Goal: Task Accomplishment & Management: Manage account settings

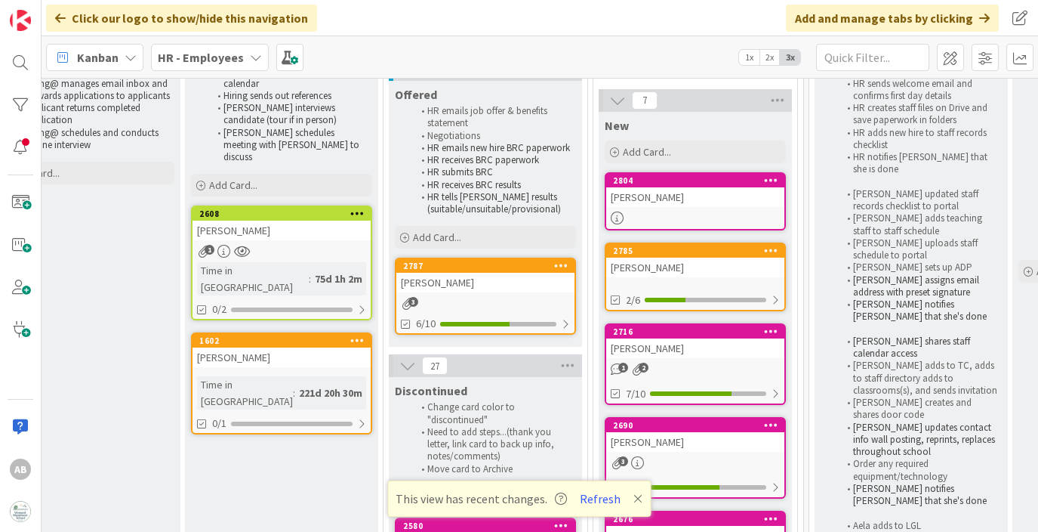
scroll to position [134, 461]
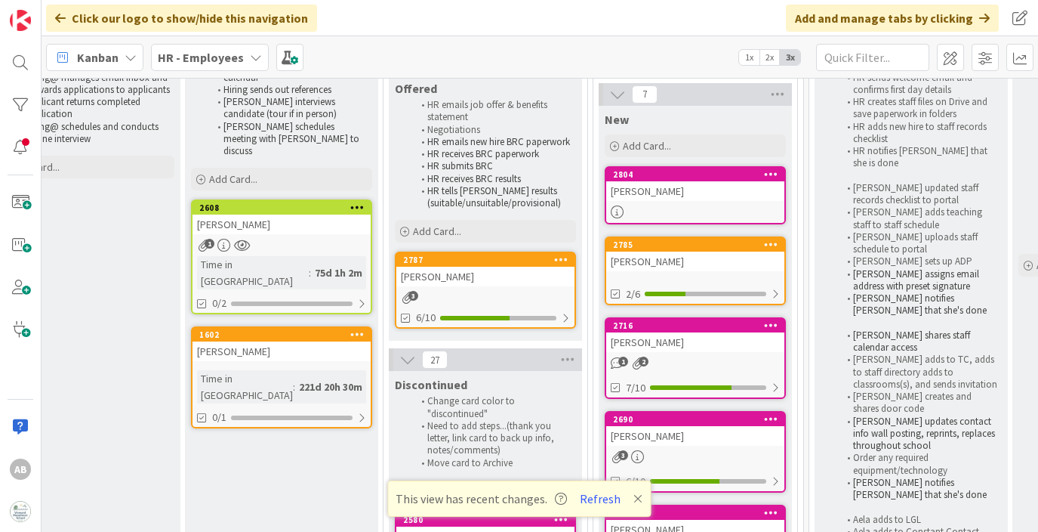
click at [469, 284] on div "[PERSON_NAME]" at bounding box center [485, 277] width 178 height 20
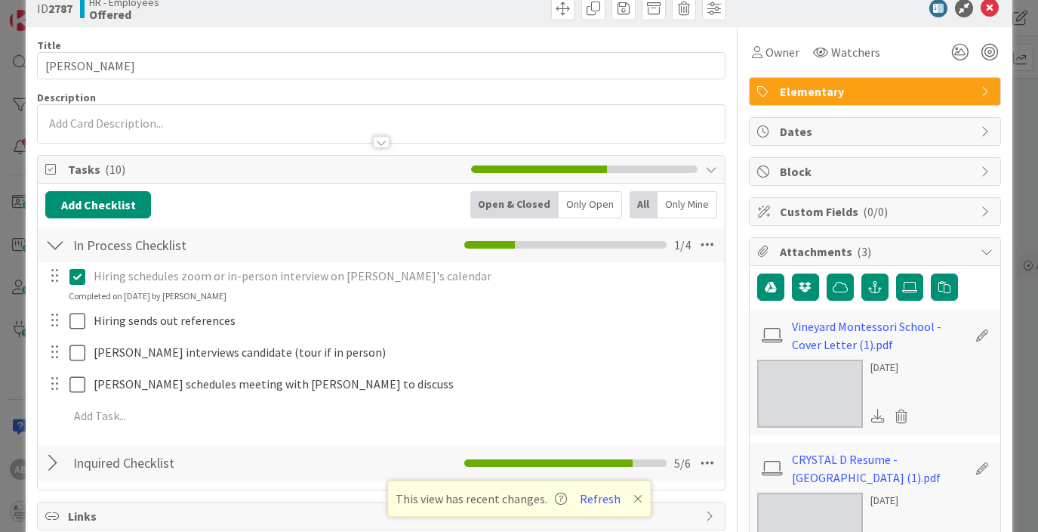
scroll to position [33, 0]
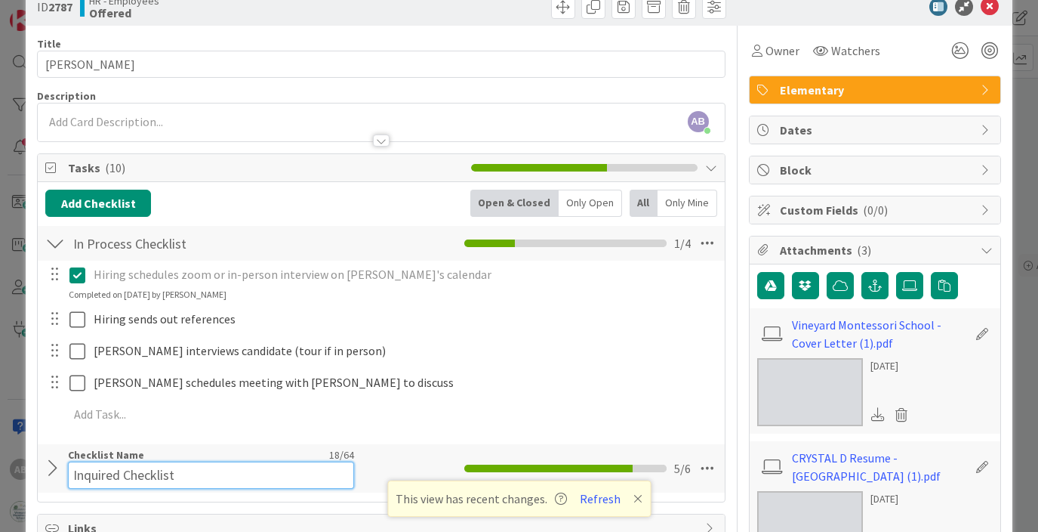
click at [109, 448] on div "Checklist Name 18 / 64 Inquired Checklist" at bounding box center [210, 468] width 285 height 41
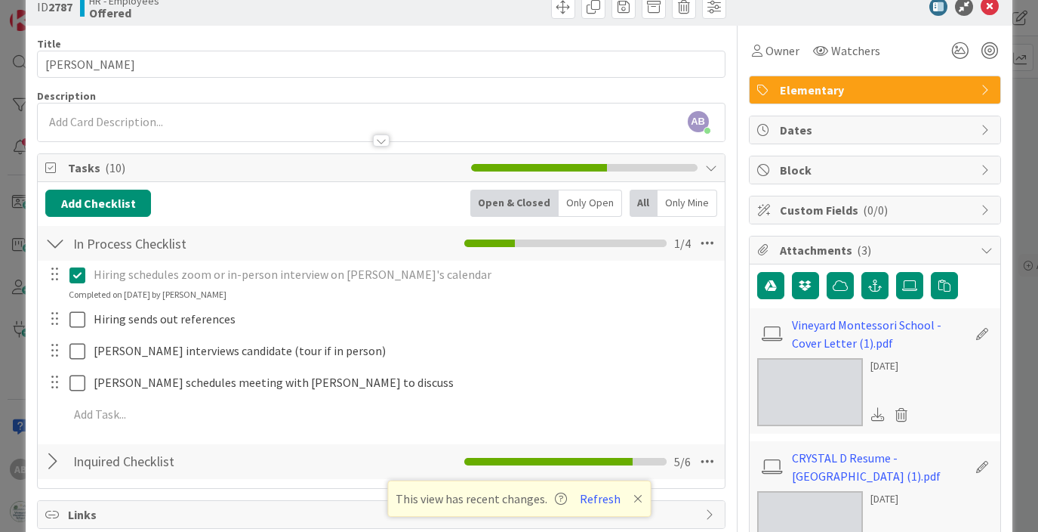
click at [57, 472] on div at bounding box center [55, 461] width 20 height 27
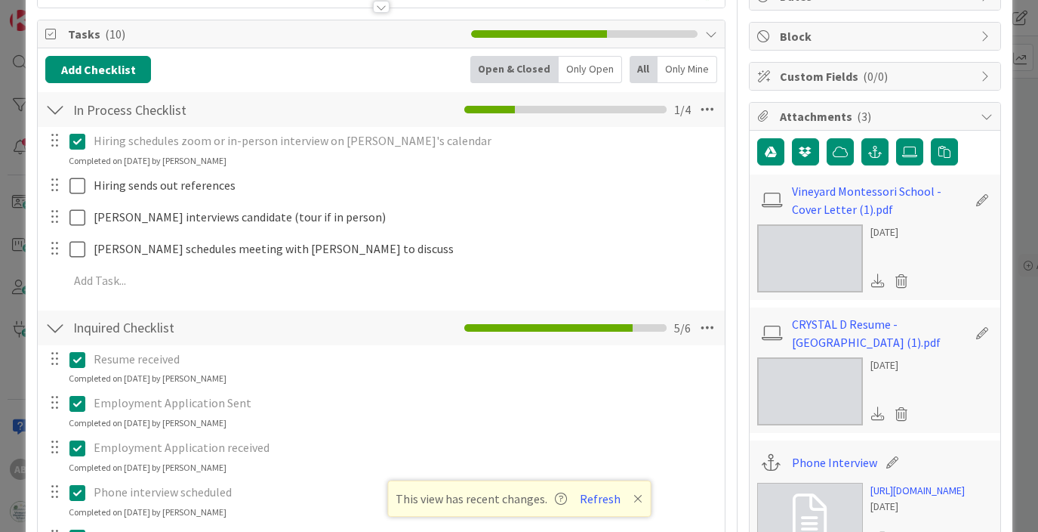
scroll to position [165, 0]
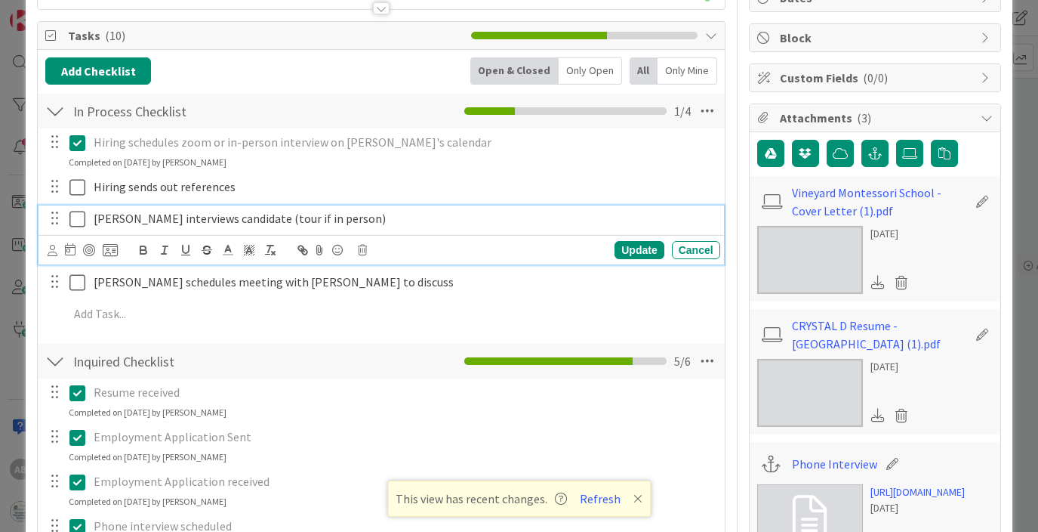
click at [74, 218] on icon at bounding box center [77, 219] width 16 height 18
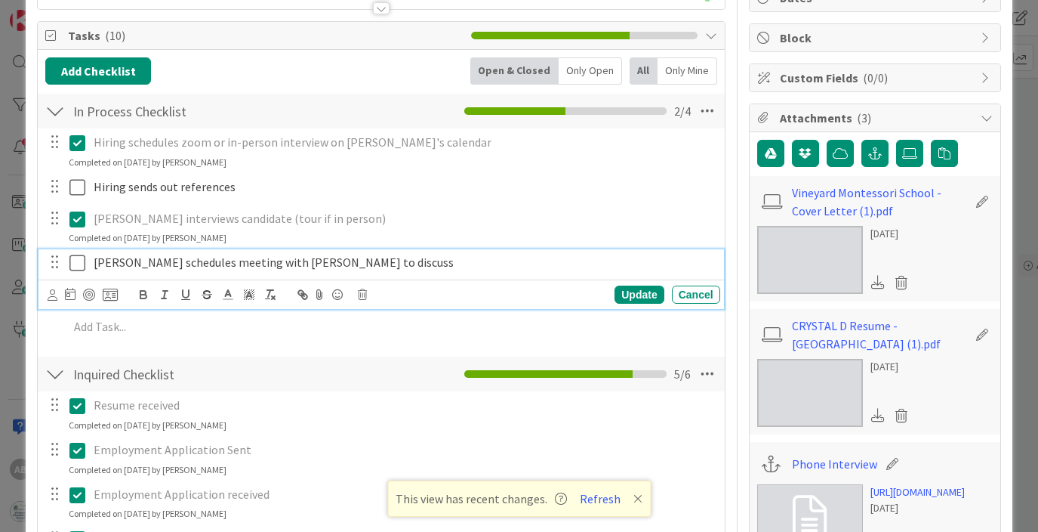
click at [78, 263] on icon at bounding box center [77, 263] width 16 height 18
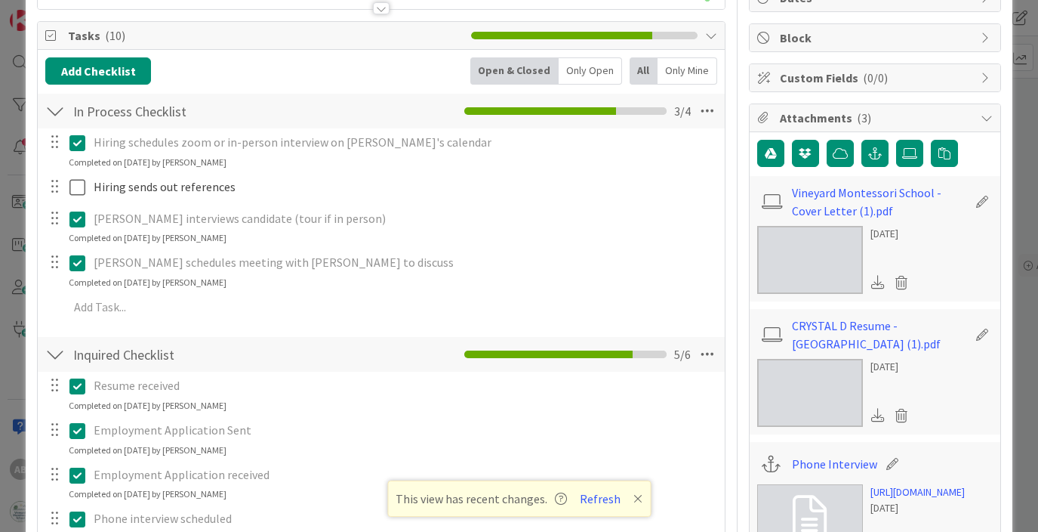
click at [63, 107] on div at bounding box center [55, 110] width 20 height 27
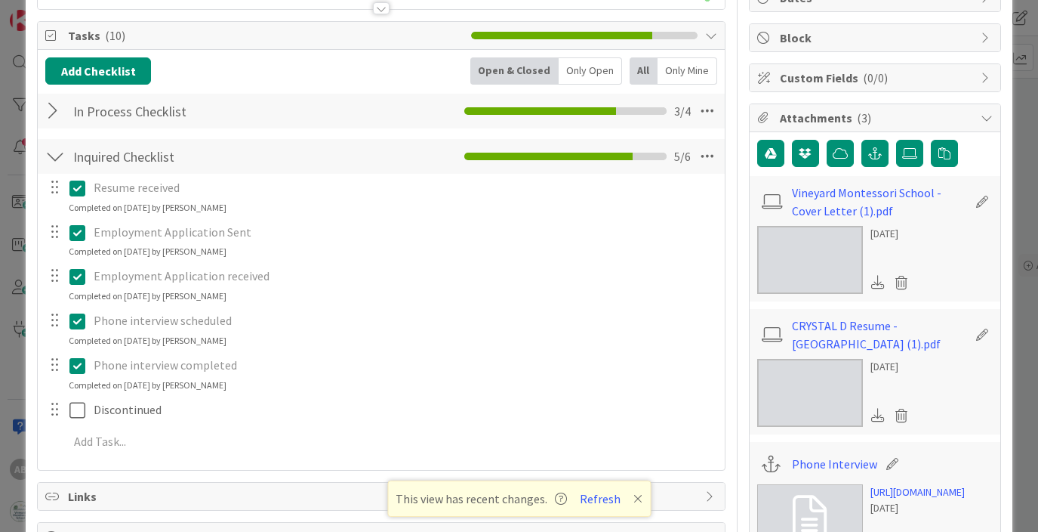
click at [53, 165] on div at bounding box center [55, 156] width 20 height 27
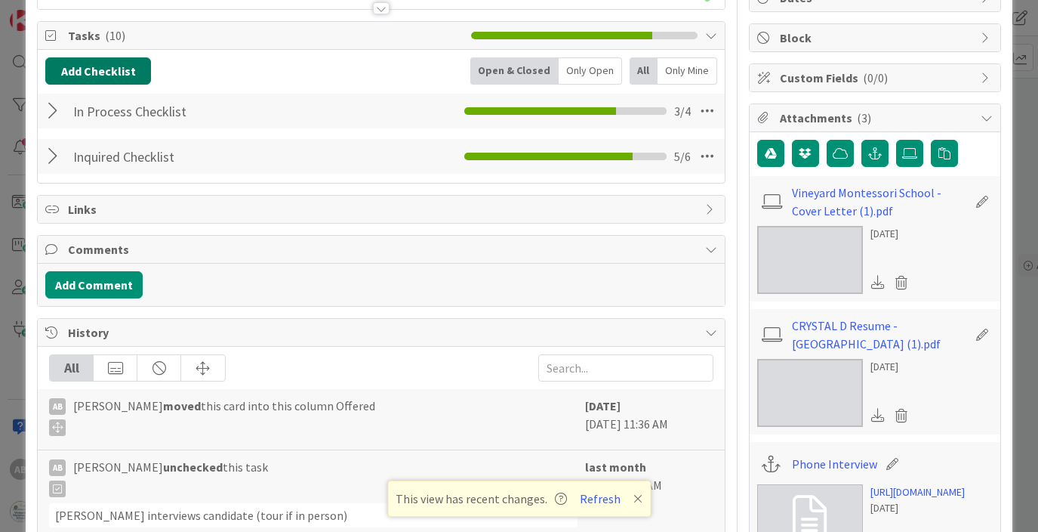
click at [117, 61] on button "Add Checklist" at bounding box center [98, 70] width 106 height 27
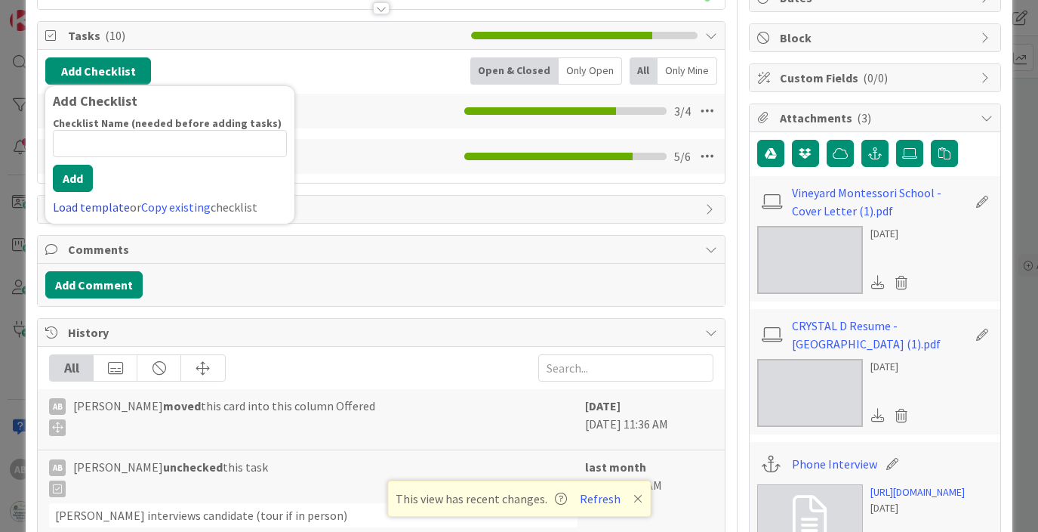
click at [84, 208] on link "Load template" at bounding box center [91, 206] width 77 height 15
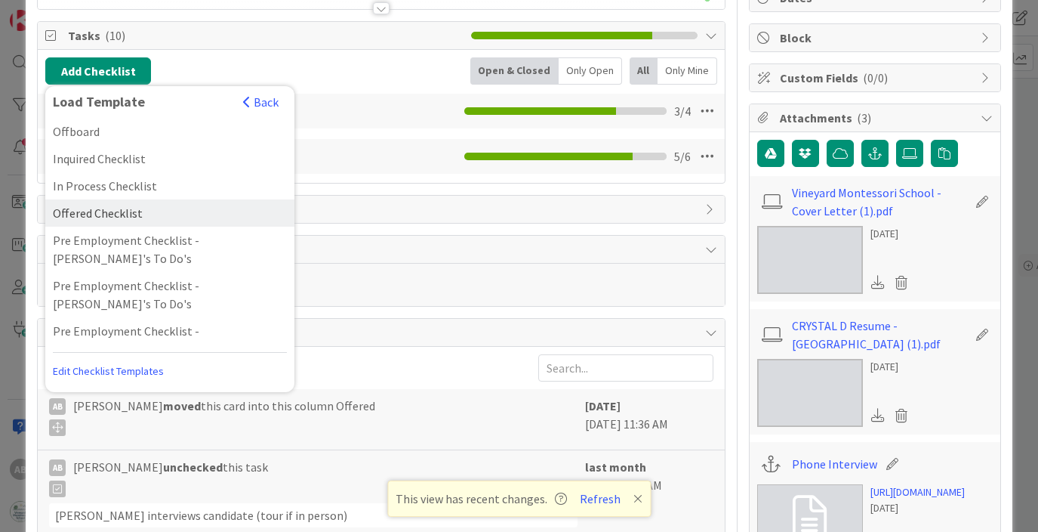
click at [116, 206] on div "Offered Checklist" at bounding box center [169, 212] width 249 height 27
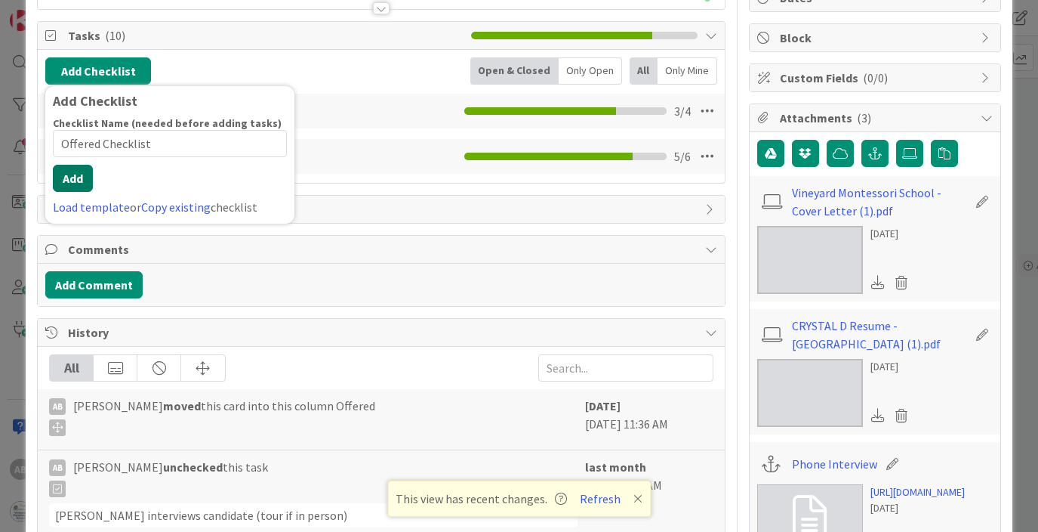
click at [76, 194] on div "Checklist Name (needed before adding tasks) 17 / 64 Offered Checklist Add Load …" at bounding box center [170, 166] width 234 height 100
click at [73, 182] on button "Add" at bounding box center [73, 178] width 40 height 27
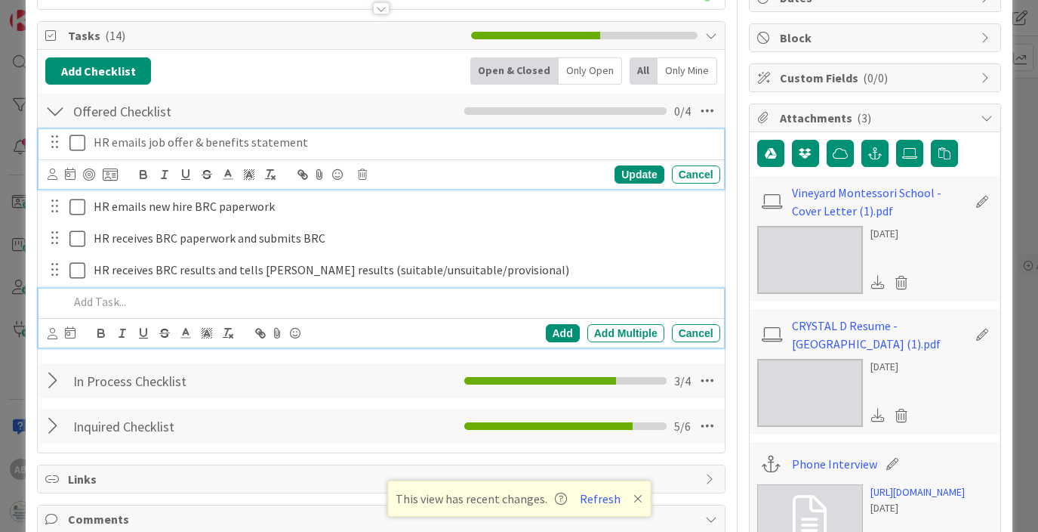
click at [77, 144] on icon at bounding box center [77, 143] width 16 height 18
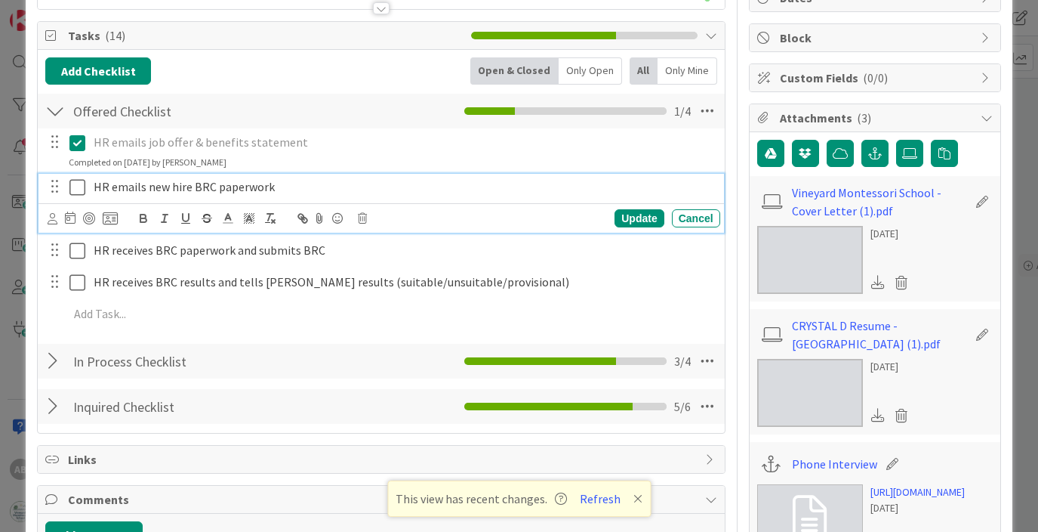
click at [81, 184] on icon at bounding box center [77, 187] width 16 height 18
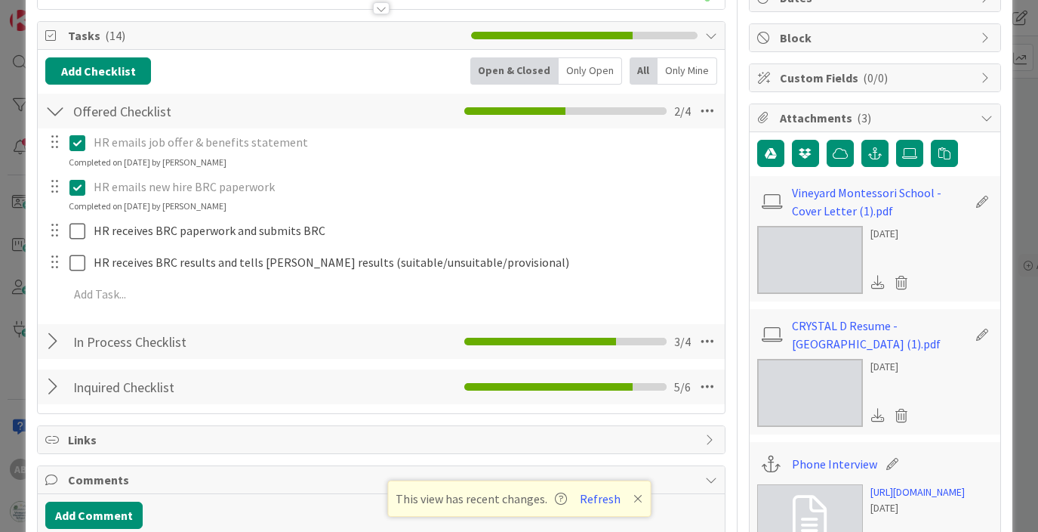
click at [149, 187] on span "HR emails new hire BRC paperwork" at bounding box center [184, 186] width 181 height 15
click at [206, 184] on span "HR emails new hire BRC paperwork" at bounding box center [184, 186] width 181 height 15
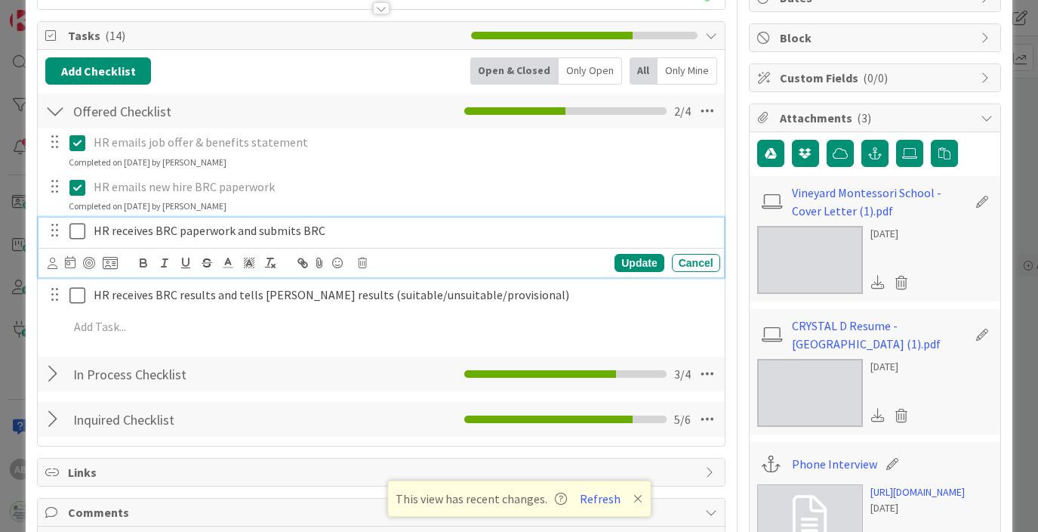
click at [174, 230] on span "HR receives BRC paperwork and submits BRC" at bounding box center [210, 230] width 232 height 15
click at [163, 187] on span "HR emails new hire BRC paperwork" at bounding box center [184, 186] width 181 height 15
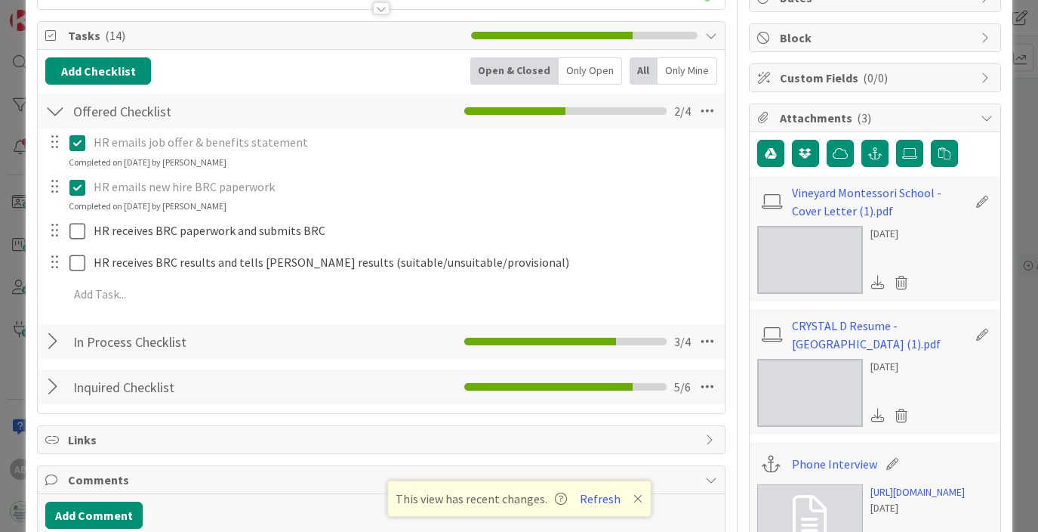
click at [79, 190] on icon at bounding box center [77, 187] width 16 height 18
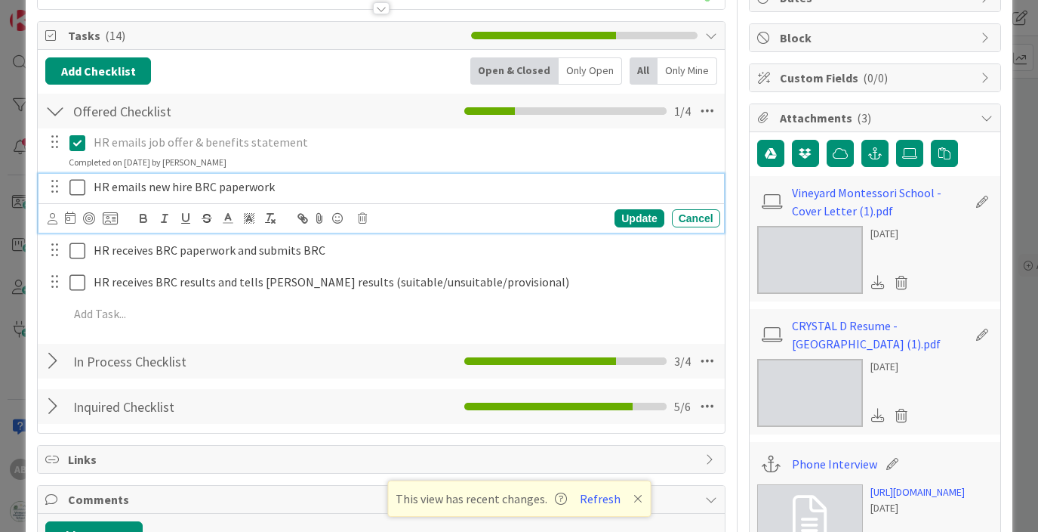
click at [164, 178] on p "HR emails new hire BRC paperwork" at bounding box center [404, 186] width 621 height 17
drag, startPoint x: 194, startPoint y: 188, endPoint x: 211, endPoint y: 187, distance: 17.4
click at [211, 187] on span "HR emails new hire BRC paperwork" at bounding box center [184, 186] width 181 height 15
click at [264, 225] on button "button" at bounding box center [270, 218] width 21 height 18
click at [77, 185] on icon at bounding box center [77, 187] width 16 height 18
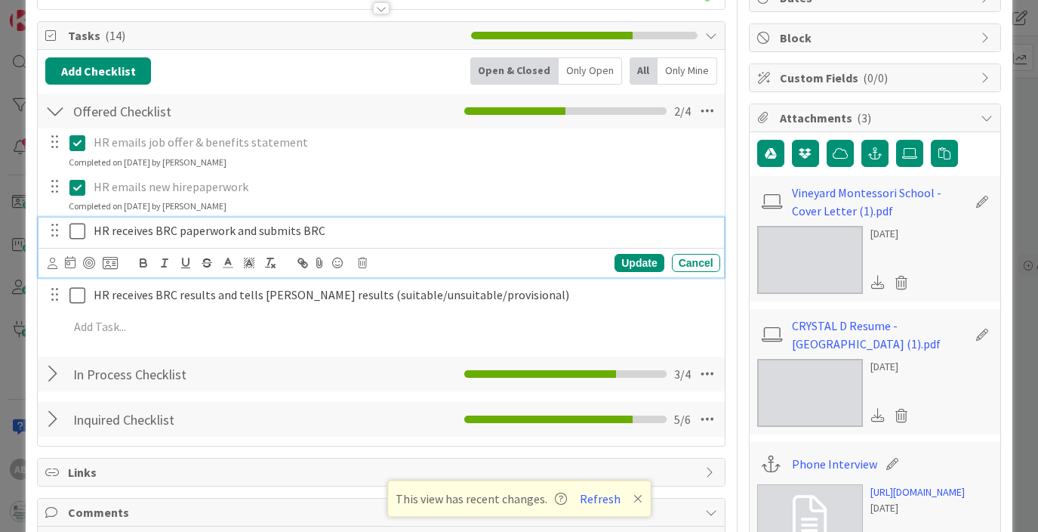
click at [151, 230] on span "HR receives BRC paperwork and submits BRC" at bounding box center [210, 230] width 232 height 15
click at [156, 231] on span "HR receives BRC paperwork and submits BRC" at bounding box center [210, 230] width 232 height 15
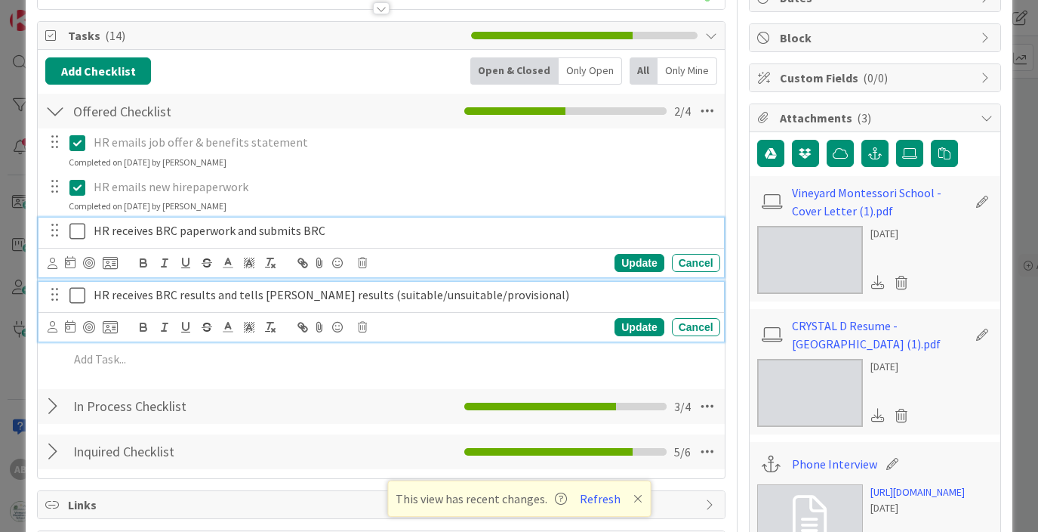
click at [275, 301] on span "HR receives BRC results and tells Debbie BRC results (suitable/unsuitable/provi…" at bounding box center [332, 294] width 476 height 15
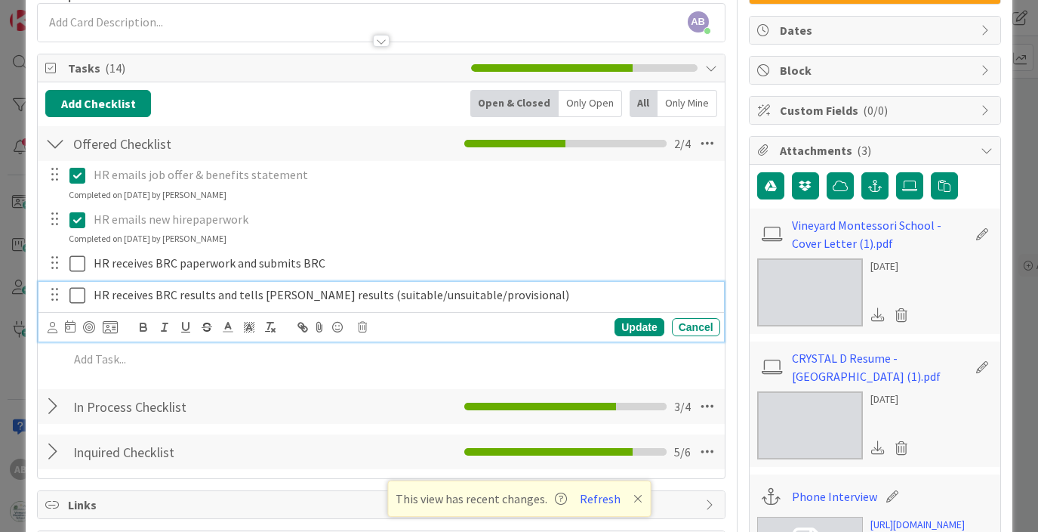
click at [58, 141] on div at bounding box center [55, 143] width 20 height 27
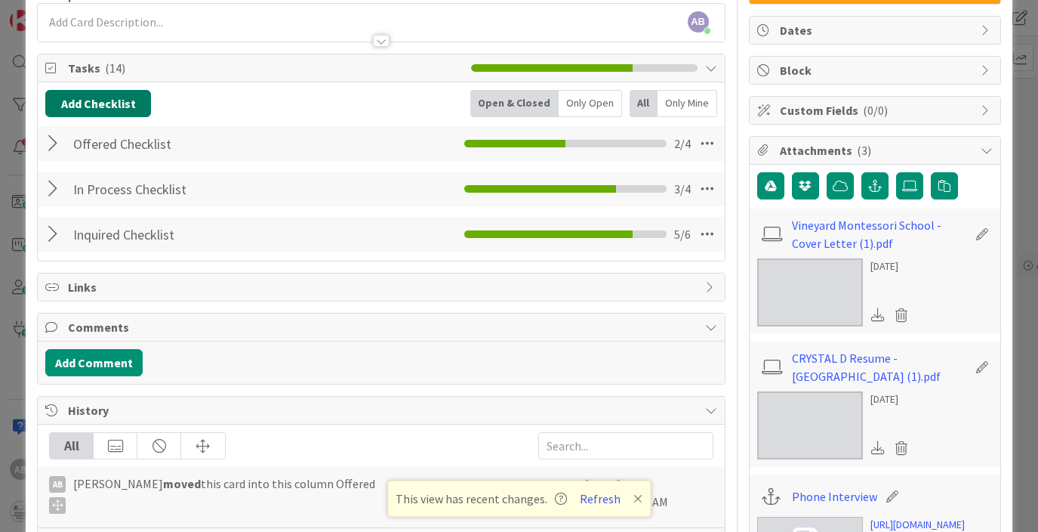
click at [125, 106] on button "Add Checklist" at bounding box center [98, 103] width 106 height 27
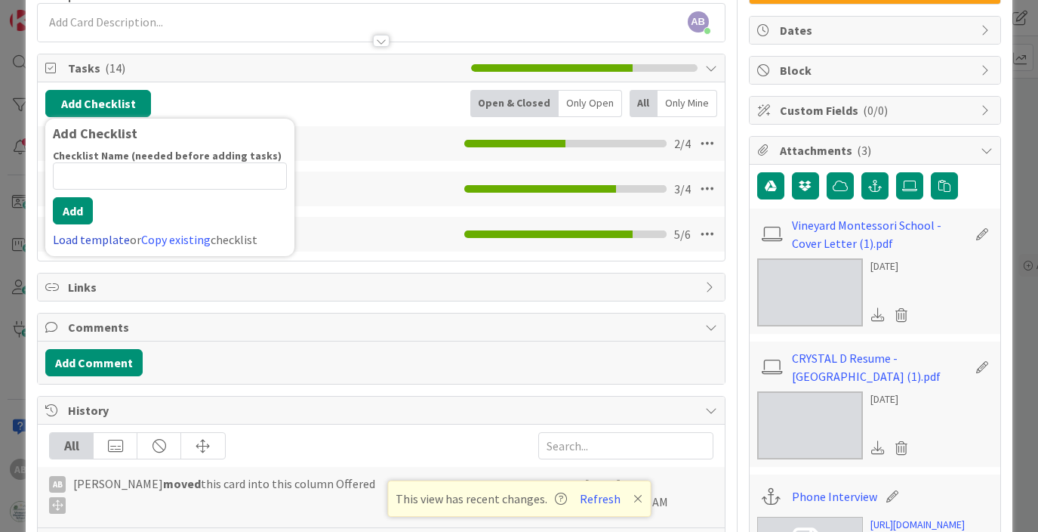
click at [108, 241] on link "Load template" at bounding box center [91, 239] width 77 height 15
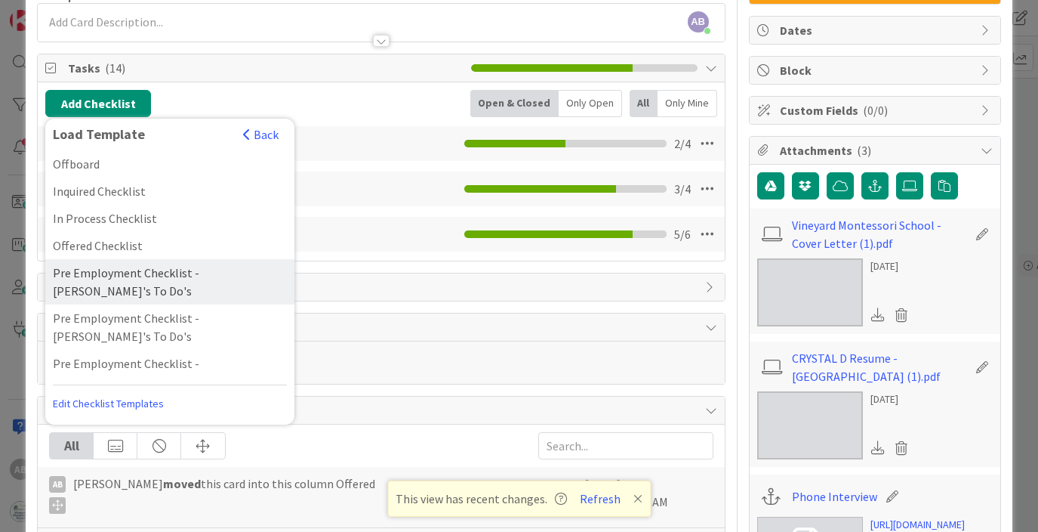
click at [137, 267] on div "Pre Employment Checklist - [PERSON_NAME]'s To Do's" at bounding box center [169, 281] width 249 height 45
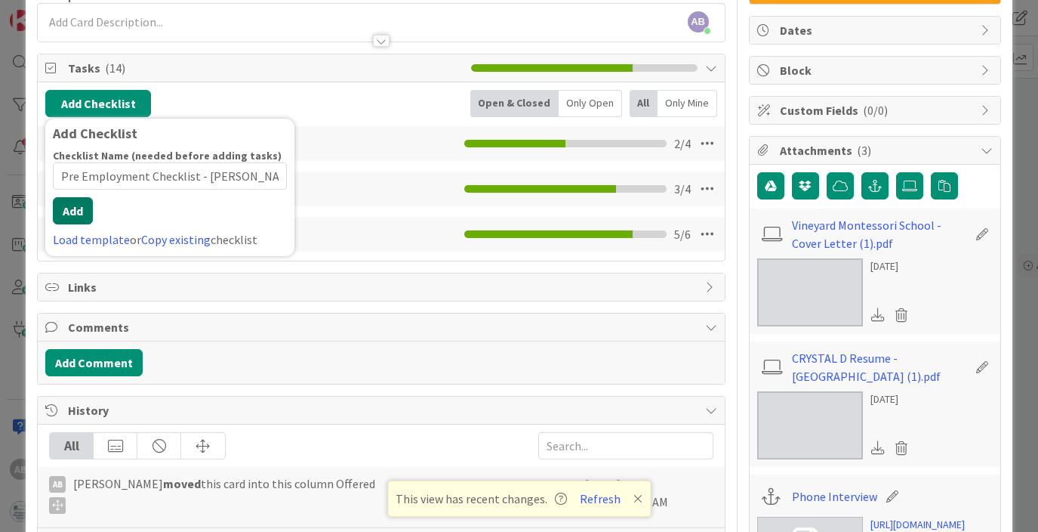
click at [67, 219] on button "Add" at bounding box center [73, 210] width 40 height 27
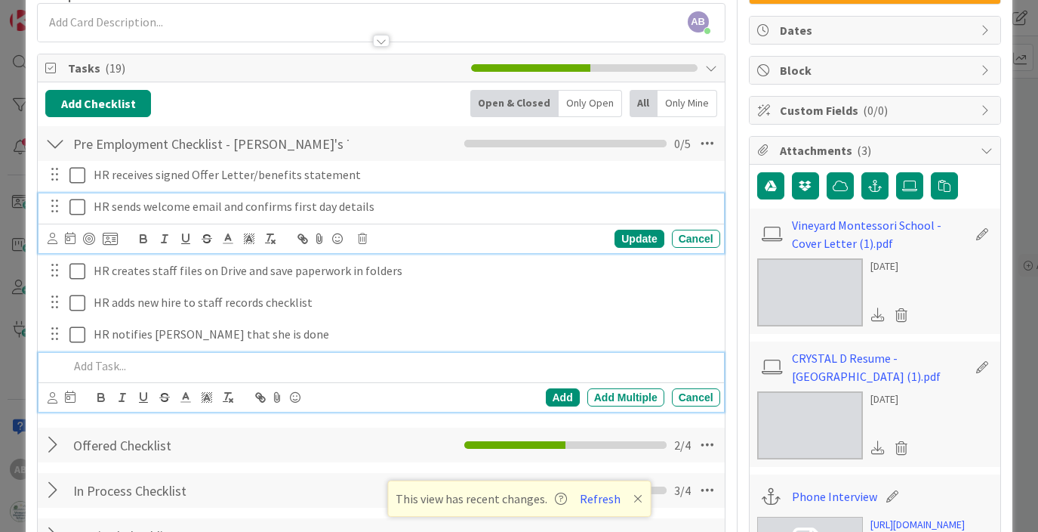
click at [77, 205] on icon at bounding box center [77, 207] width 16 height 18
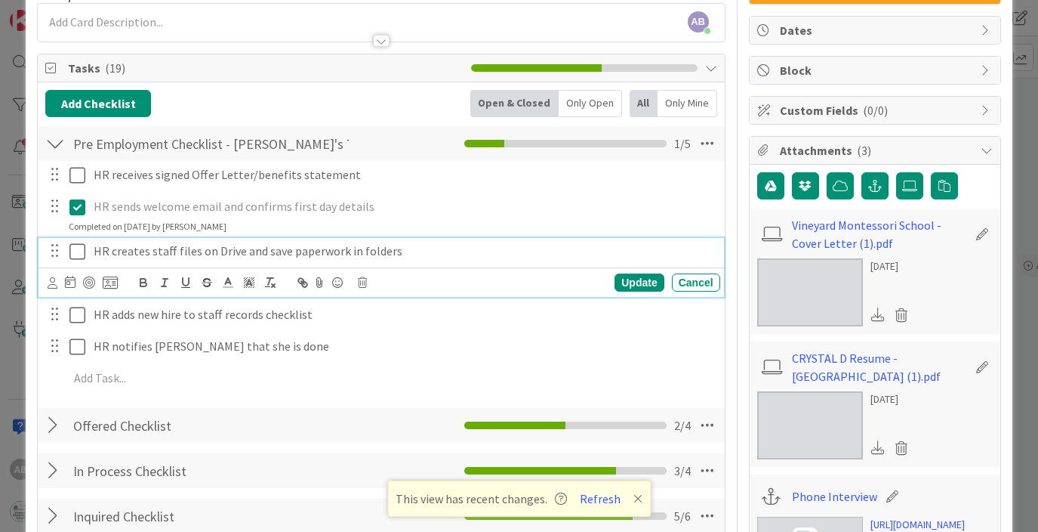
click at [83, 254] on icon at bounding box center [77, 251] width 16 height 18
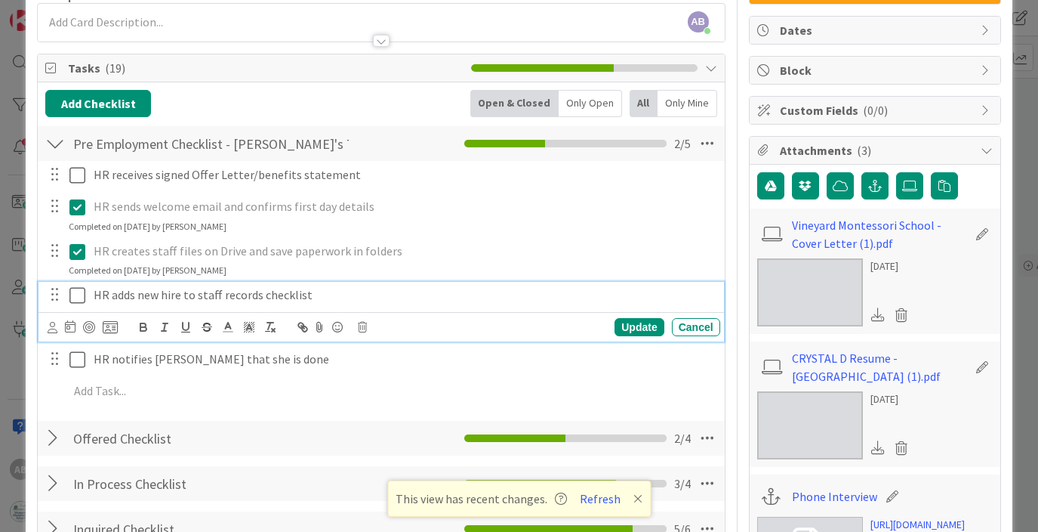
click at [76, 295] on icon at bounding box center [77, 295] width 16 height 18
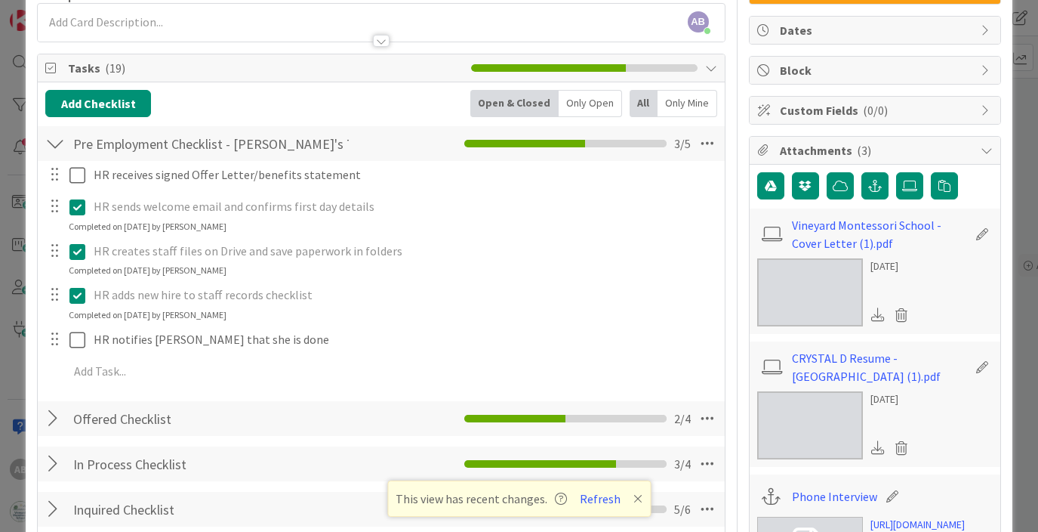
click at [60, 143] on div at bounding box center [55, 143] width 20 height 27
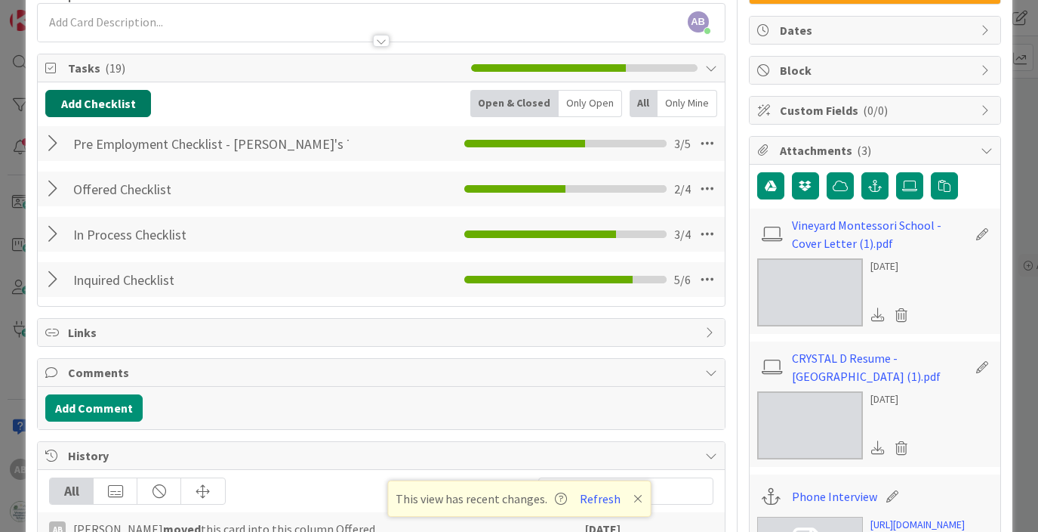
click at [117, 100] on button "Add Checklist" at bounding box center [98, 103] width 106 height 27
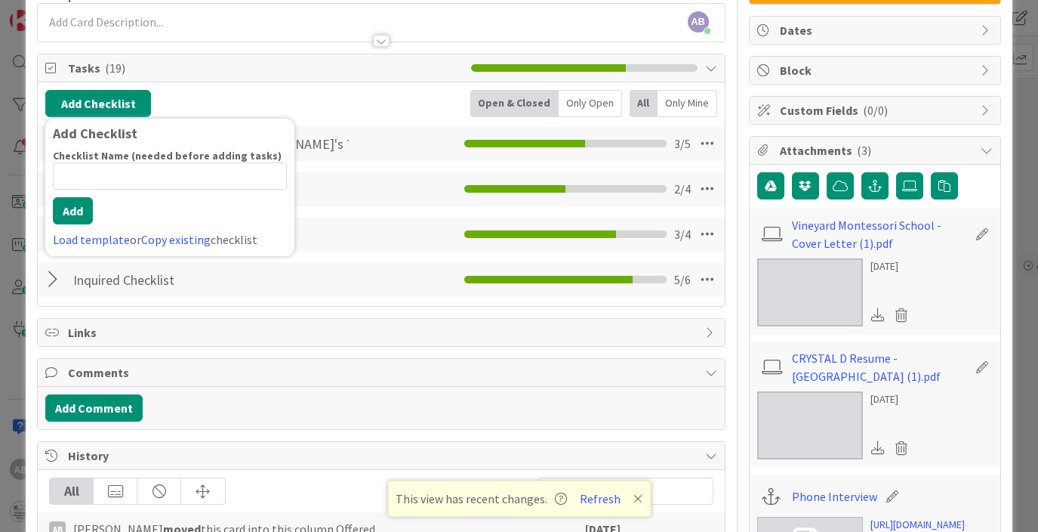
click at [101, 248] on div "Add Checklist Checklist Name (needed before adding tasks) 0 / 64 Add Load templ…" at bounding box center [169, 187] width 249 height 137
click at [95, 242] on link "Load template" at bounding box center [91, 239] width 77 height 15
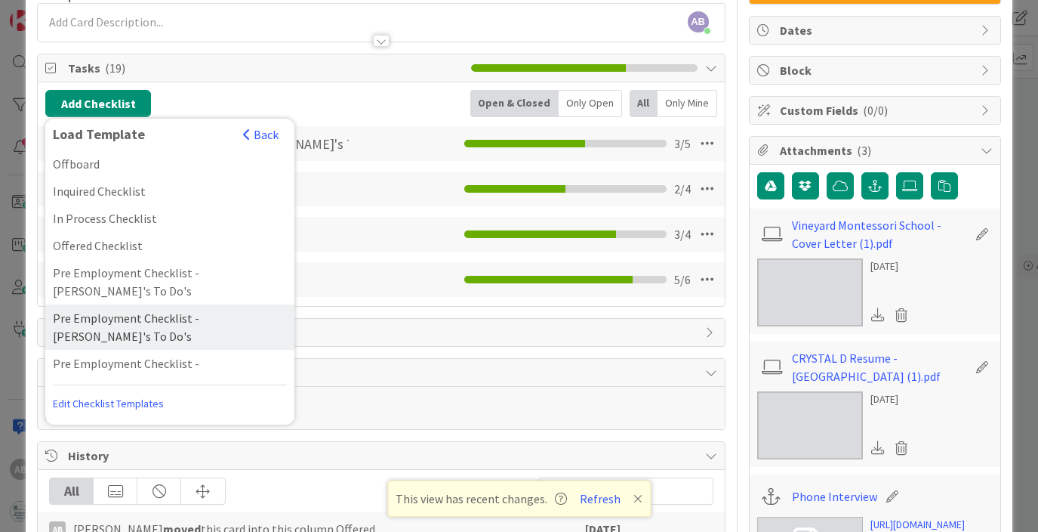
click at [143, 304] on div "Pre Employment Checklist - [PERSON_NAME]'s To Do's" at bounding box center [169, 326] width 249 height 45
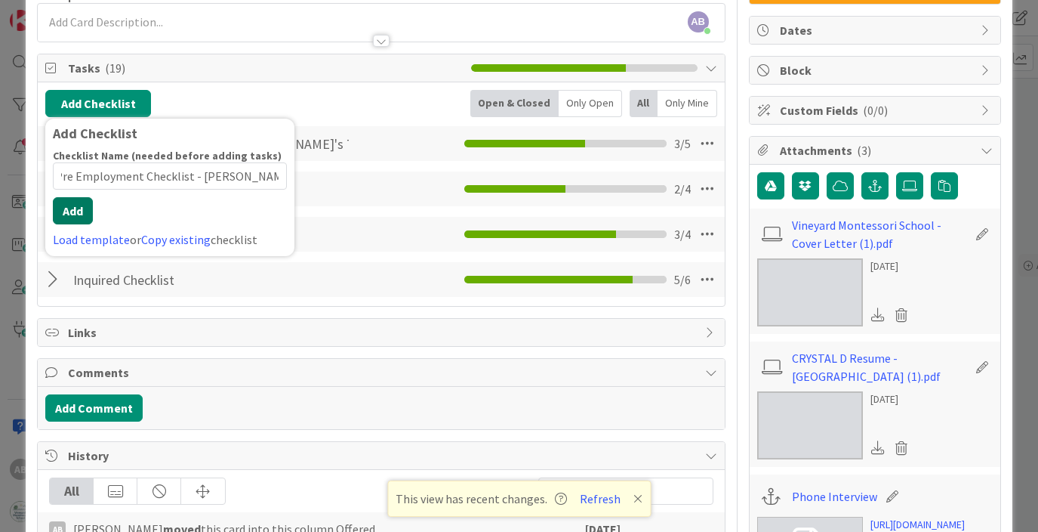
scroll to position [0, 0]
click at [76, 227] on div "Checklist Name (needed before adding tasks) 43 / 64 Pre Employment Checklist - …" at bounding box center [170, 199] width 234 height 100
click at [76, 208] on button "Add" at bounding box center [73, 210] width 40 height 27
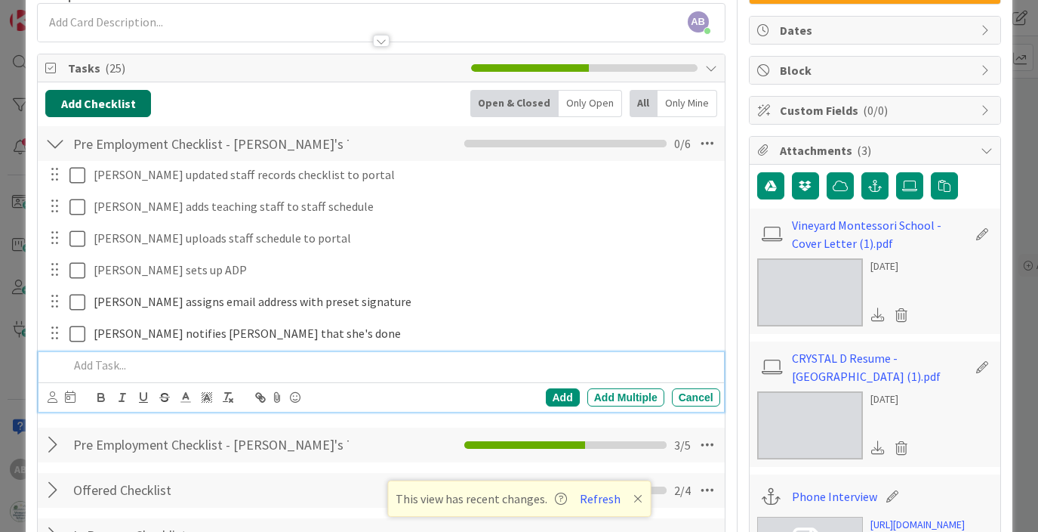
click at [97, 97] on button "Add Checklist" at bounding box center [98, 103] width 106 height 27
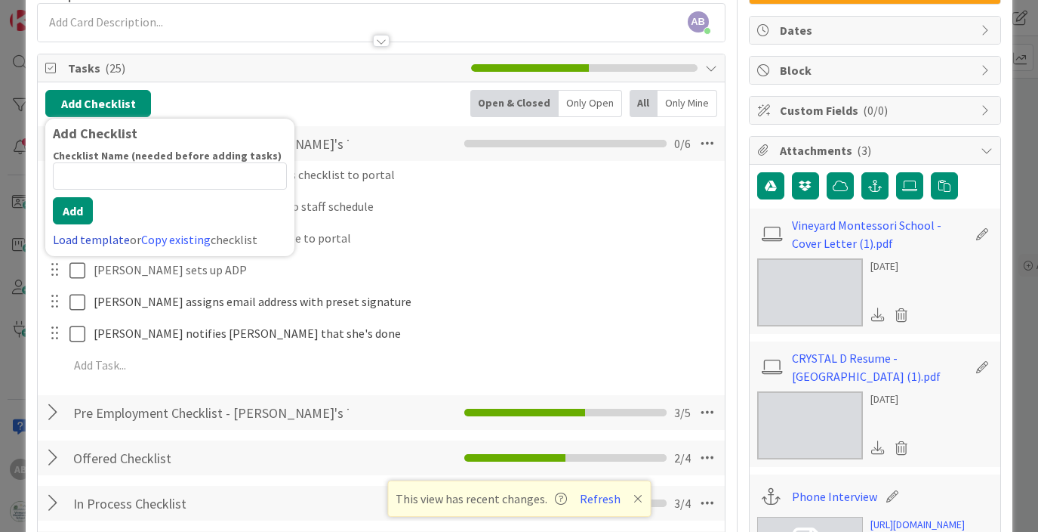
click at [98, 245] on link "Load template" at bounding box center [91, 239] width 77 height 15
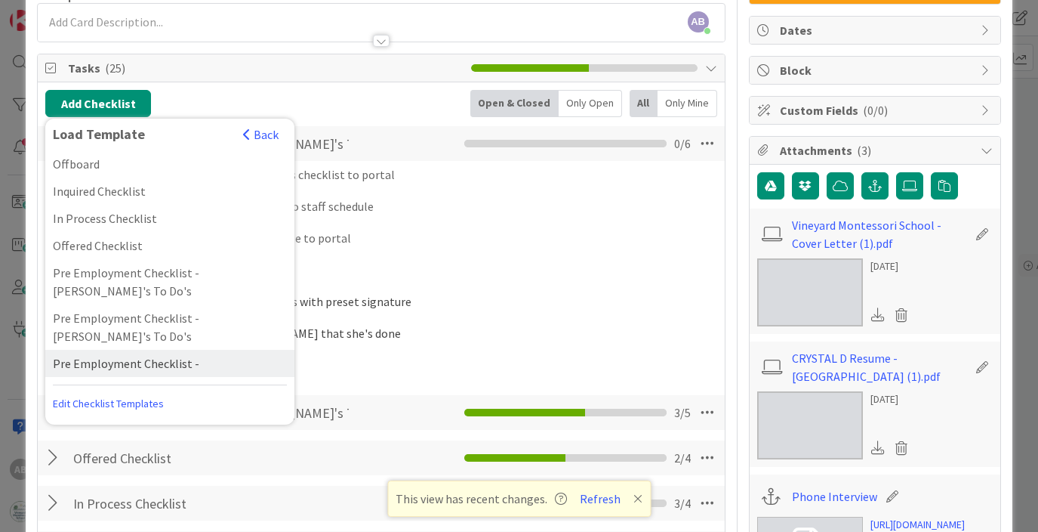
click at [147, 350] on div "Pre Employment Checklist - [PERSON_NAME]'s To Do's" at bounding box center [169, 372] width 249 height 45
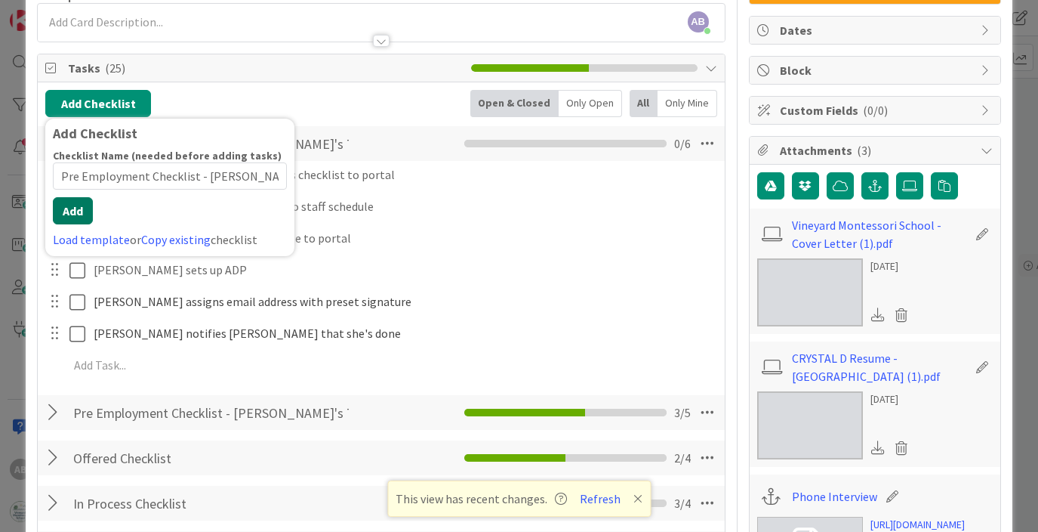
click at [75, 223] on button "Add" at bounding box center [73, 210] width 40 height 27
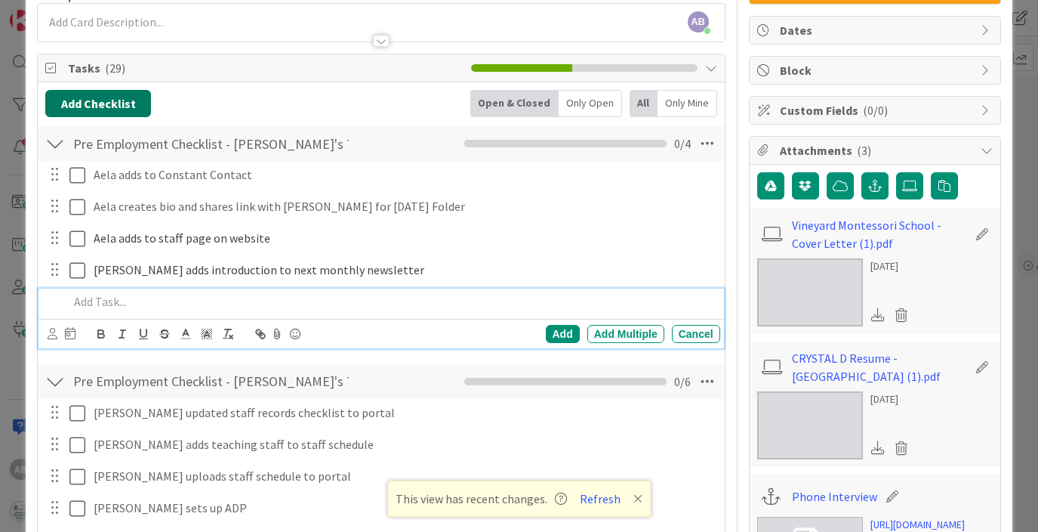
click at [122, 98] on button "Add Checklist" at bounding box center [98, 103] width 106 height 27
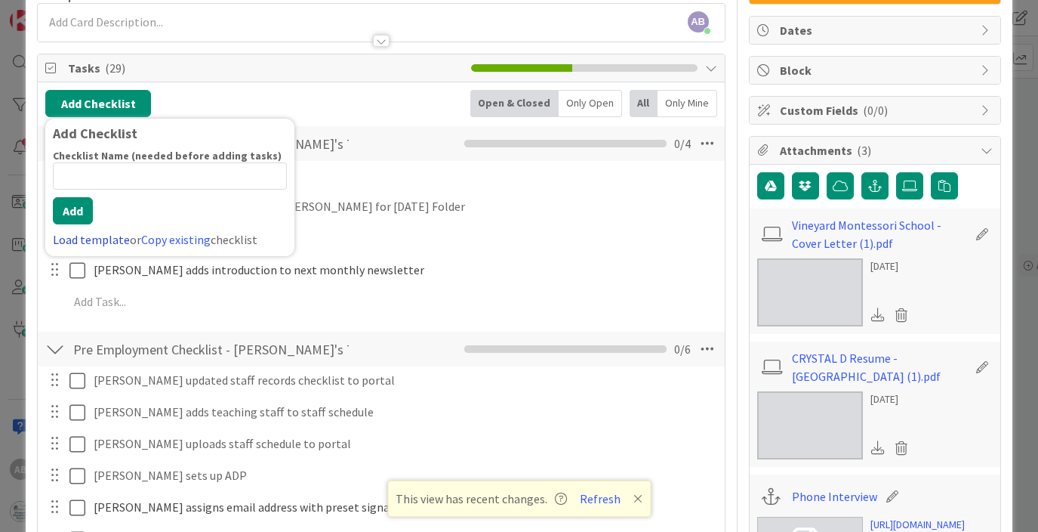
click at [103, 243] on link "Load template" at bounding box center [91, 239] width 77 height 15
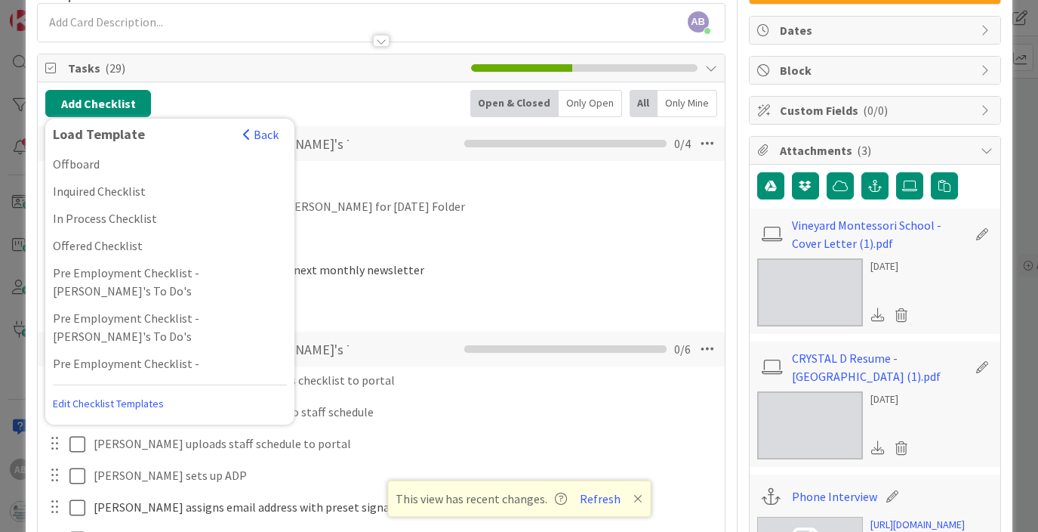
click at [185, 395] on div "Pre Employment Checklist - [PERSON_NAME]'s To Do's" at bounding box center [169, 417] width 249 height 45
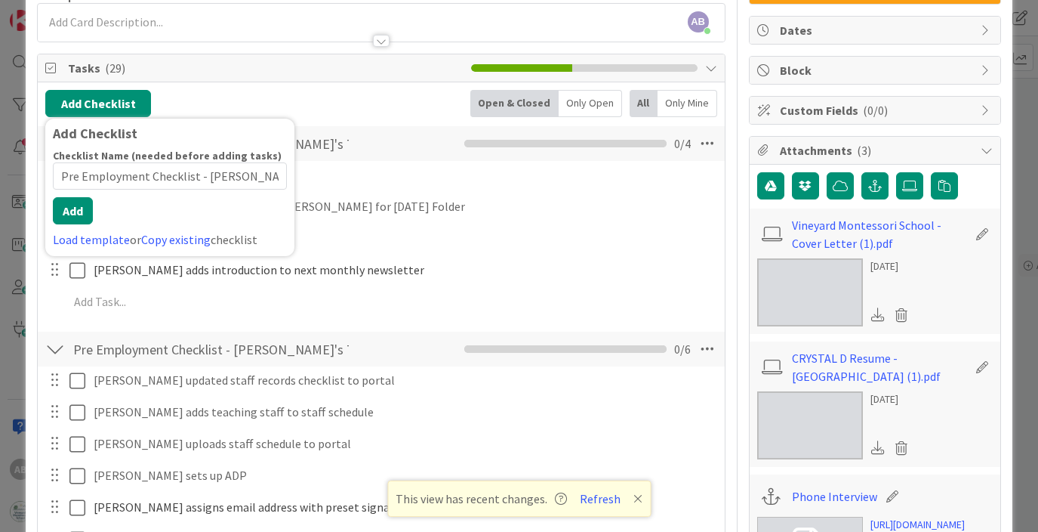
scroll to position [0, 19]
click at [79, 224] on div "Checklist Name (needed before adding tasks) 45 / 64 Pre Employment Checklist - …" at bounding box center [170, 199] width 234 height 100
click at [78, 217] on button "Add" at bounding box center [73, 210] width 40 height 27
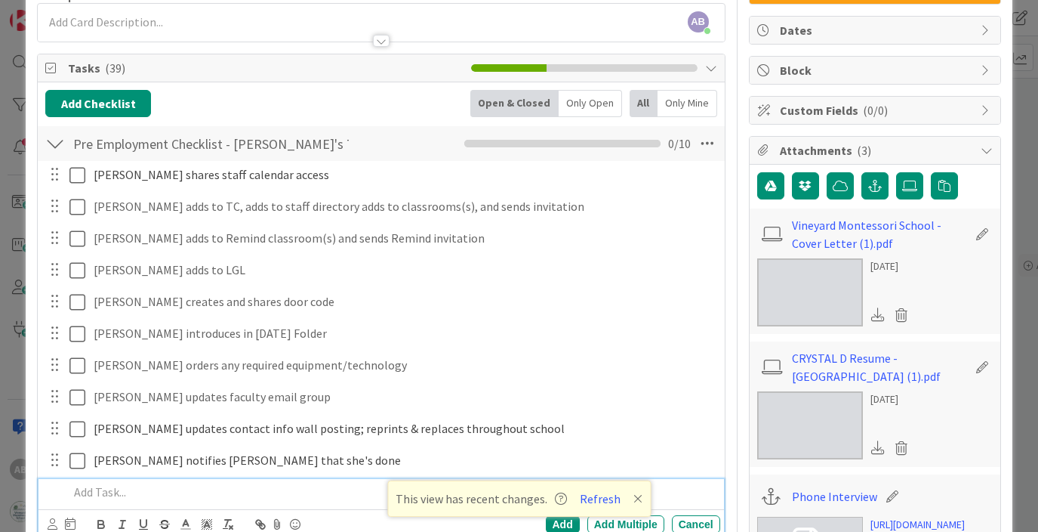
click at [58, 148] on div at bounding box center [55, 143] width 20 height 27
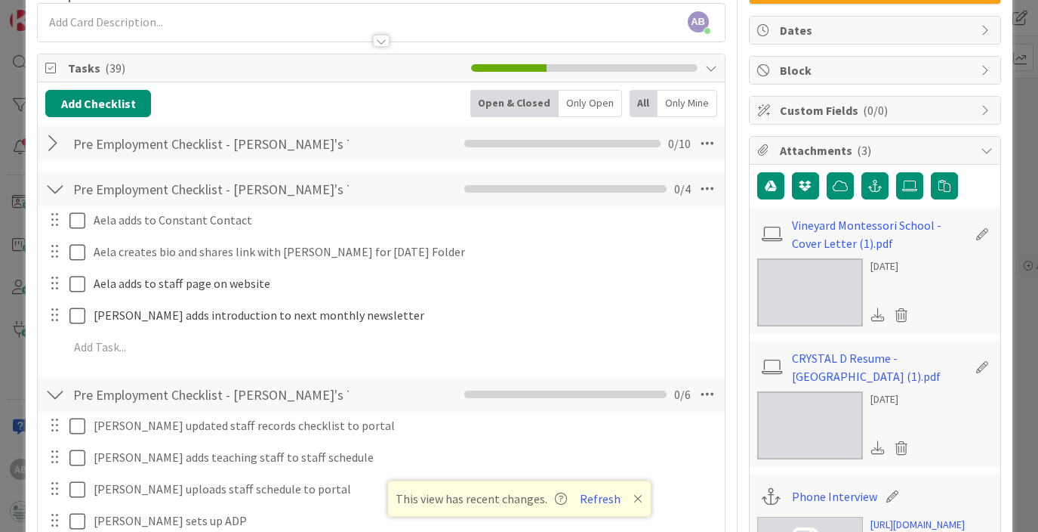
click at [57, 180] on div at bounding box center [55, 188] width 20 height 27
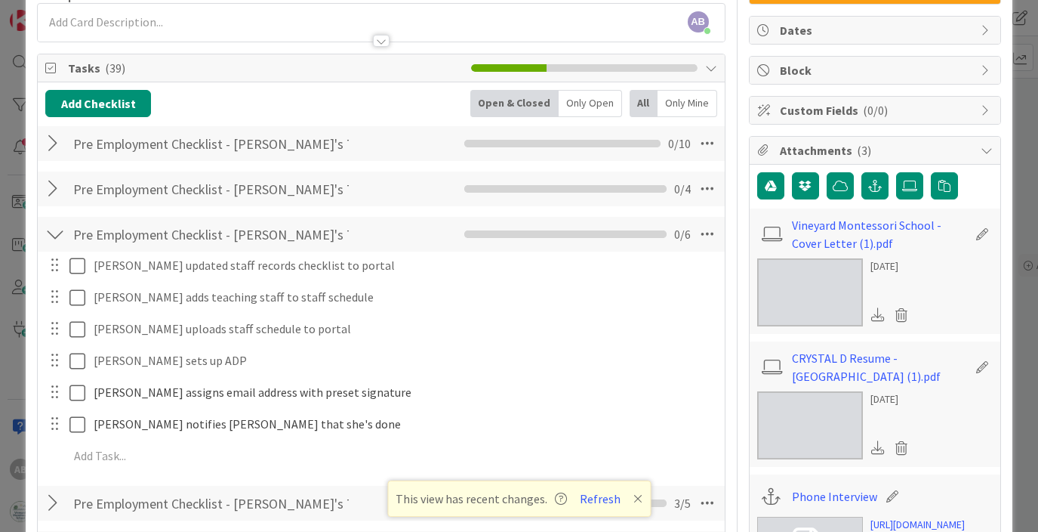
click at [61, 227] on div at bounding box center [55, 234] width 20 height 27
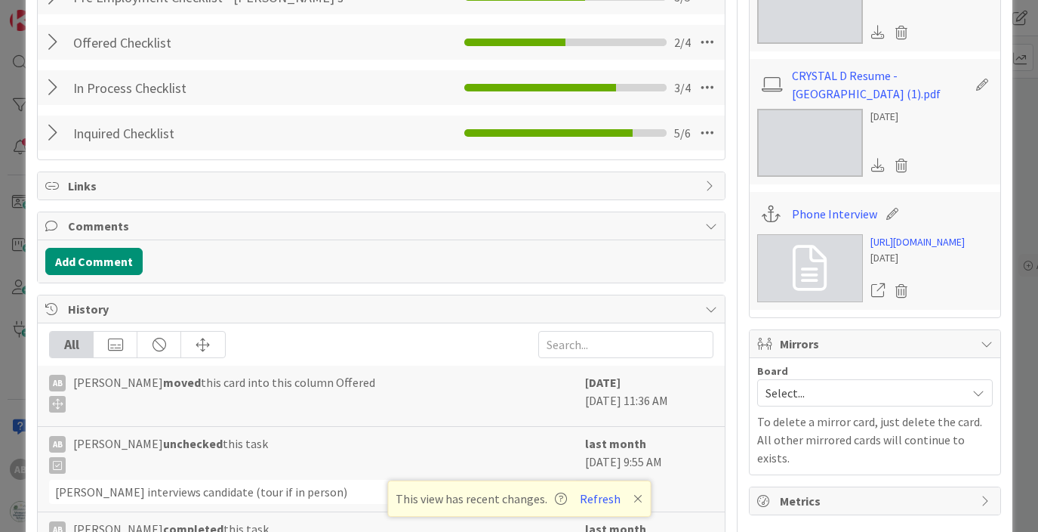
scroll to position [434, 0]
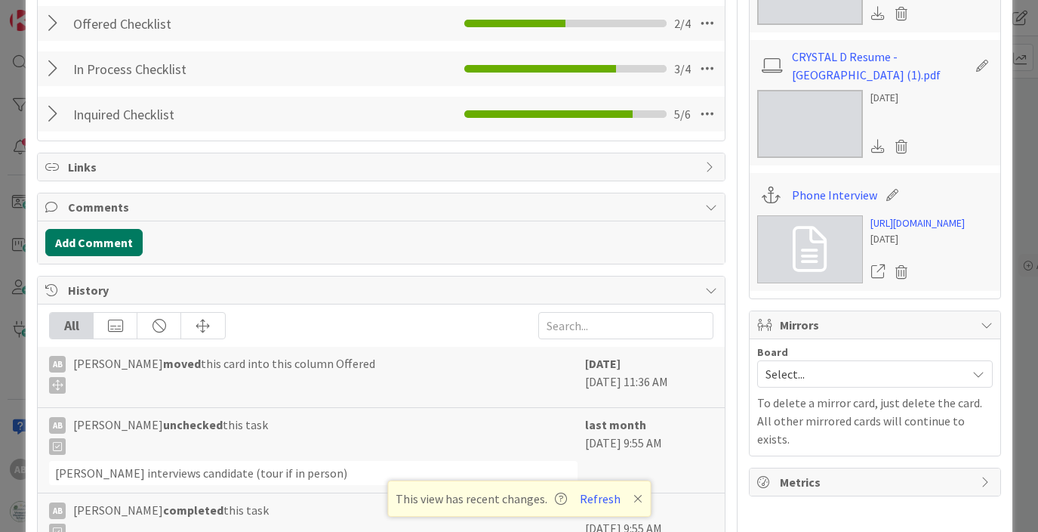
click at [92, 243] on button "Add Comment" at bounding box center [93, 242] width 97 height 27
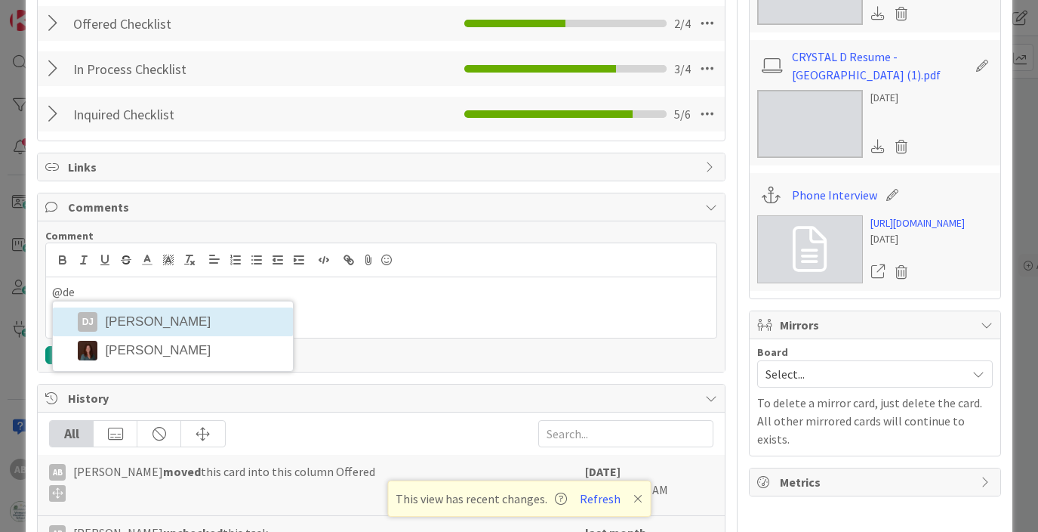
click at [114, 328] on div "@de DJ Deborah Jernegan Rhiannon Fernandes" at bounding box center [381, 307] width 670 height 60
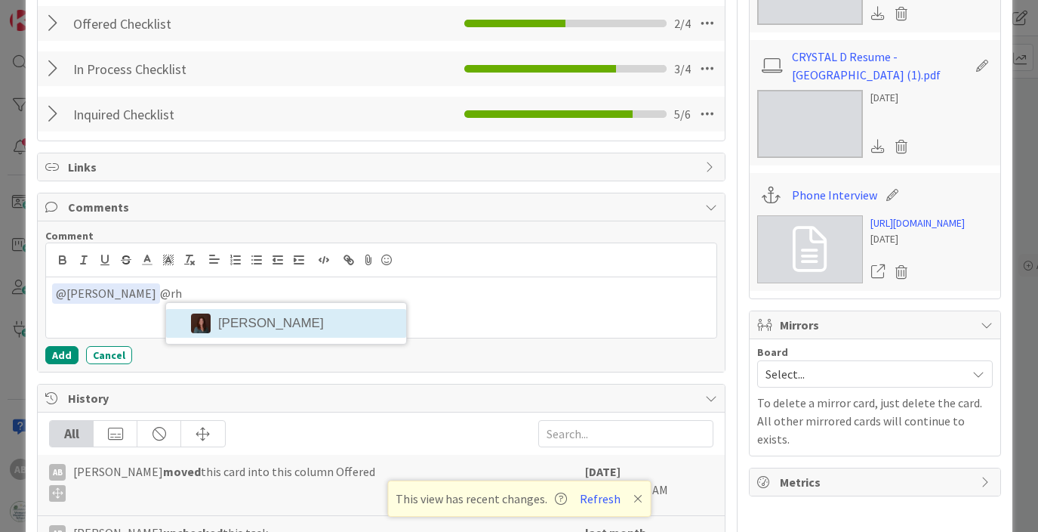
click at [258, 324] on div "﻿ @ Deborah Jernegan ﻿ @rh Rhiannon Fernandes" at bounding box center [381, 307] width 670 height 60
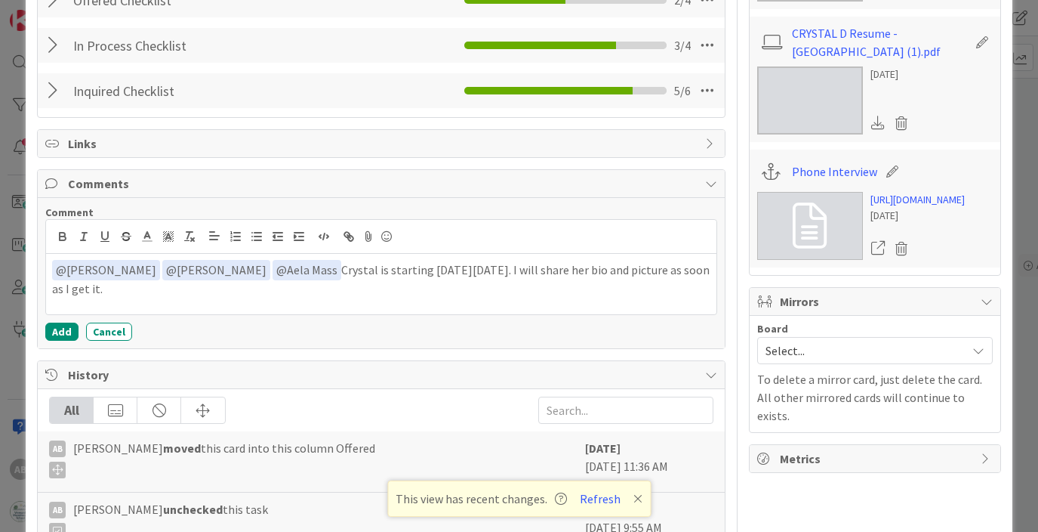
scroll to position [469, 0]
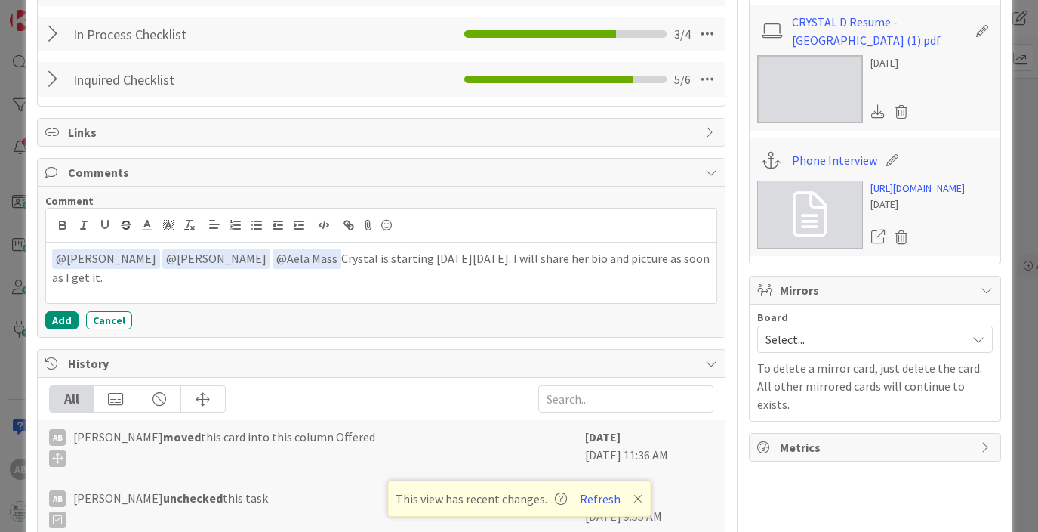
drag, startPoint x: 599, startPoint y: 260, endPoint x: 617, endPoint y: 272, distance: 21.8
click at [617, 272] on p "﻿ @ Deborah Jernegan ﻿ ﻿ @ Rhiannon Fernandes ﻿ ﻿ @ Aela Mass ﻿ Crystal is star…" at bounding box center [381, 266] width 658 height 37
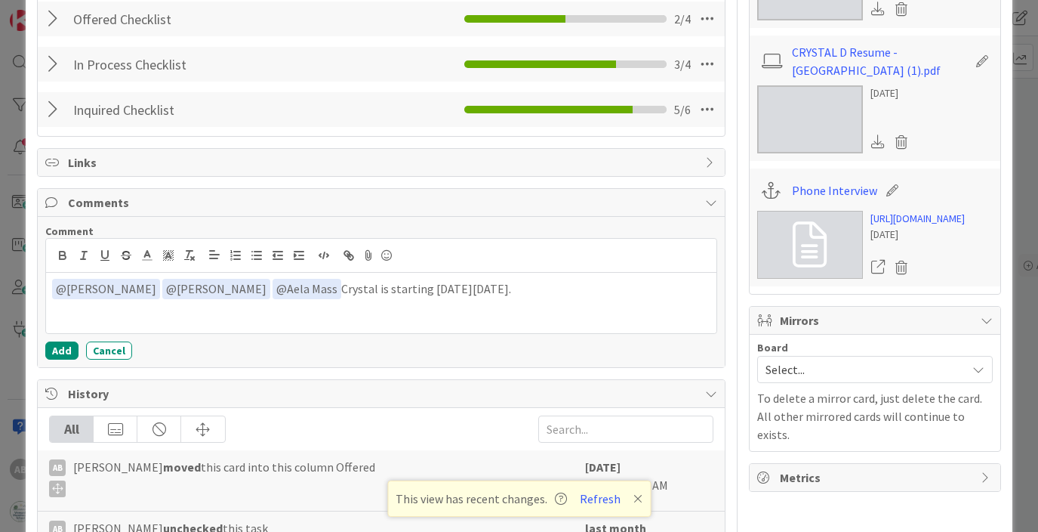
scroll to position [437, 0]
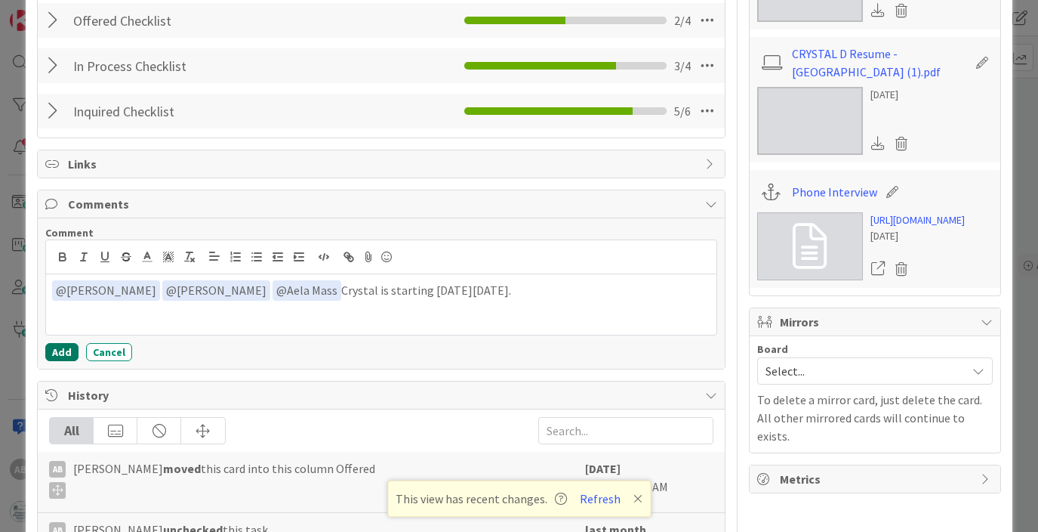
click at [63, 351] on button "Add" at bounding box center [61, 352] width 33 height 18
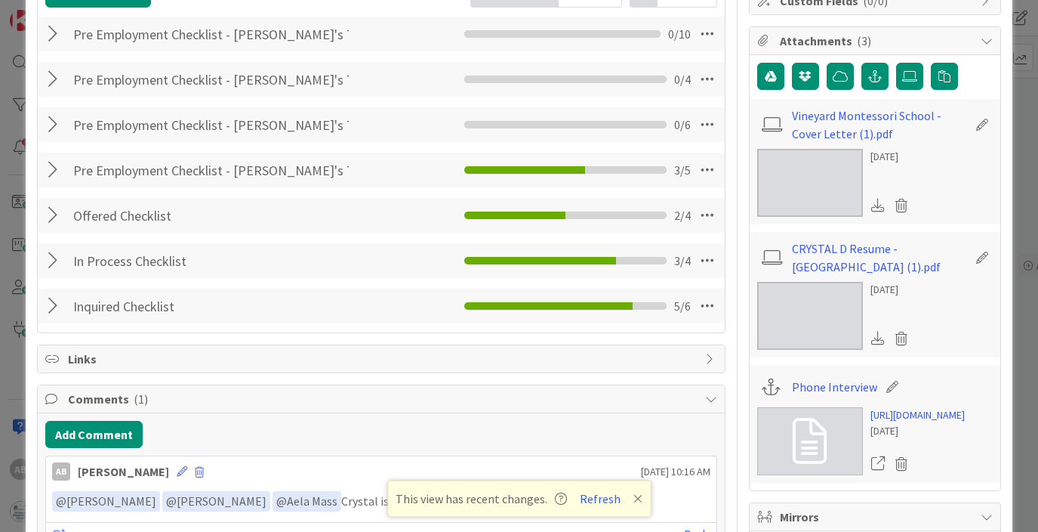
scroll to position [0, 0]
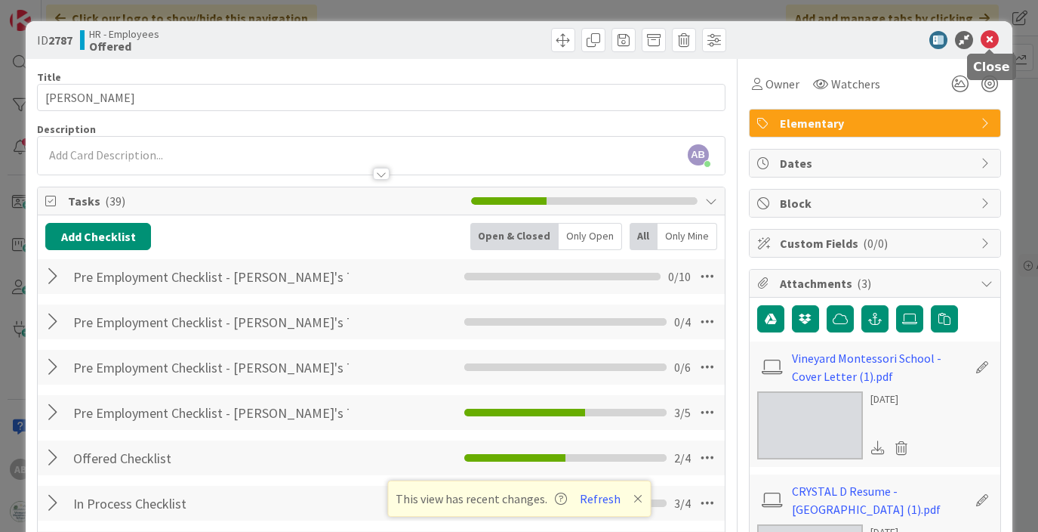
click at [991, 41] on icon at bounding box center [990, 40] width 18 height 18
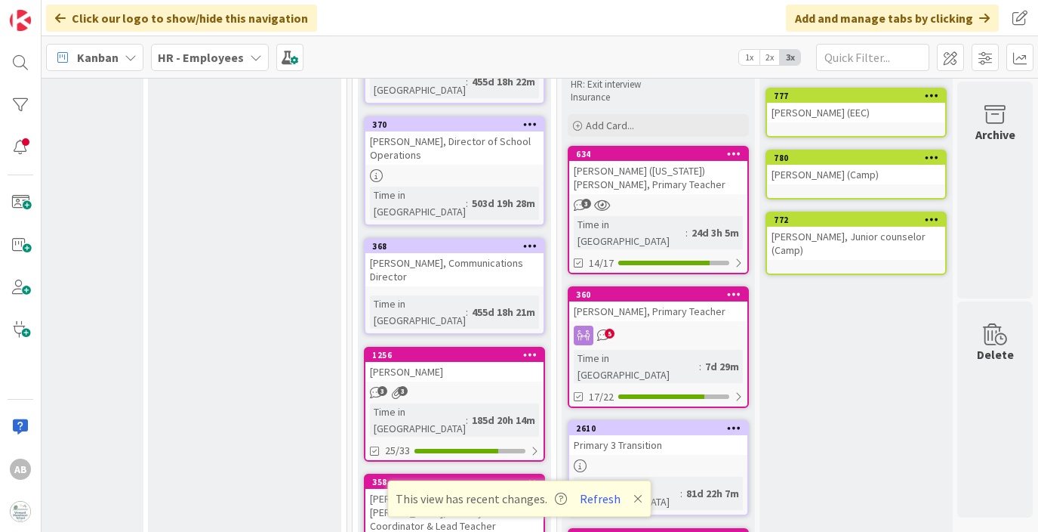
scroll to position [210, 2118]
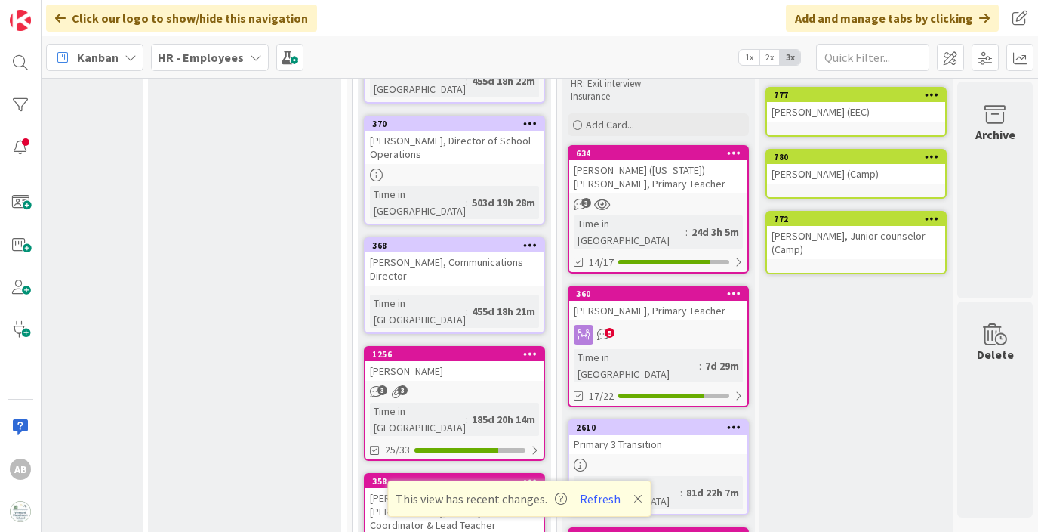
click at [682, 325] on div "5" at bounding box center [658, 335] width 178 height 20
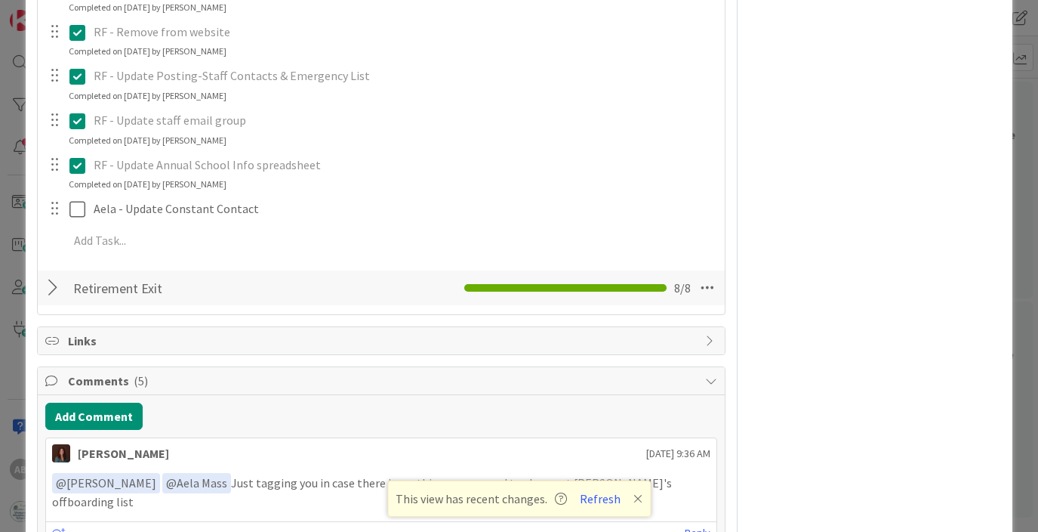
scroll to position [630, 0]
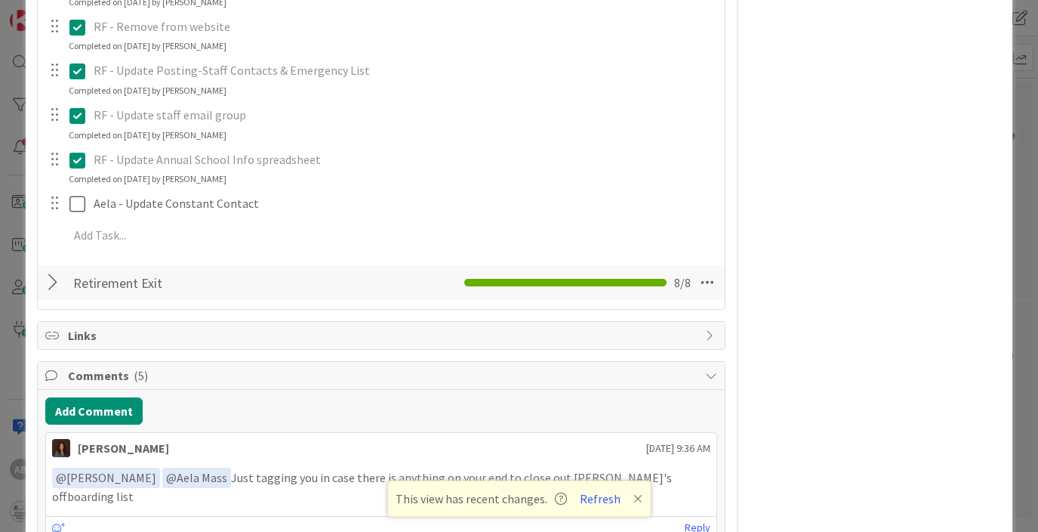
click at [58, 281] on div at bounding box center [55, 282] width 20 height 27
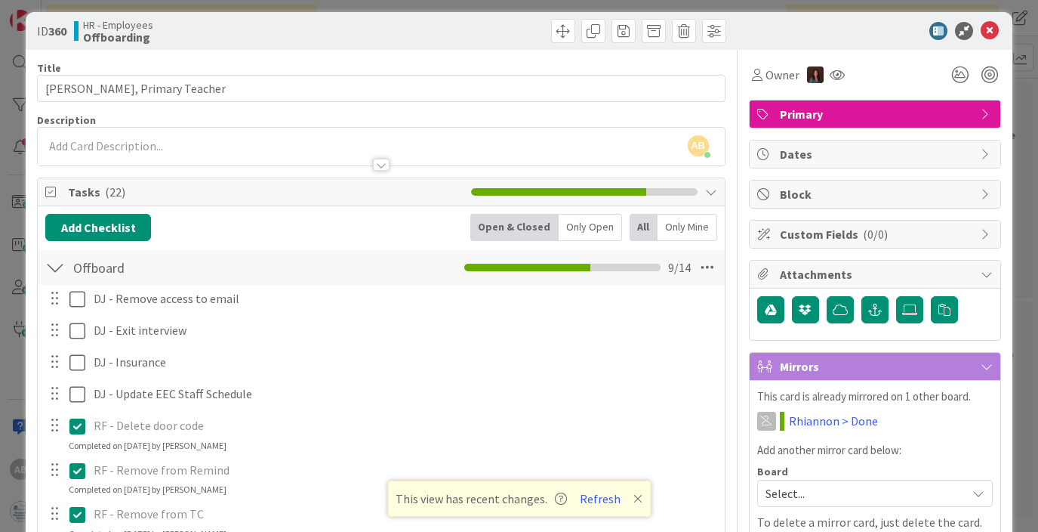
scroll to position [0, 0]
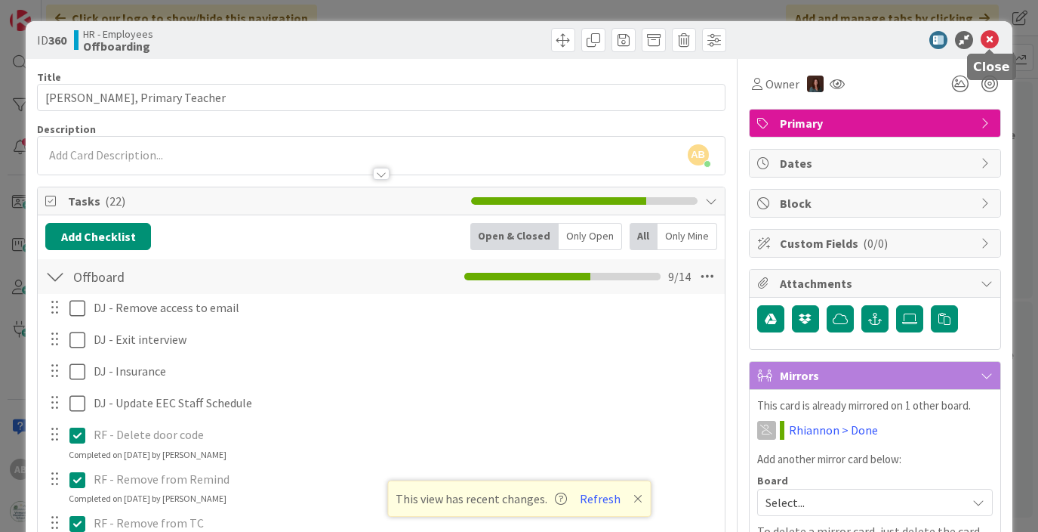
click at [990, 45] on icon at bounding box center [990, 40] width 18 height 18
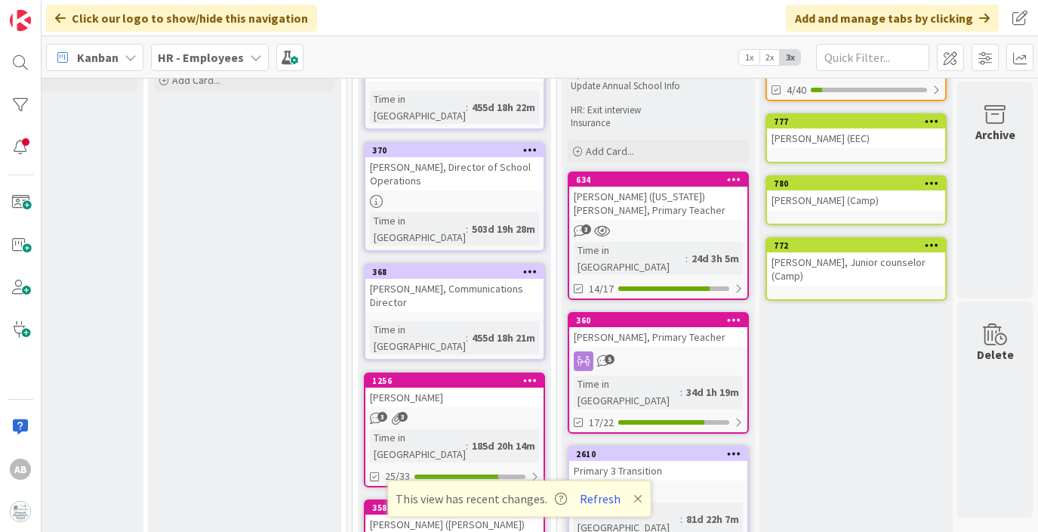
scroll to position [183, 2118]
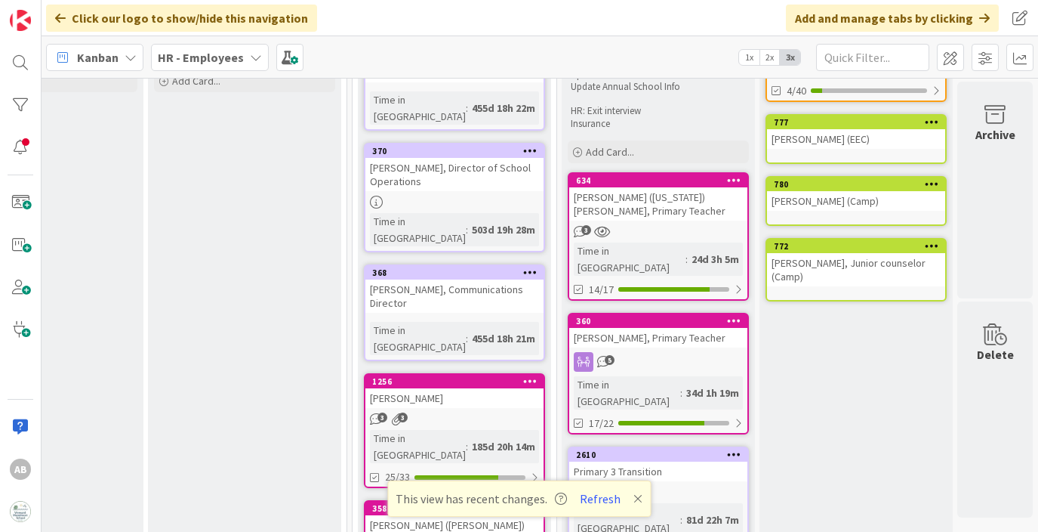
click at [655, 352] on div "5" at bounding box center [658, 362] width 178 height 20
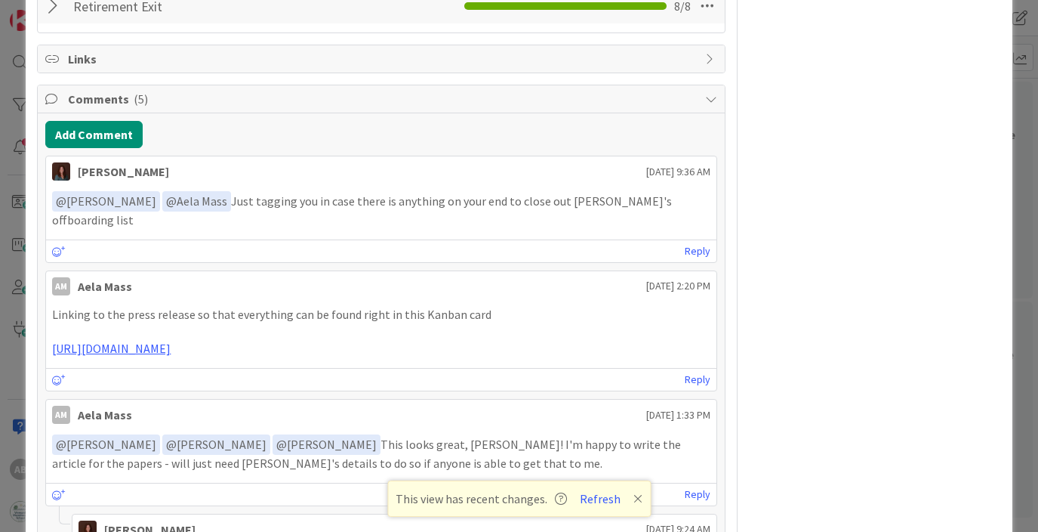
scroll to position [898, 0]
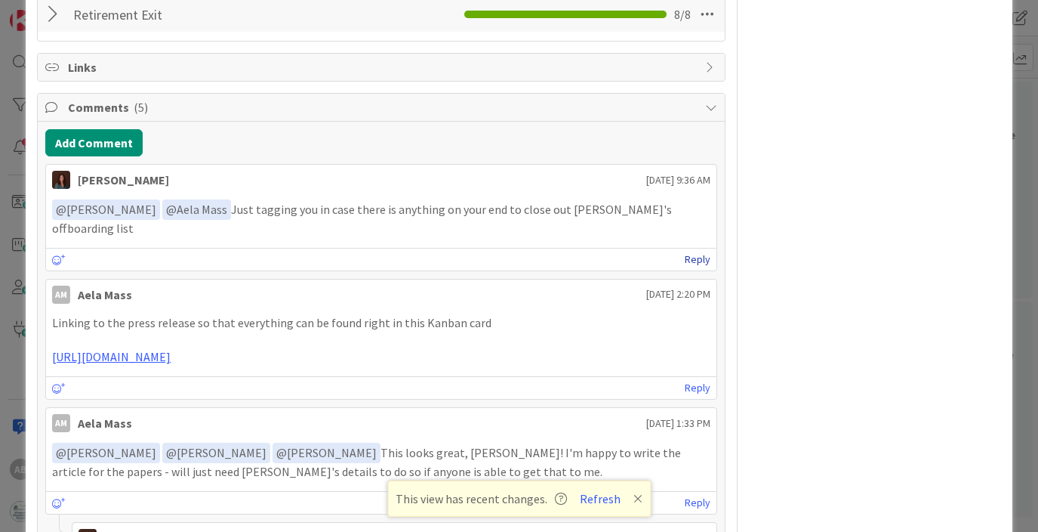
click at [696, 250] on link "Reply" at bounding box center [698, 259] width 26 height 19
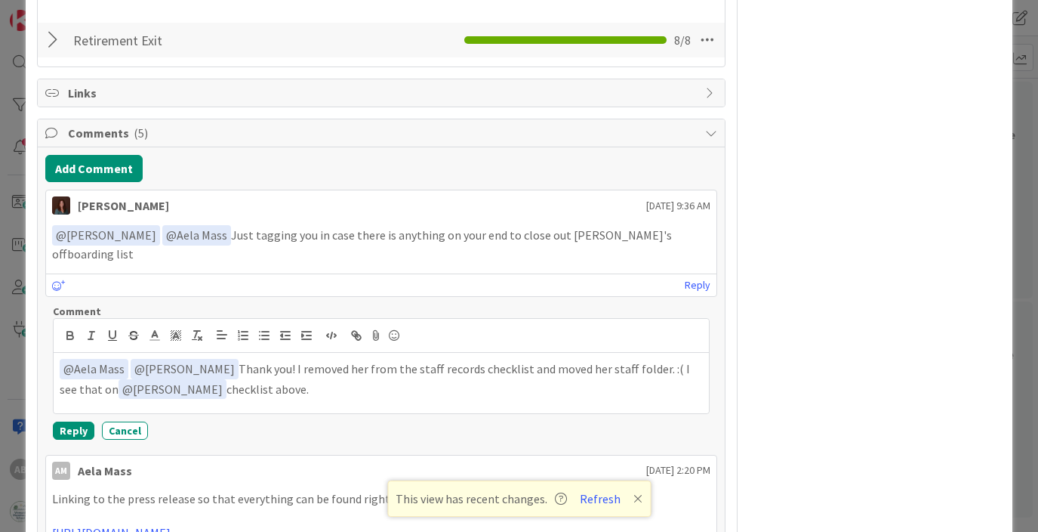
scroll to position [874, 0]
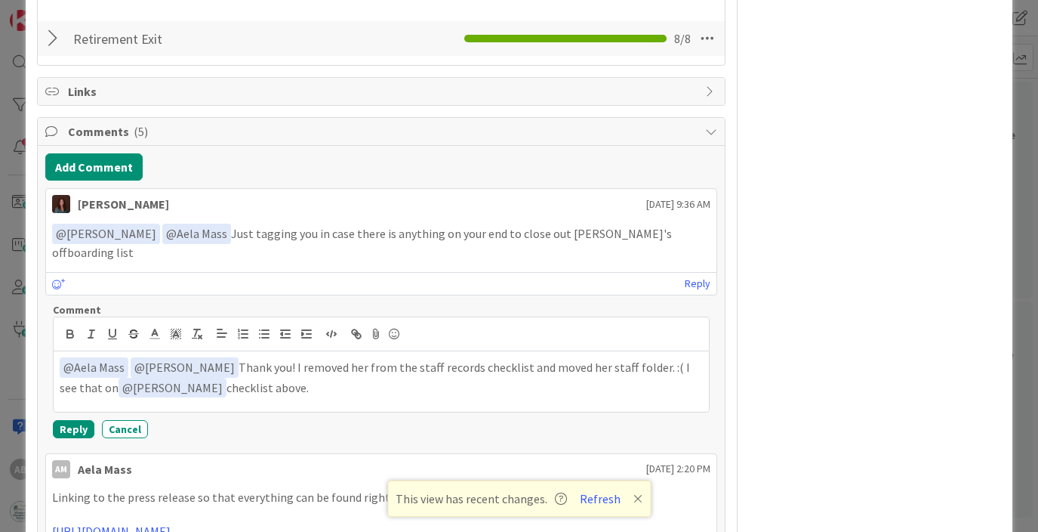
drag, startPoint x: 338, startPoint y: 376, endPoint x: -1, endPoint y: 330, distance: 341.4
click at [0, 330] on div "ID 360 HR - Employees Offboarding Title 29 / 128 Sally Listro, Primary Teacher …" at bounding box center [519, 266] width 1038 height 532
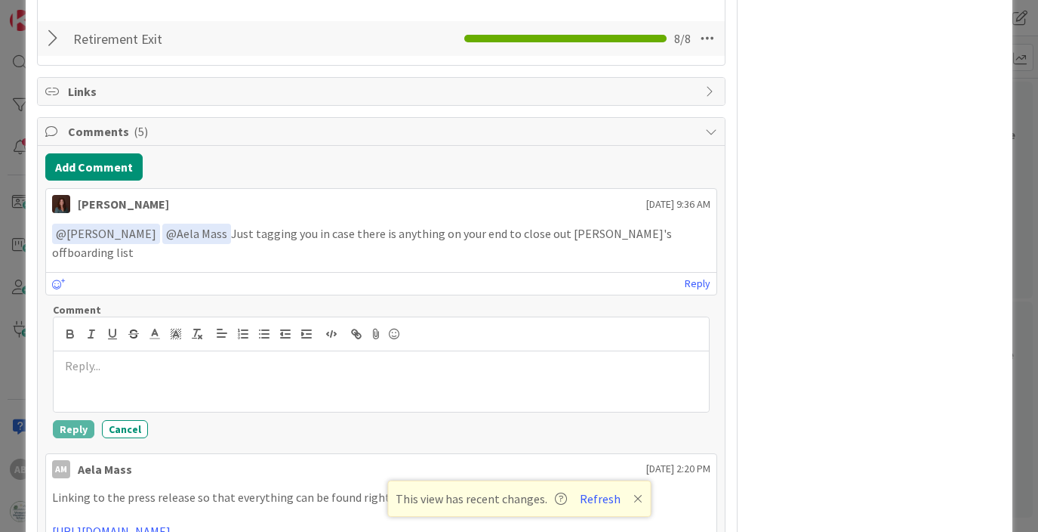
click at [804, 317] on div "Owner Primary Dates Block Custom Fields ( 0/0 ) Attachments Mirrors This card i…" at bounding box center [875, 347] width 252 height 2324
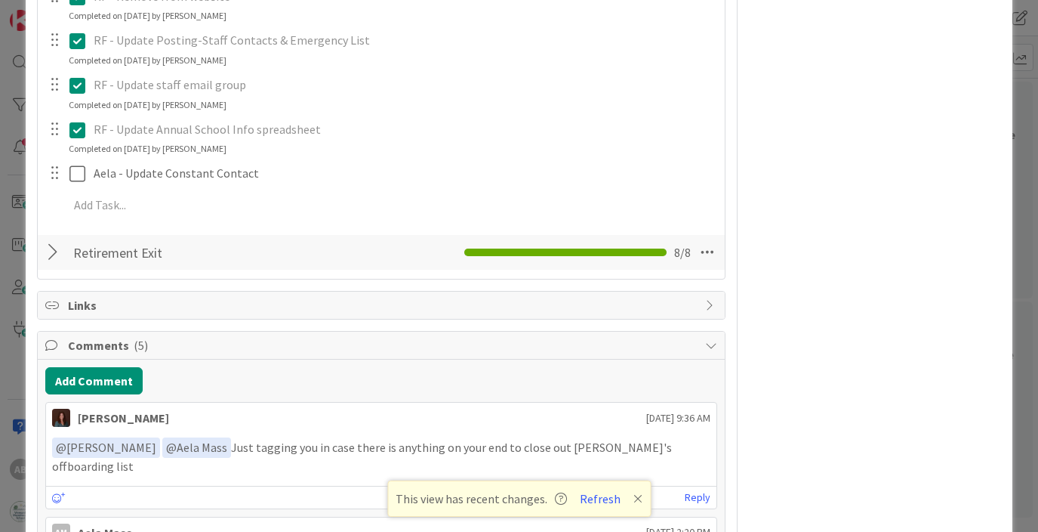
scroll to position [657, 0]
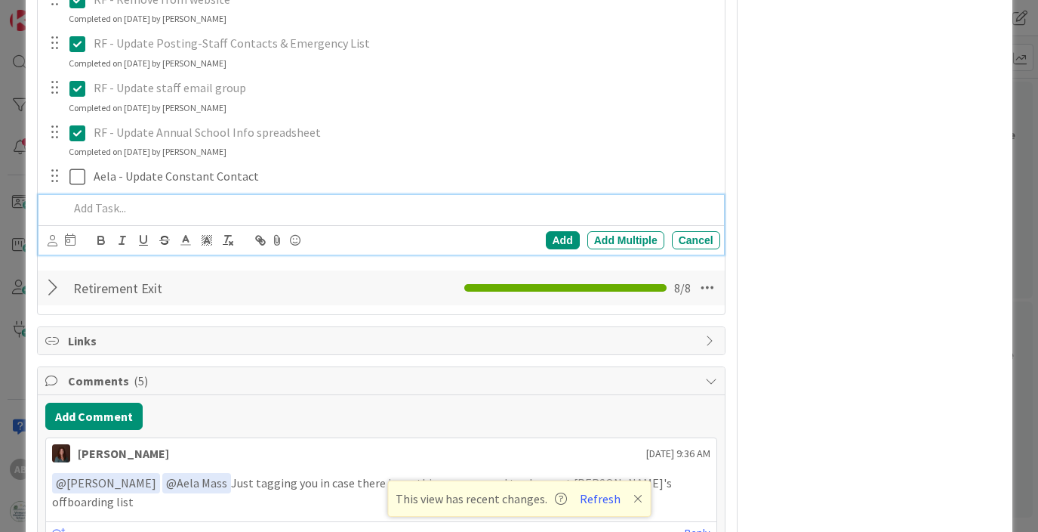
click at [99, 213] on p at bounding box center [391, 207] width 645 height 17
click at [56, 175] on div at bounding box center [55, 176] width 20 height 23
click at [69, 211] on p at bounding box center [391, 207] width 645 height 17
click at [561, 236] on div "Add" at bounding box center [563, 240] width 34 height 18
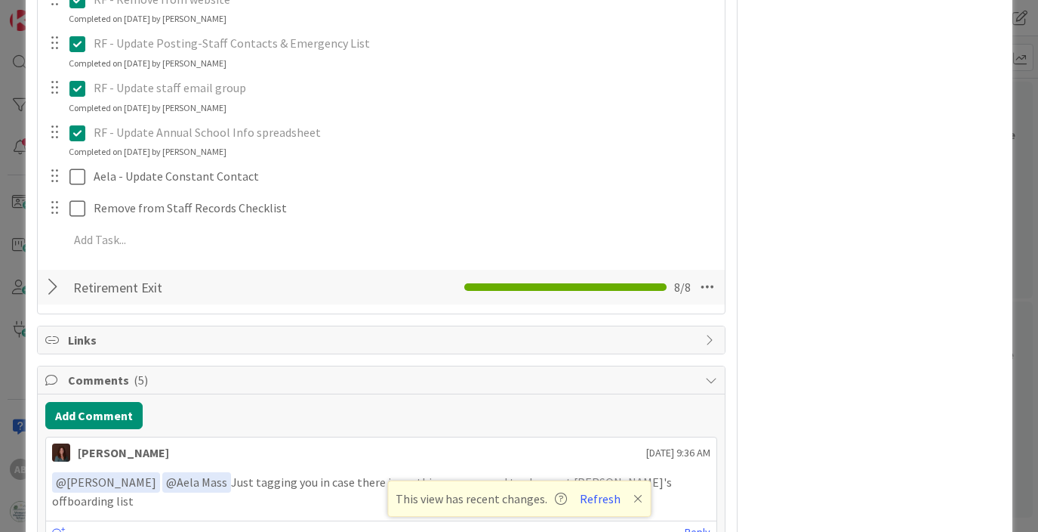
scroll to position [642, 0]
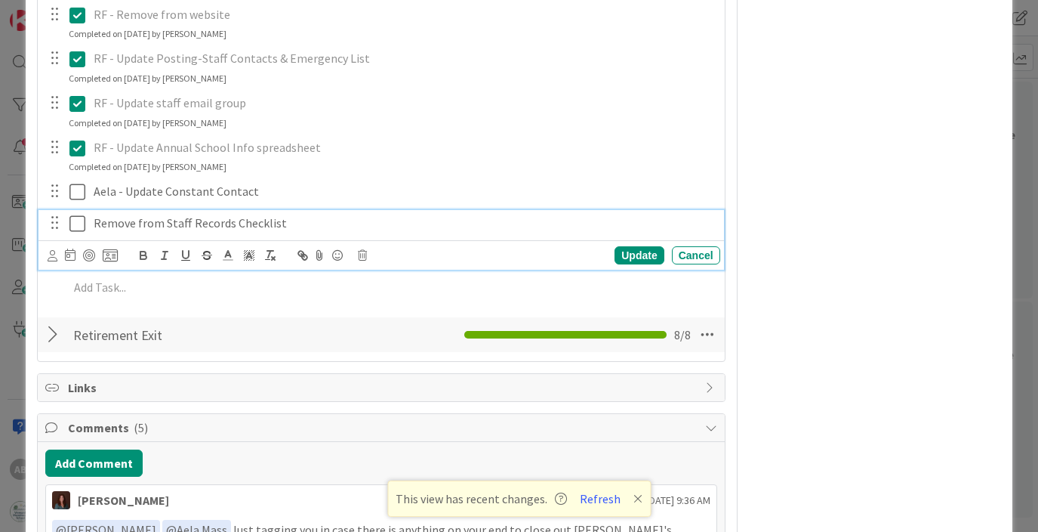
click at [176, 220] on p "Remove from Staff Records Checklist" at bounding box center [404, 222] width 621 height 17
click at [94, 223] on p "Remove from Staff Records Checklist" at bounding box center [404, 222] width 621 height 17
click at [344, 161] on div "RF - Update Annual School Info spreadsheet Update Cancel Completed on 10/08/202…" at bounding box center [381, 154] width 685 height 40
click at [147, 233] on div "AB - Remove from Staff Records Checklist" at bounding box center [404, 223] width 633 height 26
click at [105, 223] on p "AB - Remove from Staff Records Checklist" at bounding box center [404, 222] width 621 height 17
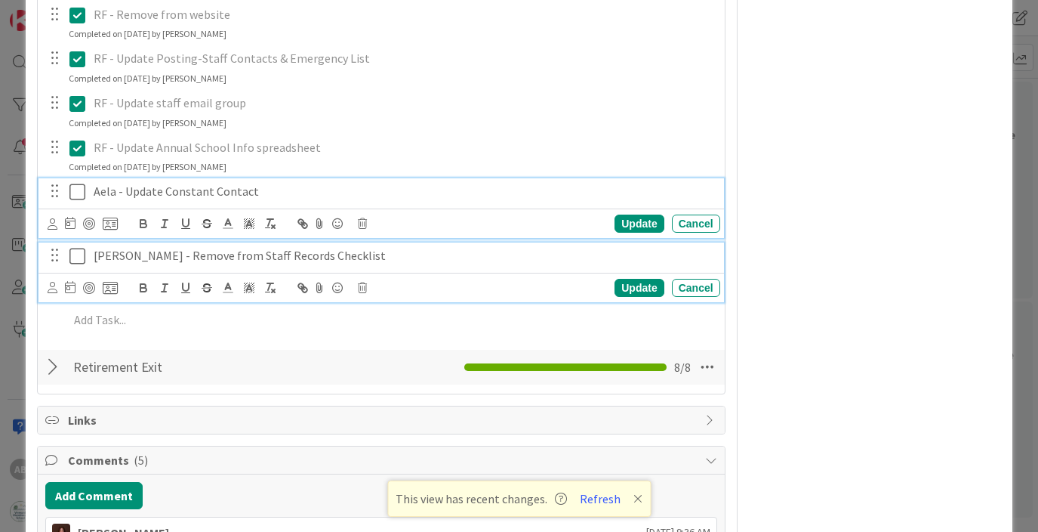
click at [477, 187] on div "Aela - Update Constant Contact Update Cancel" at bounding box center [381, 208] width 685 height 60
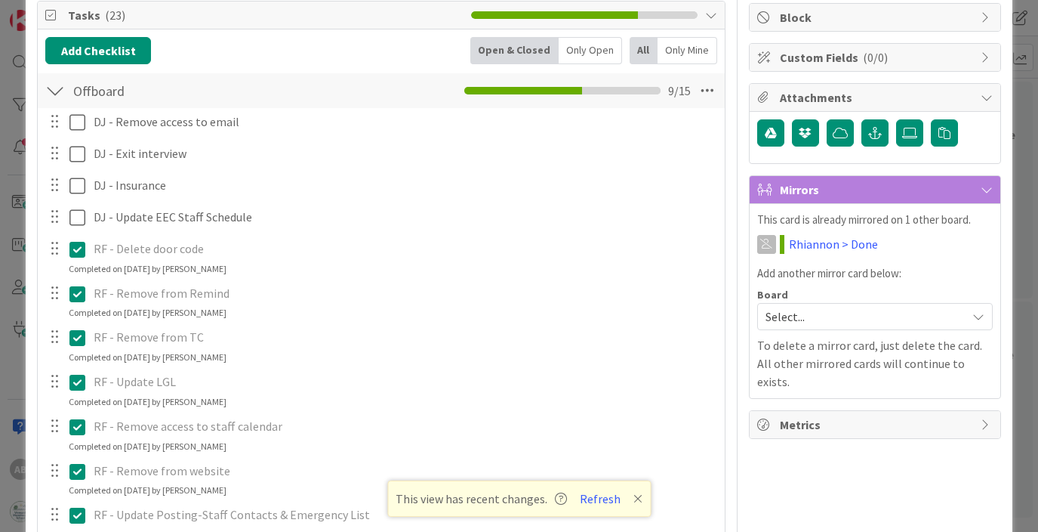
scroll to position [0, 0]
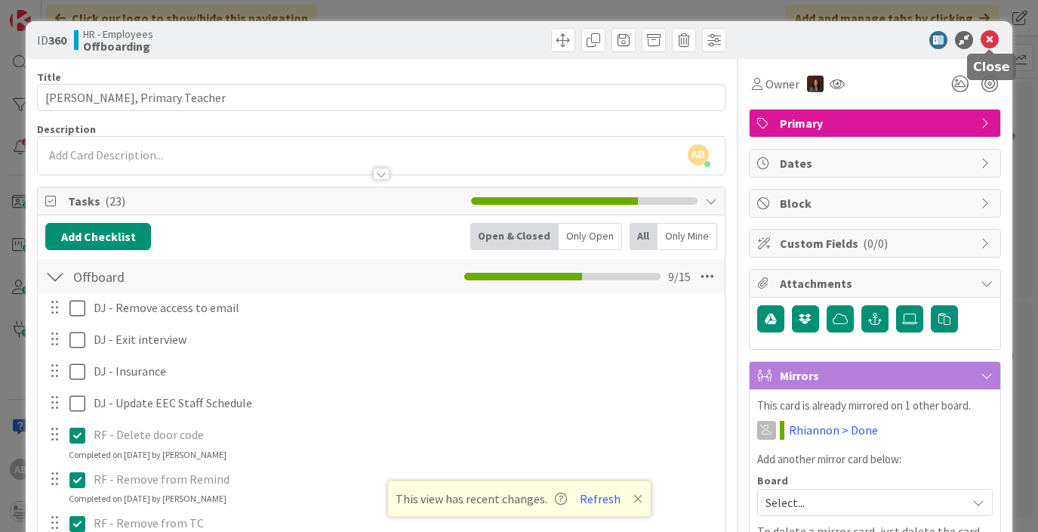
click at [992, 37] on icon at bounding box center [990, 40] width 18 height 18
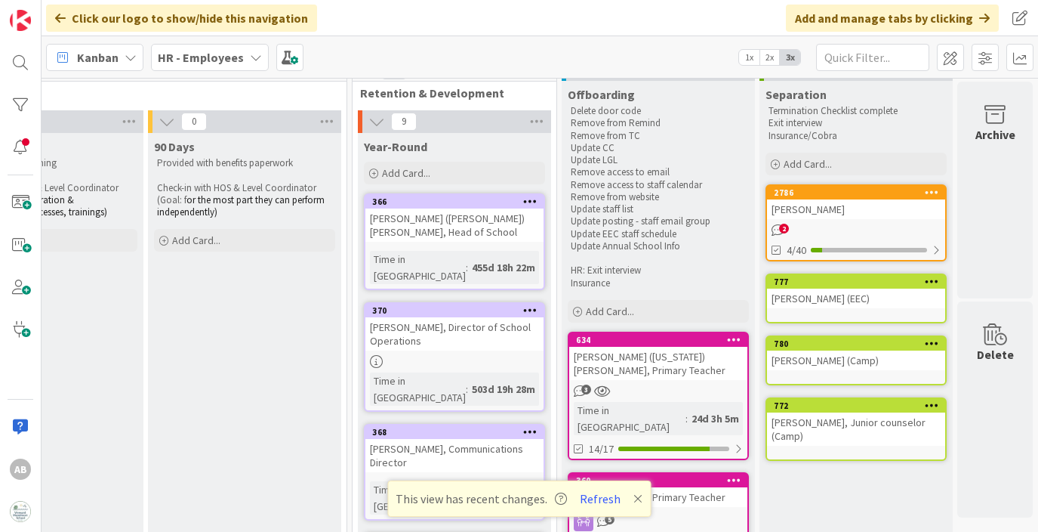
scroll to position [0, 2118]
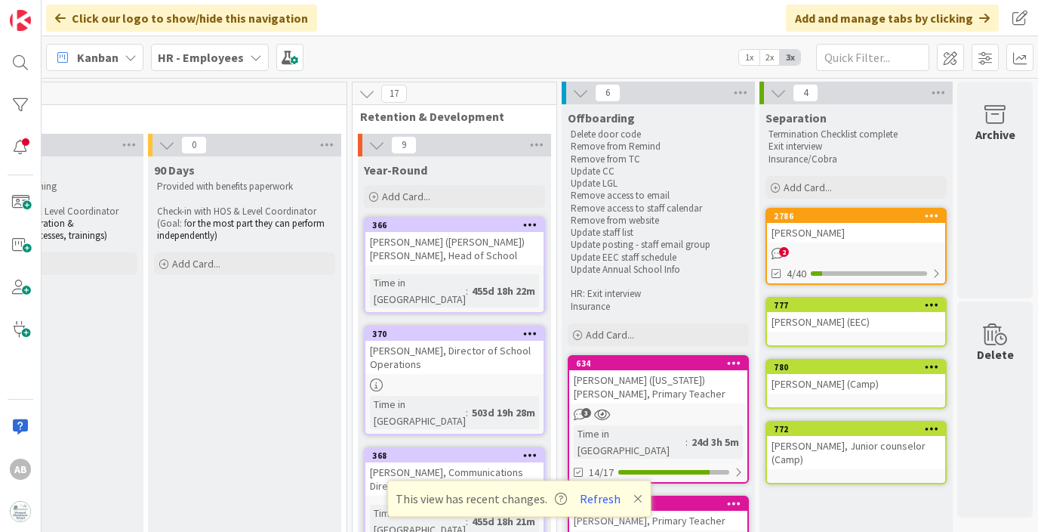
click at [631, 305] on p "Insurance" at bounding box center [658, 307] width 175 height 12
click at [609, 305] on p "Insurance" at bounding box center [658, 307] width 175 height 12
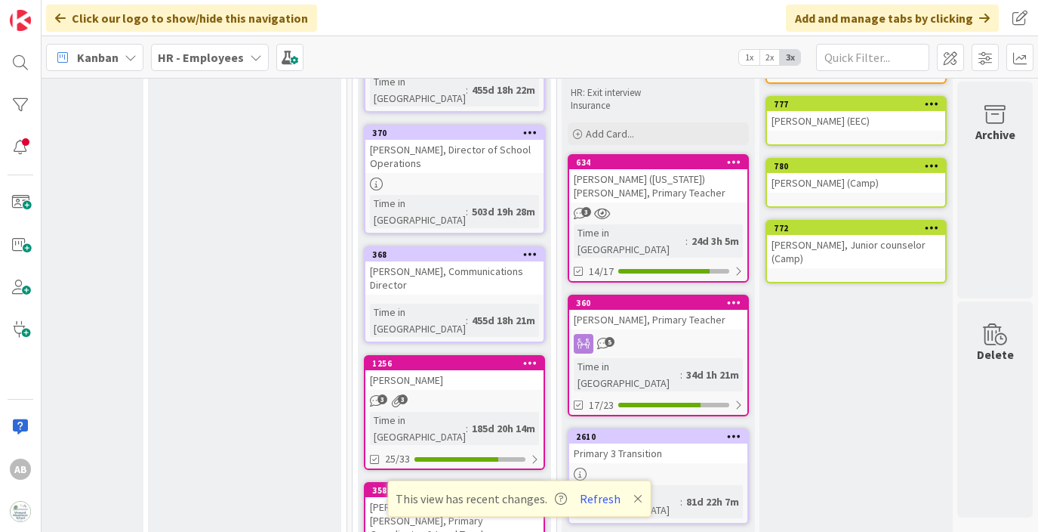
scroll to position [221, 2118]
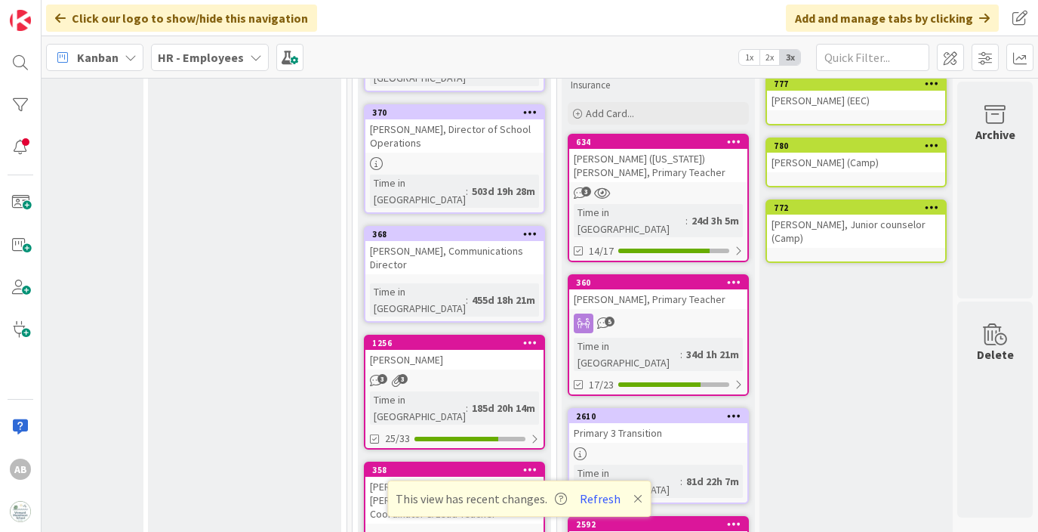
click at [670, 289] on div "[PERSON_NAME], Primary Teacher" at bounding box center [658, 299] width 178 height 20
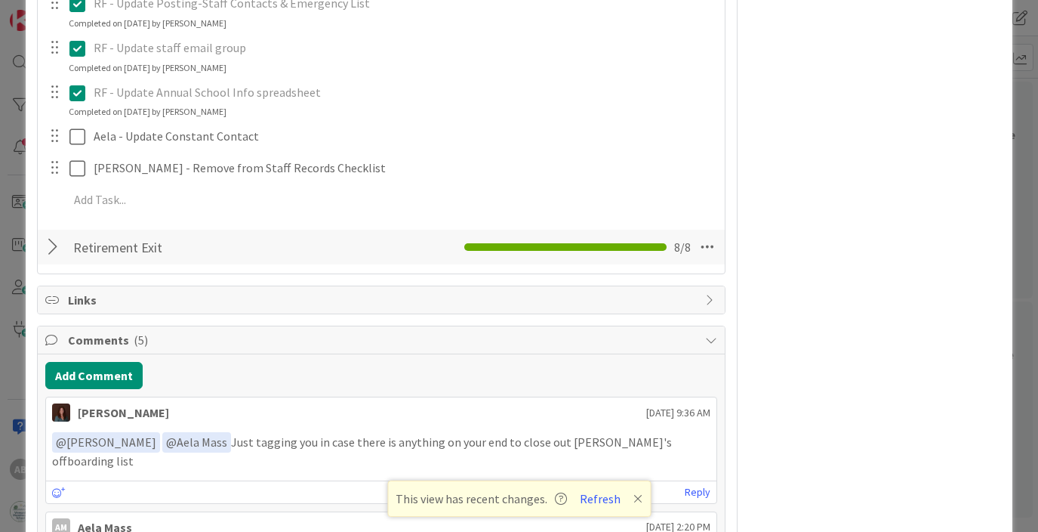
scroll to position [699, 0]
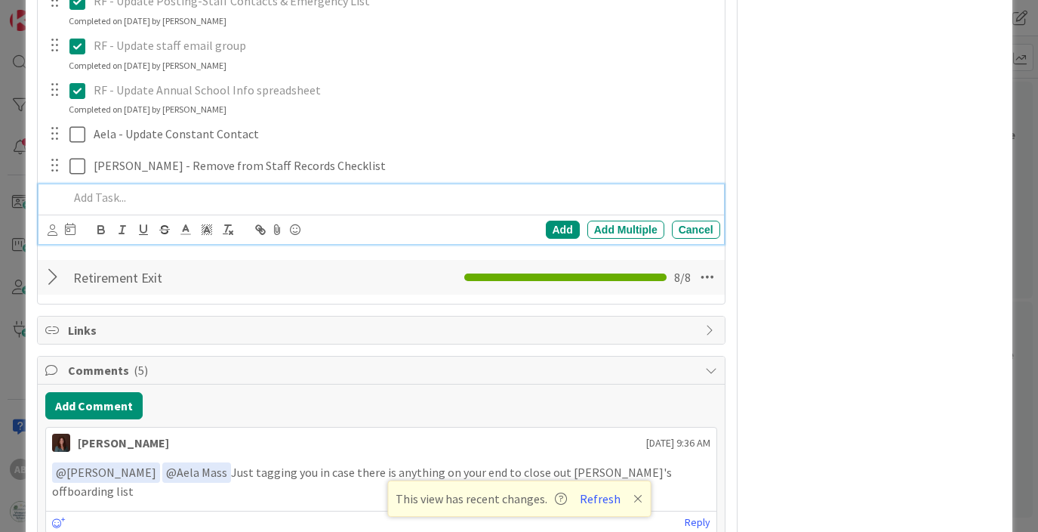
click at [94, 199] on p at bounding box center [391, 197] width 645 height 17
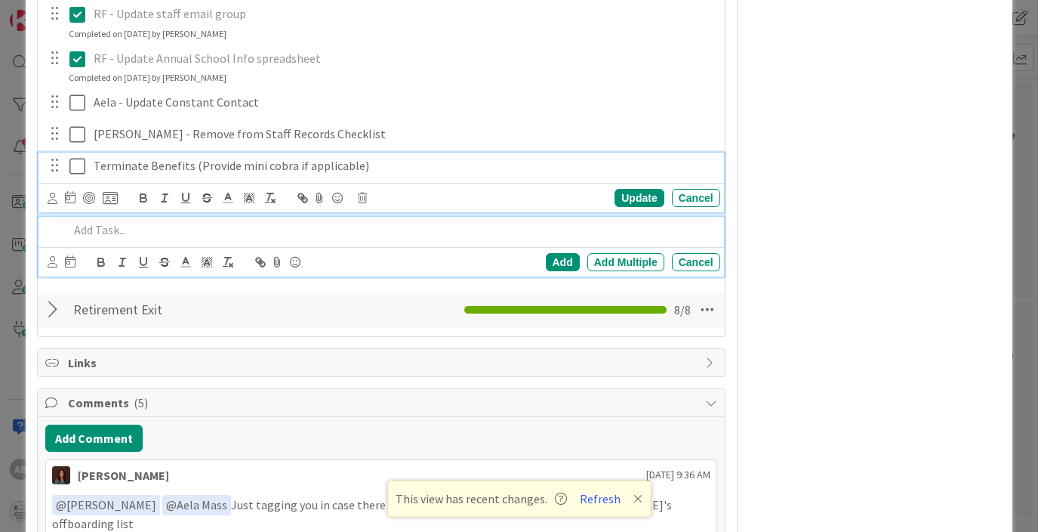
click at [113, 162] on div "Terminate Benefits (Provide mini cobra if applicable) Update Cancel" at bounding box center [381, 183] width 685 height 60
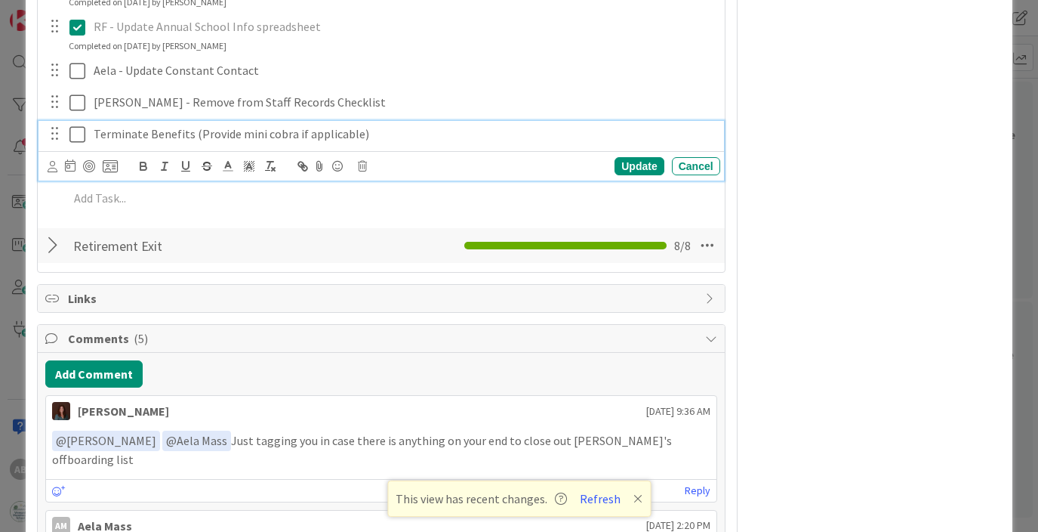
click at [94, 134] on p "Terminate Benefits (Provide mini cobra if applicable)" at bounding box center [404, 133] width 621 height 17
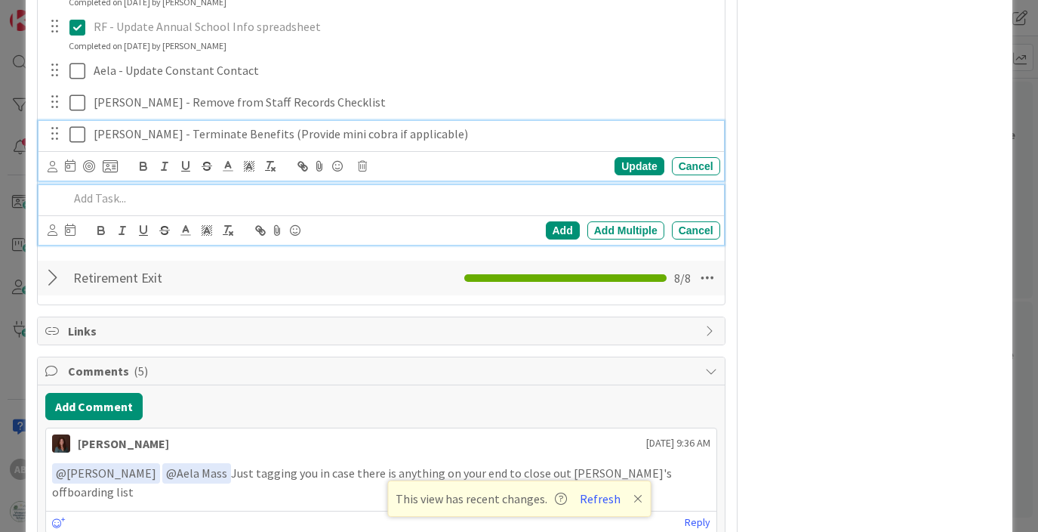
click at [110, 193] on p at bounding box center [391, 198] width 645 height 17
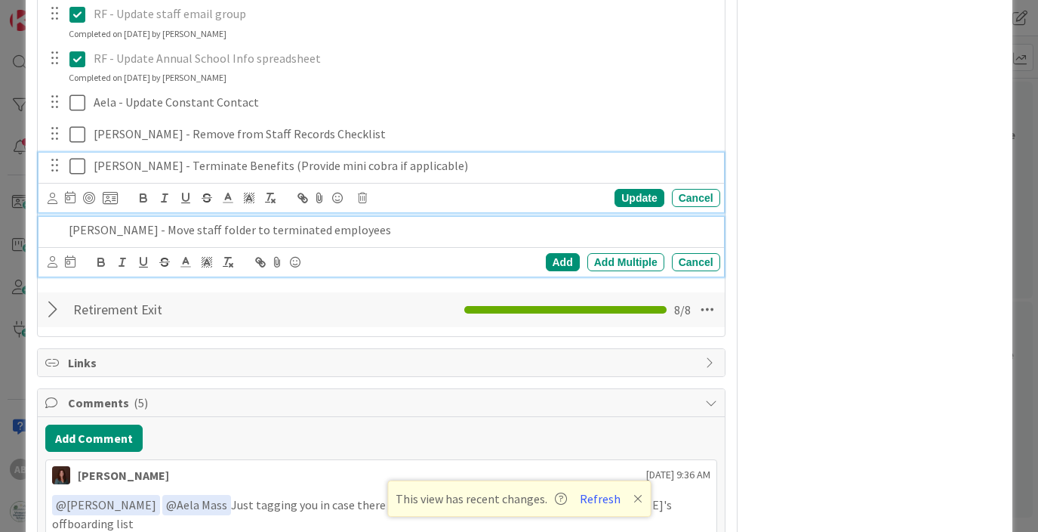
click at [484, 159] on div "Amy - Terminate Benefits (Provide mini cobra if applicable) Update Cancel" at bounding box center [381, 183] width 685 height 60
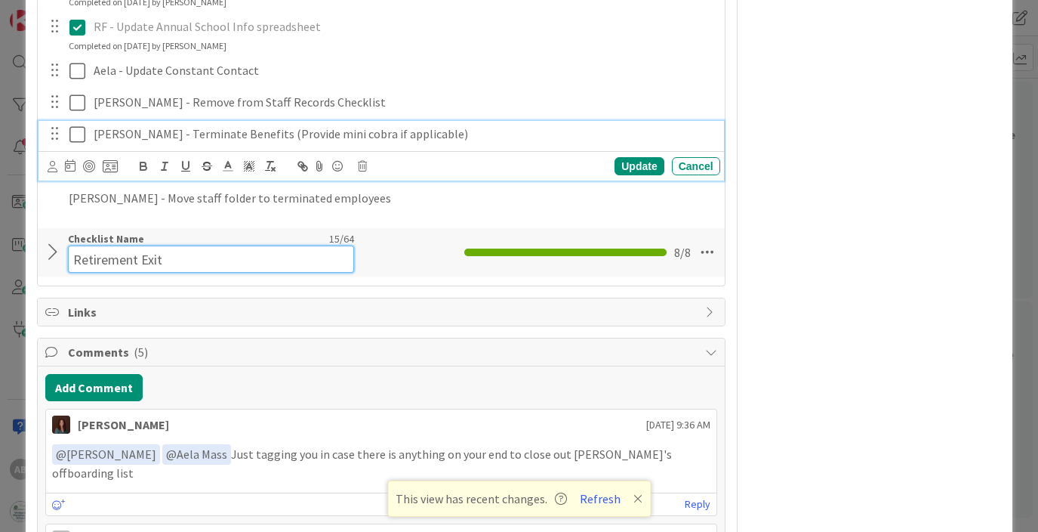
click at [310, 257] on input "Retirement Exit" at bounding box center [210, 258] width 285 height 27
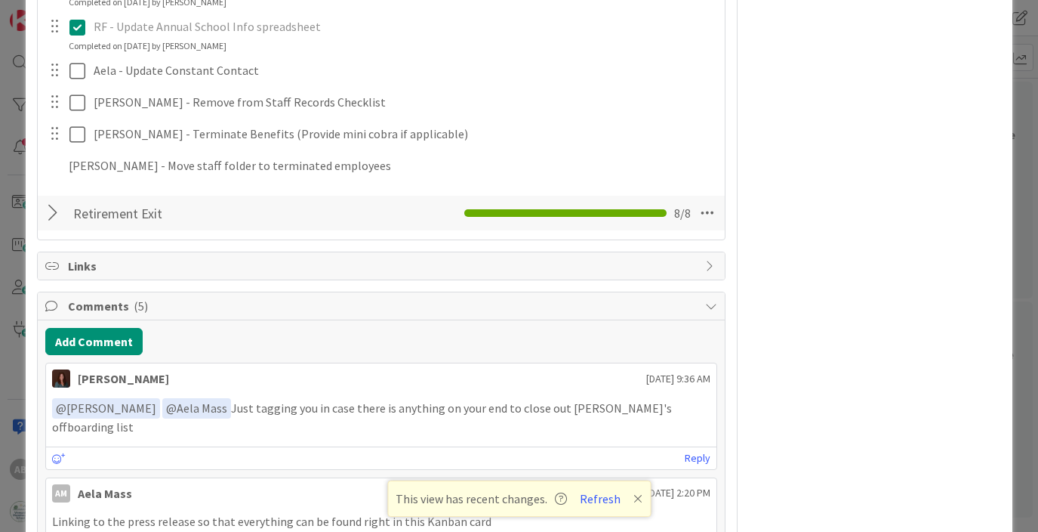
click at [54, 217] on div at bounding box center [55, 212] width 20 height 27
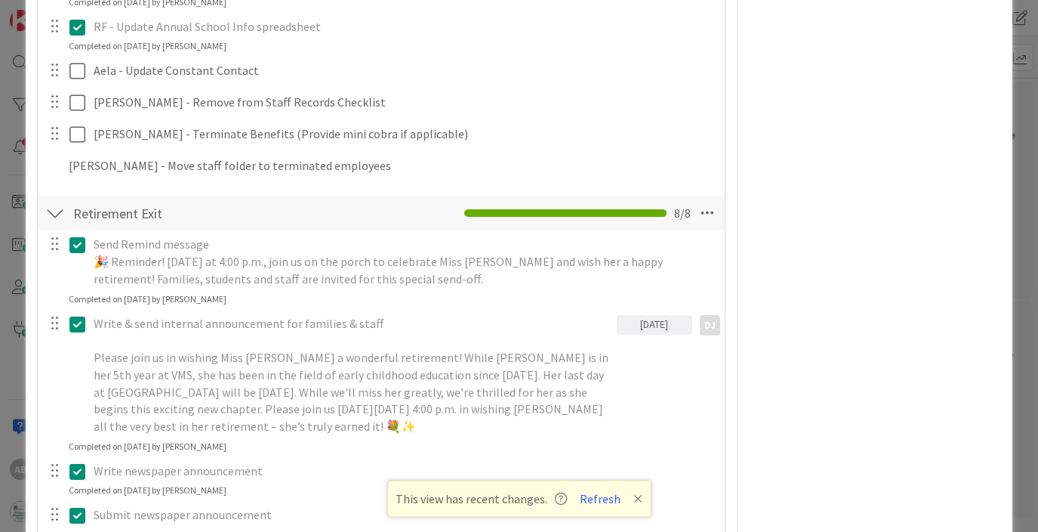
click at [54, 217] on div at bounding box center [55, 212] width 20 height 27
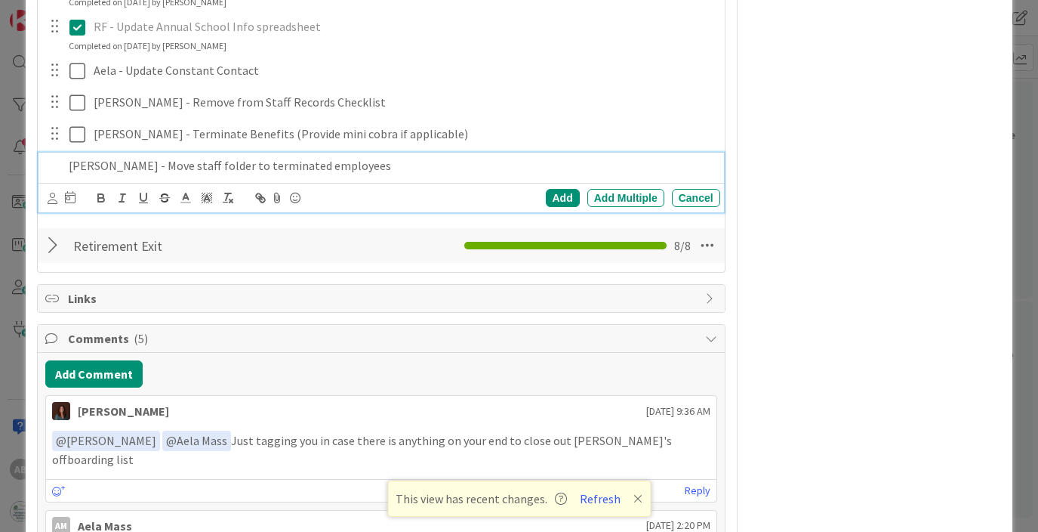
click at [74, 164] on p "[PERSON_NAME] - Move staff folder to terminated employees" at bounding box center [391, 165] width 645 height 17
click at [560, 196] on div "Add" at bounding box center [563, 198] width 34 height 18
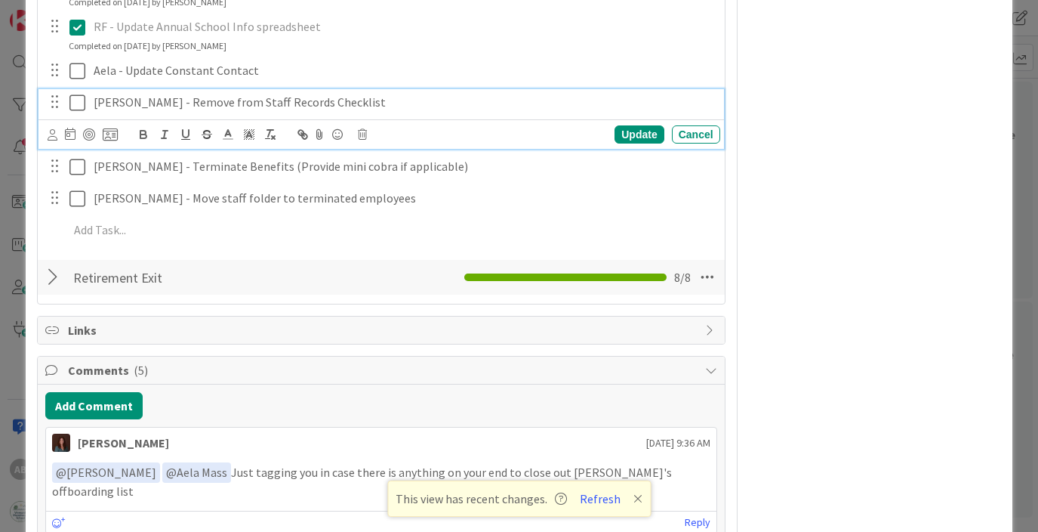
click at [72, 103] on icon at bounding box center [77, 103] width 16 height 18
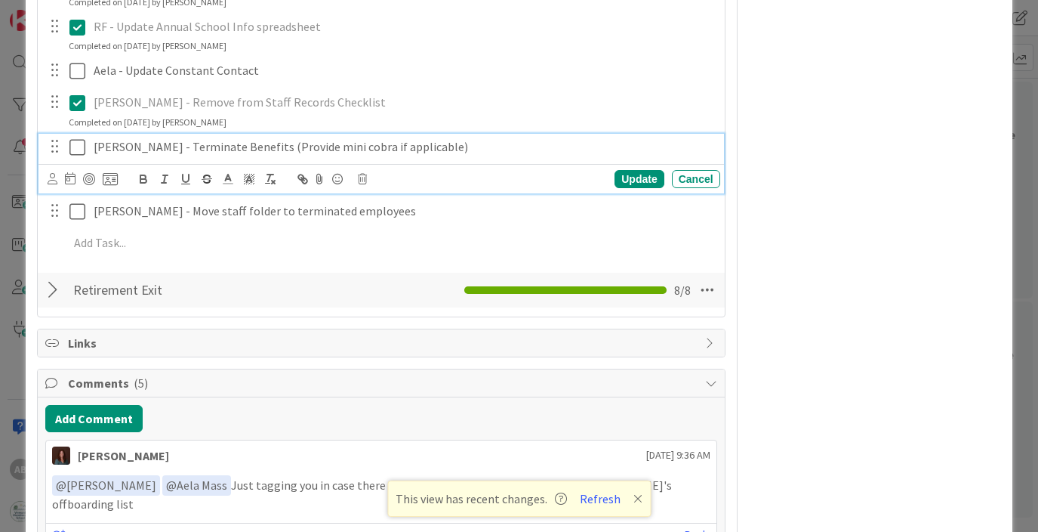
click at [73, 147] on icon at bounding box center [77, 147] width 16 height 18
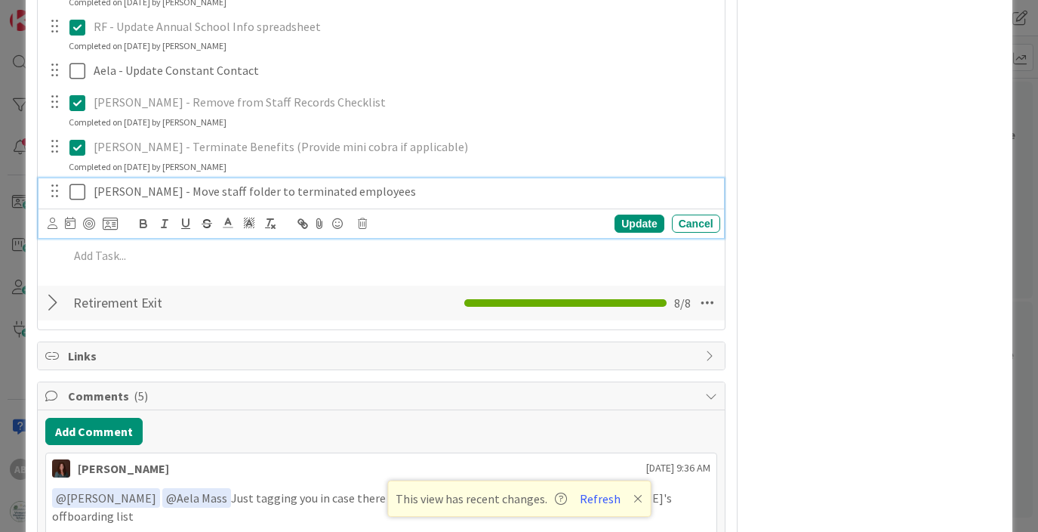
click at [77, 187] on icon at bounding box center [77, 192] width 16 height 18
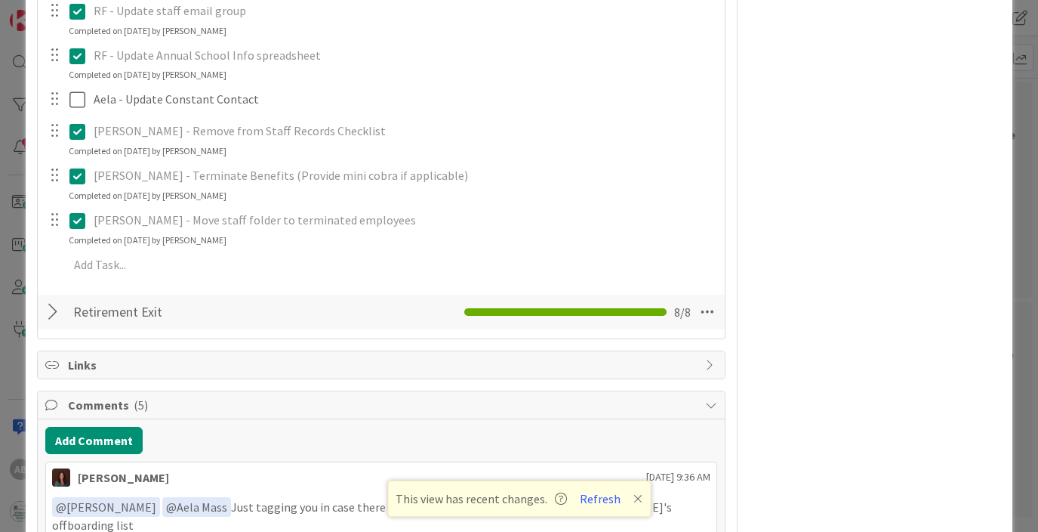
scroll to position [0, 0]
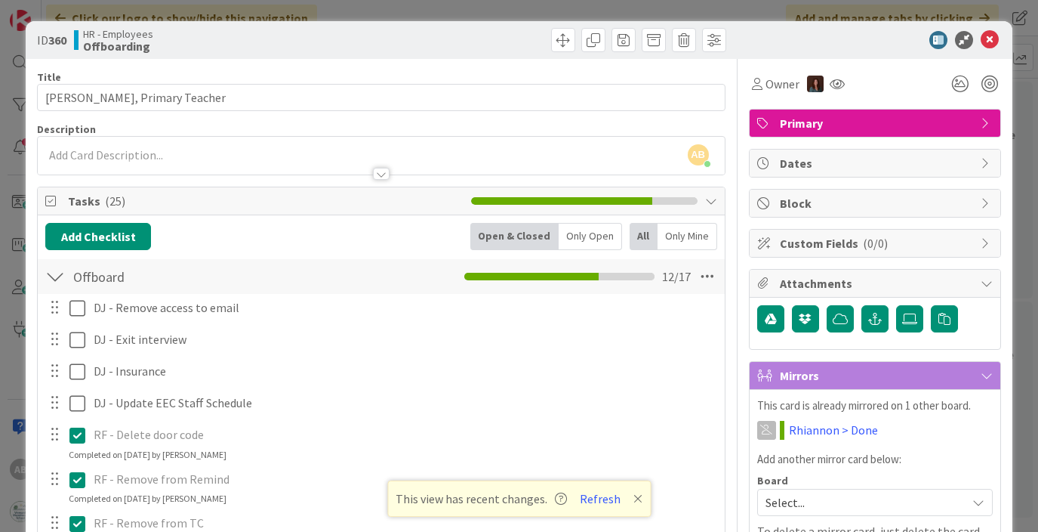
click at [991, 35] on icon at bounding box center [990, 40] width 18 height 18
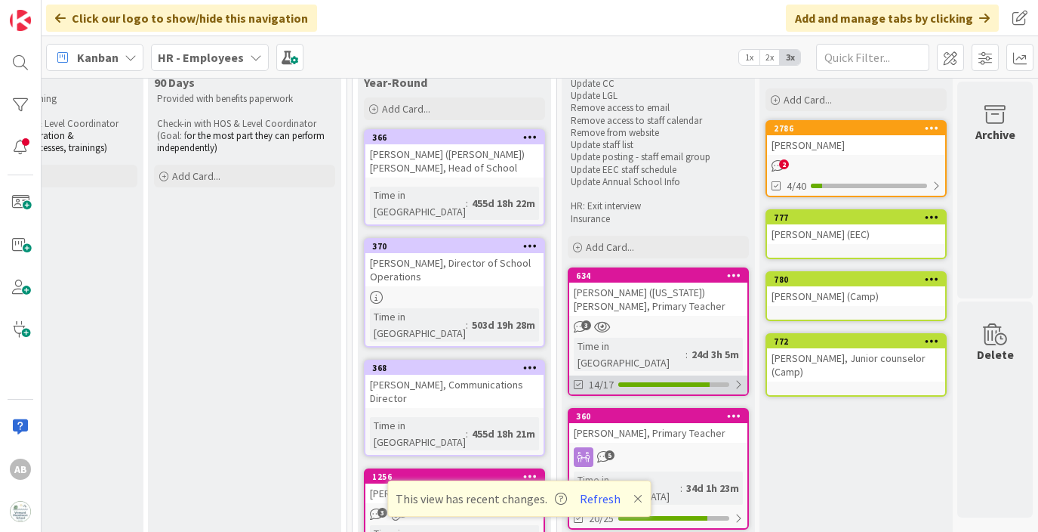
scroll to position [115, 2118]
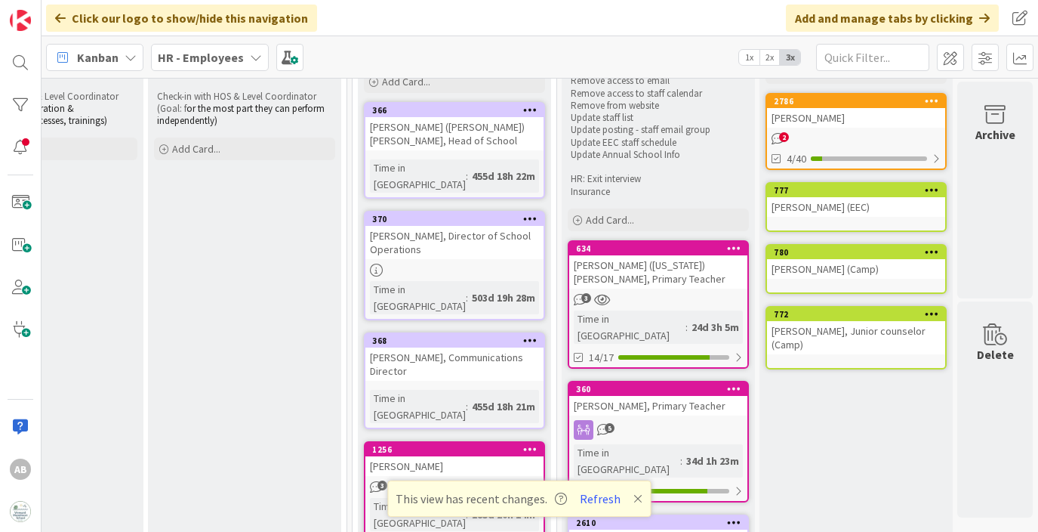
click at [643, 396] on div "[PERSON_NAME], Primary Teacher" at bounding box center [658, 406] width 178 height 20
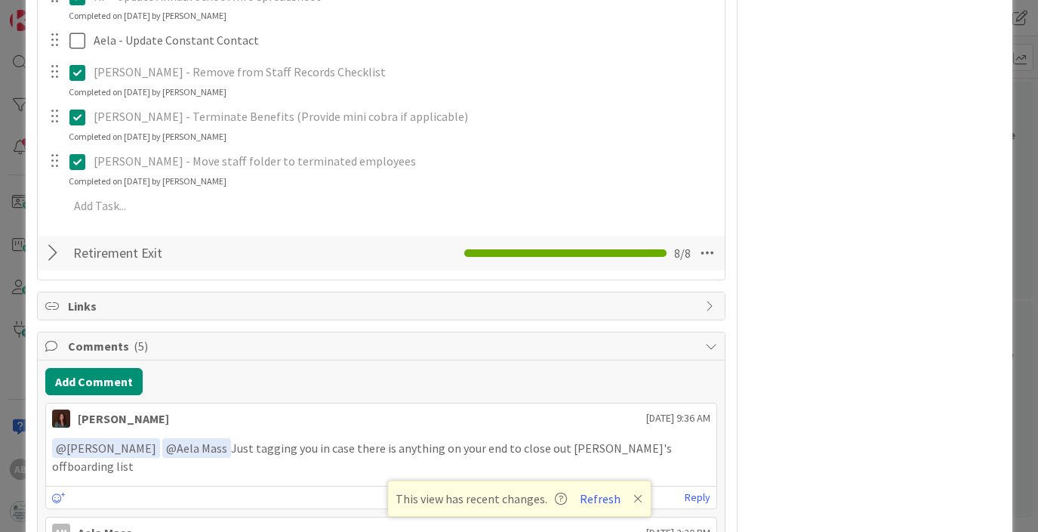
scroll to position [790, 0]
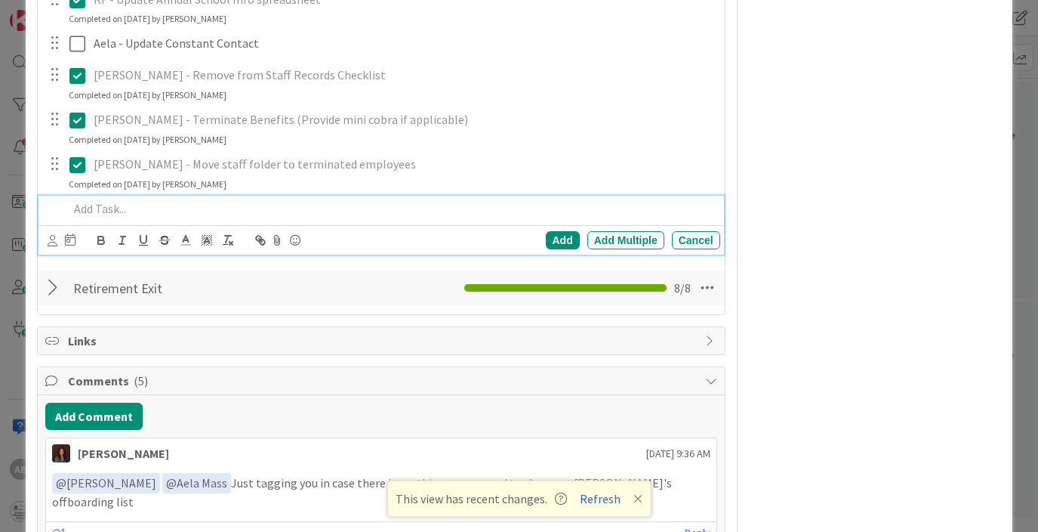
click at [102, 199] on div at bounding box center [391, 209] width 657 height 26
click at [420, 166] on p "[PERSON_NAME] - Move staff folder to terminated employees" at bounding box center [404, 164] width 621 height 17
click at [140, 215] on p "[PERSON_NAME] - Move I-9 in binder to terminated tab" at bounding box center [391, 208] width 645 height 17
click at [550, 235] on div "Add" at bounding box center [563, 240] width 34 height 18
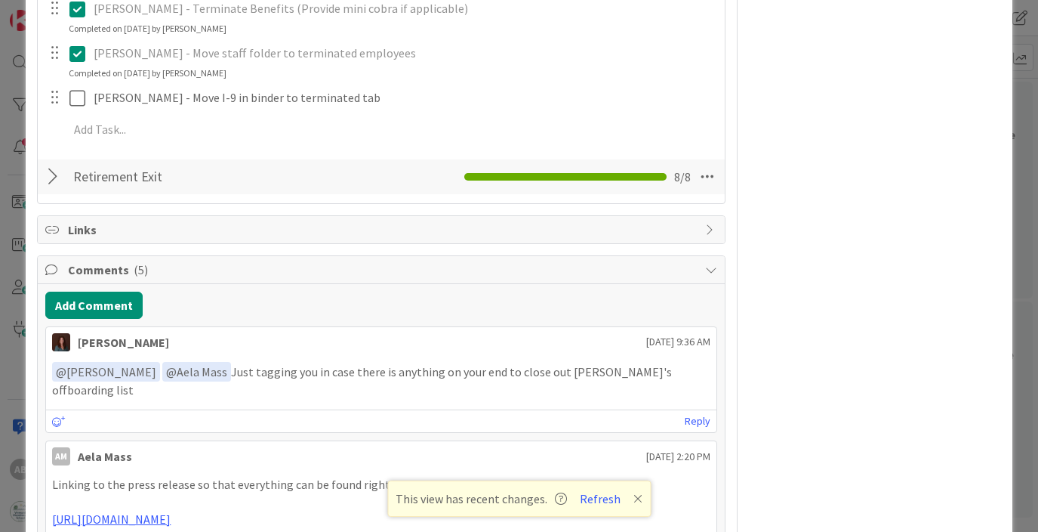
scroll to position [905, 0]
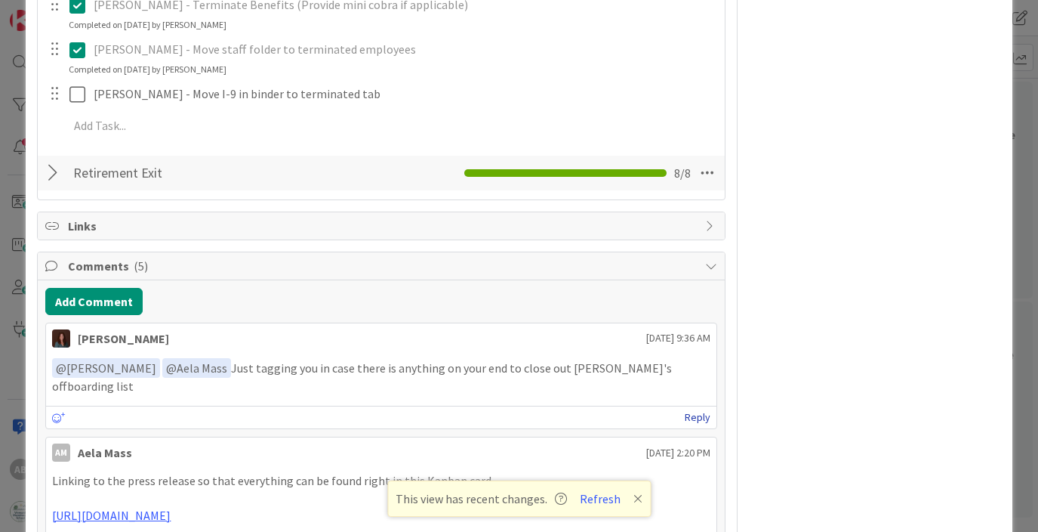
click at [704, 408] on link "Reply" at bounding box center [698, 417] width 26 height 19
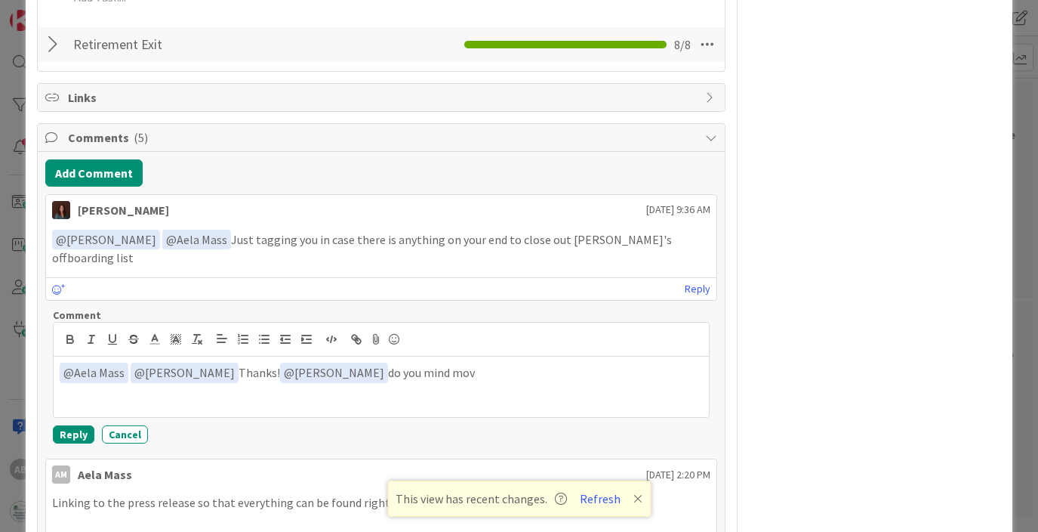
scroll to position [1036, 0]
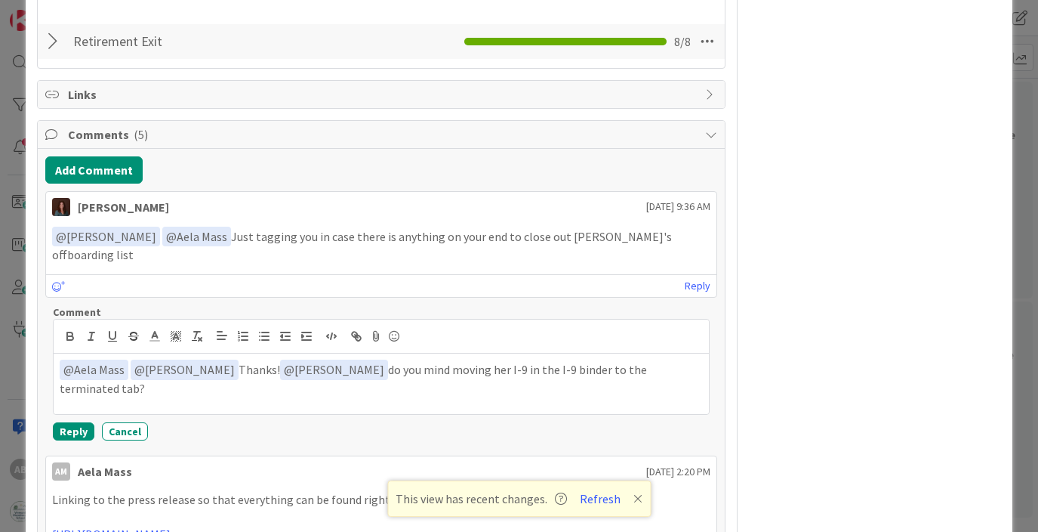
click at [128, 359] on p "﻿ @ Aela Mass ﻿ ﻿ @ Rhiannon Fernandes ﻿ Thanks! ﻿ @ Rhiannon Fernandes ﻿ do yo…" at bounding box center [381, 377] width 643 height 37
click at [189, 359] on p "﻿ @ Rhiannon Fernandes ﻿ Thanks! ﻿ @ Rhiannon Fernandes ﻿ do you mind moving he…" at bounding box center [381, 369] width 643 height 20
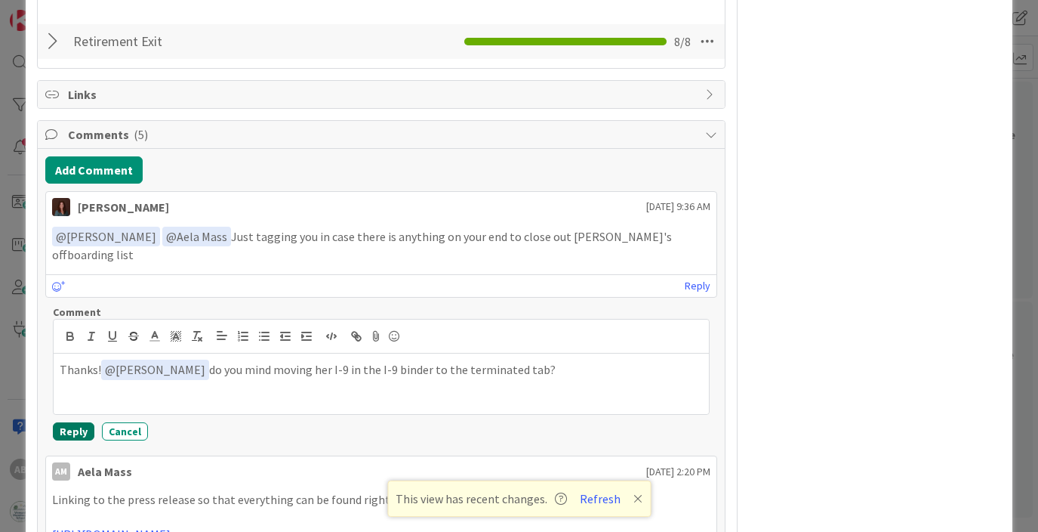
click at [79, 422] on button "Reply" at bounding box center [74, 431] width 42 height 18
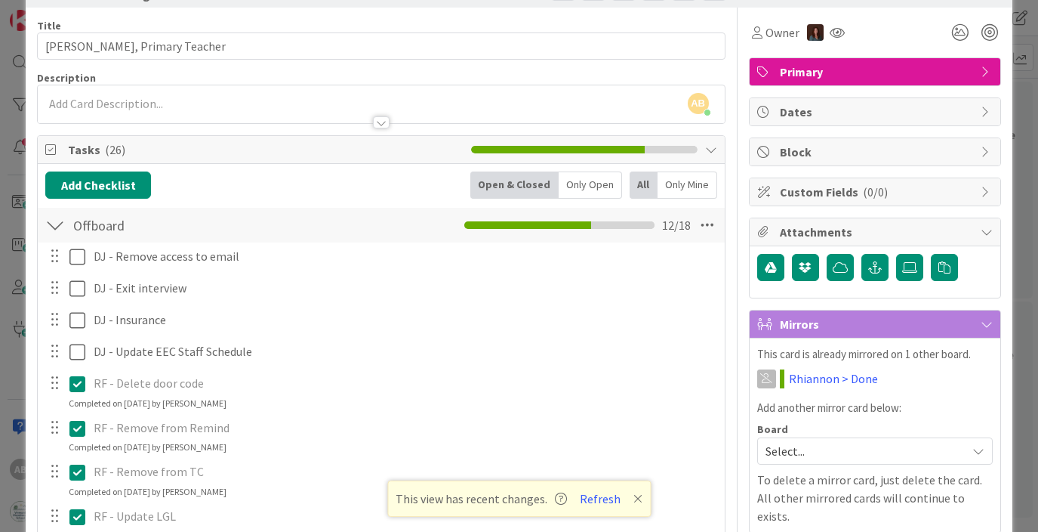
scroll to position [0, 0]
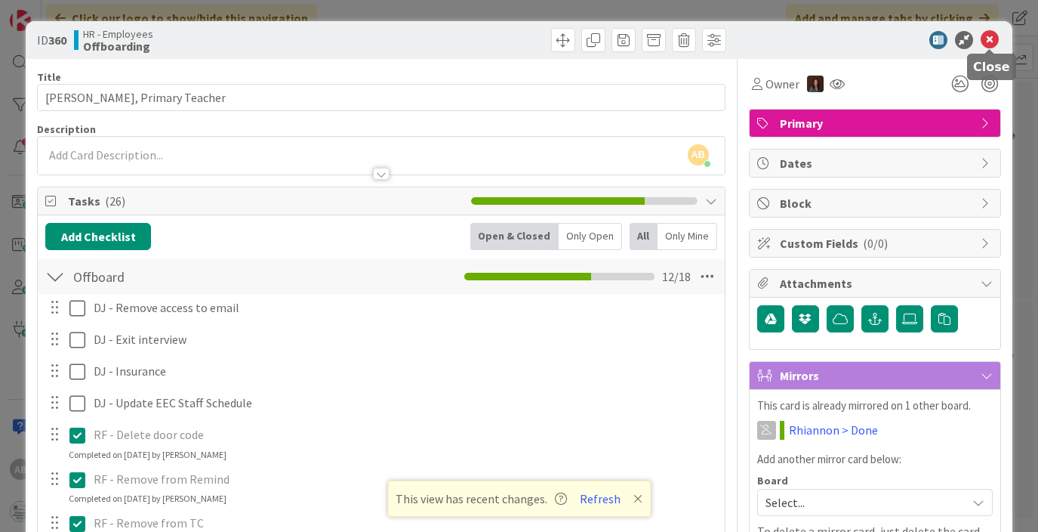
click at [990, 38] on icon at bounding box center [990, 40] width 18 height 18
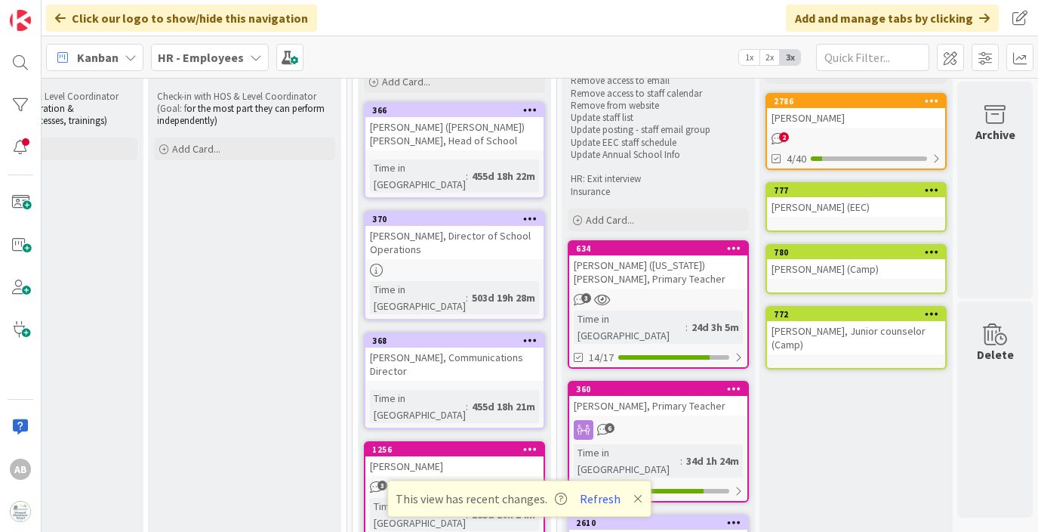
click at [655, 288] on div "[PERSON_NAME] ([US_STATE]) [PERSON_NAME], Primary Teacher" at bounding box center [658, 271] width 178 height 33
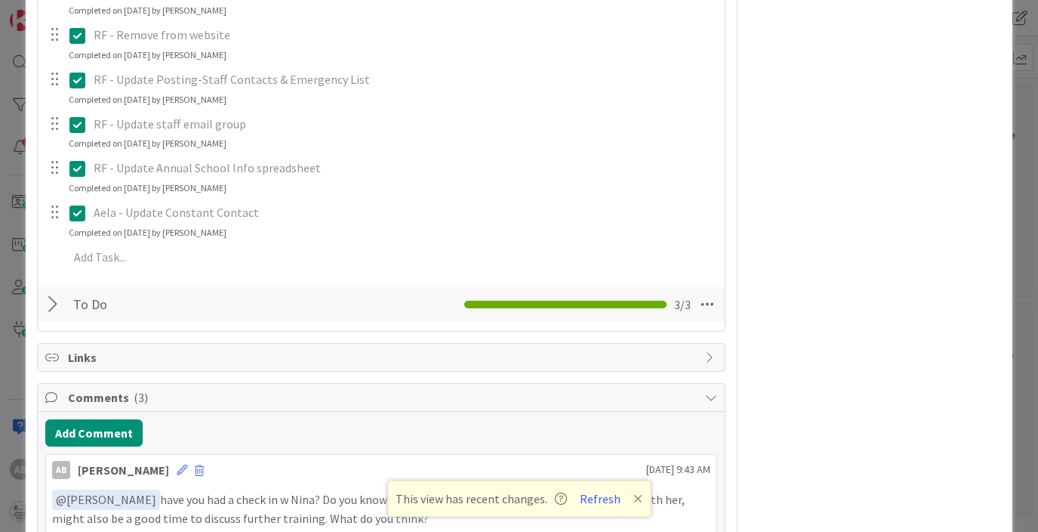
scroll to position [652, 0]
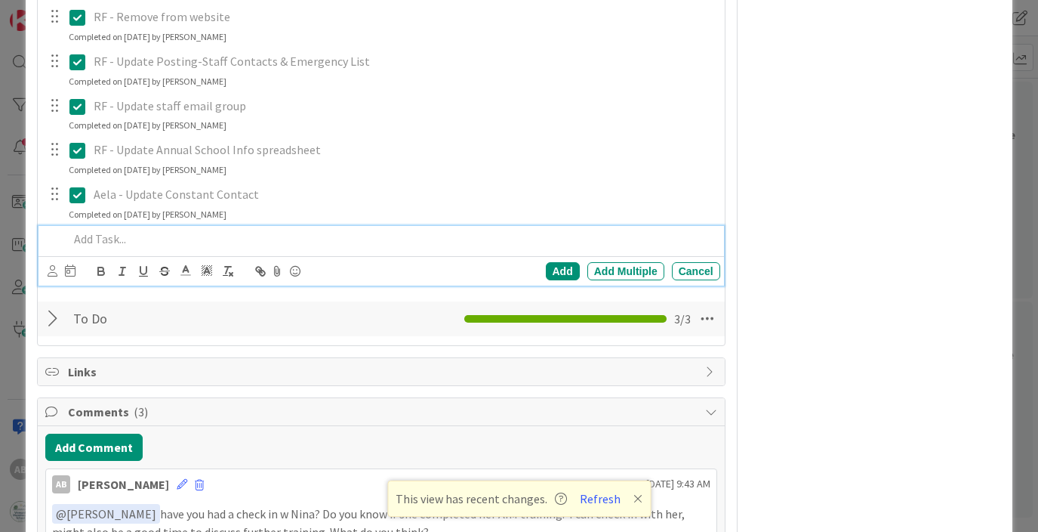
click at [105, 235] on p at bounding box center [391, 238] width 645 height 17
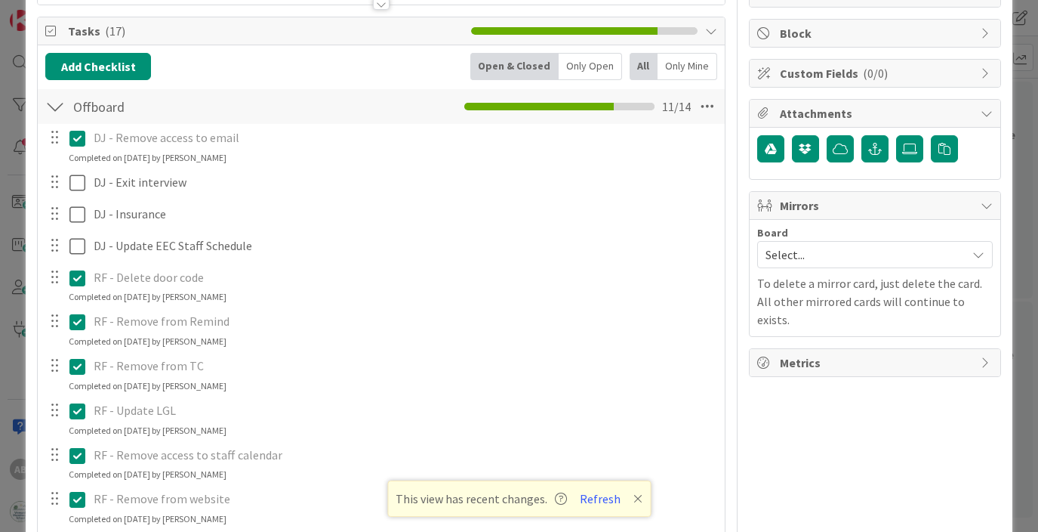
scroll to position [0, 0]
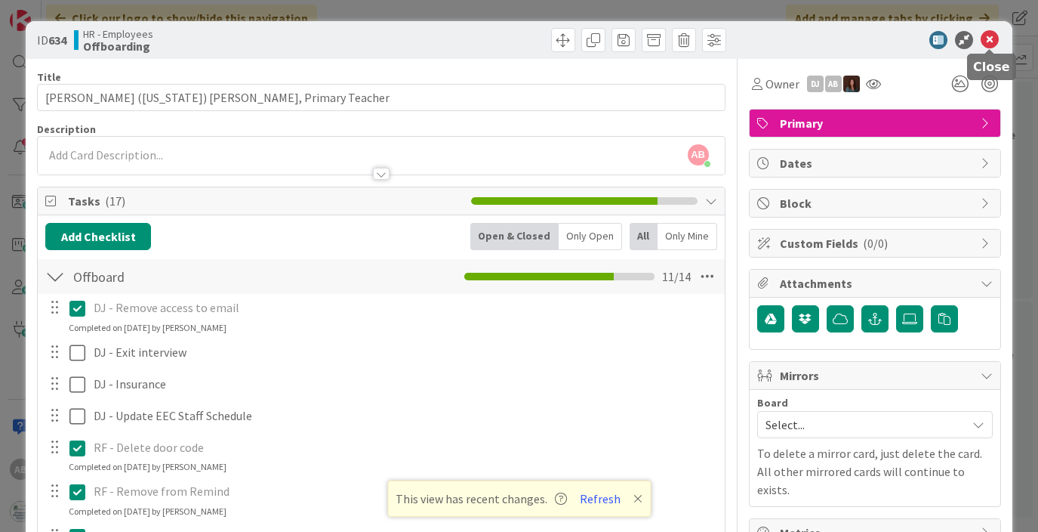
click at [991, 41] on icon at bounding box center [990, 40] width 18 height 18
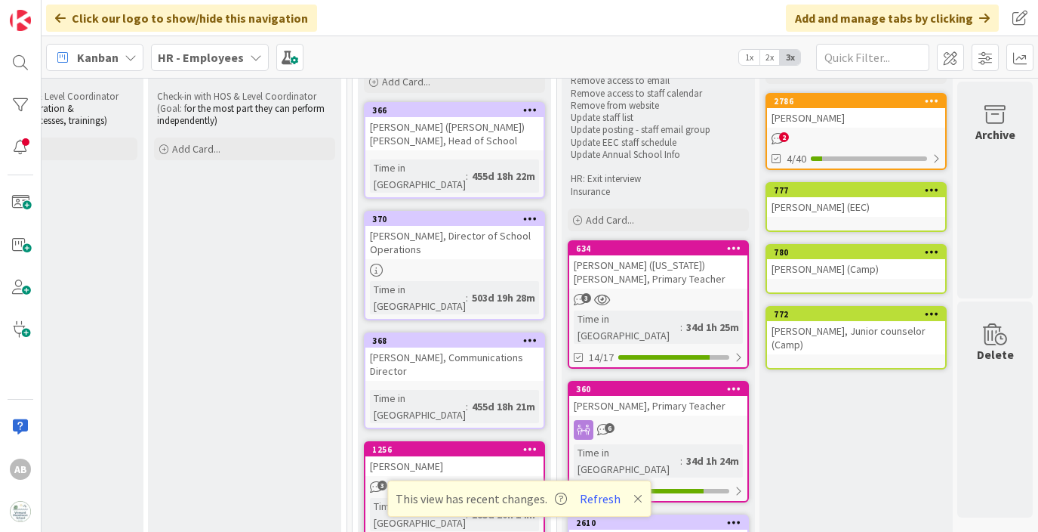
click at [645, 396] on div "[PERSON_NAME], Primary Teacher" at bounding box center [658, 406] width 178 height 20
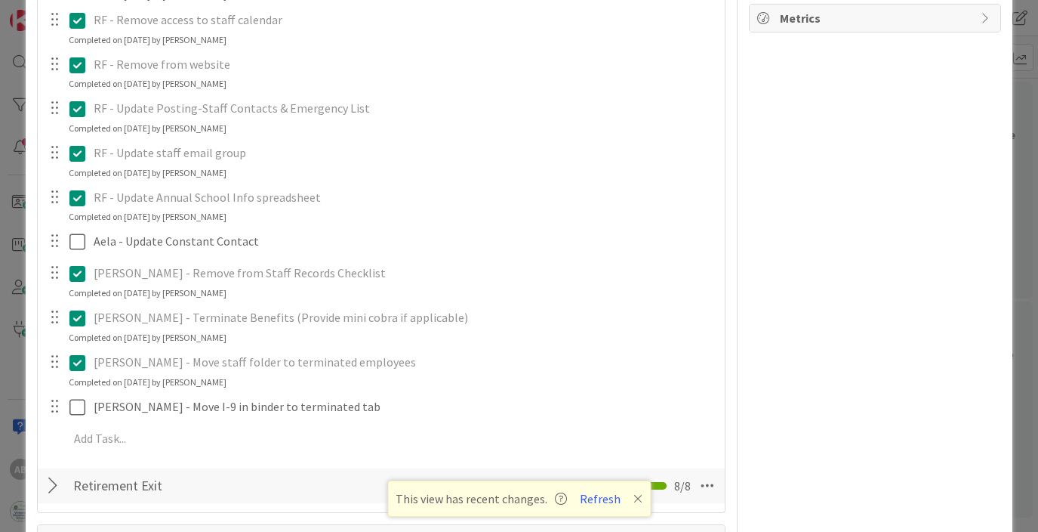
scroll to position [606, 0]
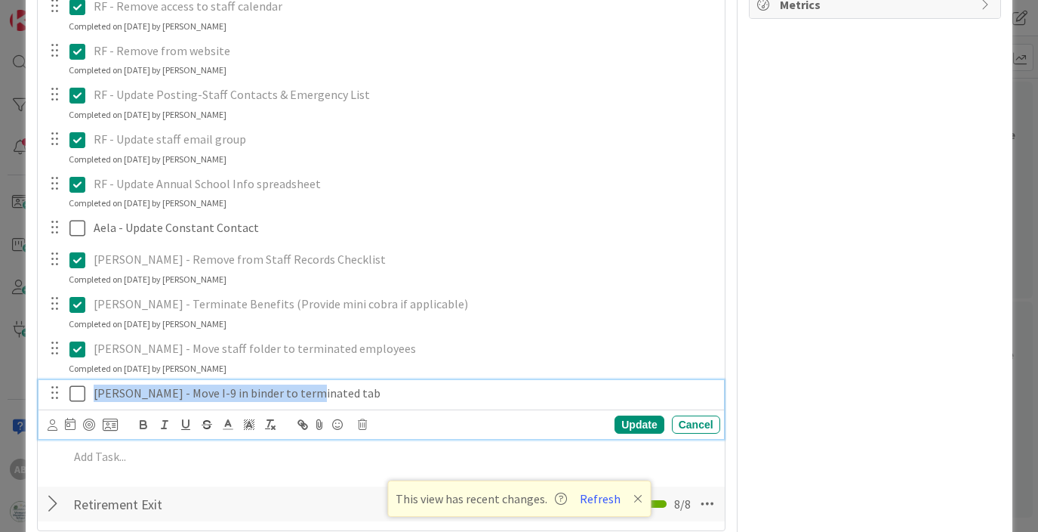
drag, startPoint x: 311, startPoint y: 395, endPoint x: 100, endPoint y: 255, distance: 253.4
click at [98, 255] on div "DJ - Remove access to email Update Cancel DJ - Exit interview Update Cancel DJ …" at bounding box center [380, 82] width 671 height 788
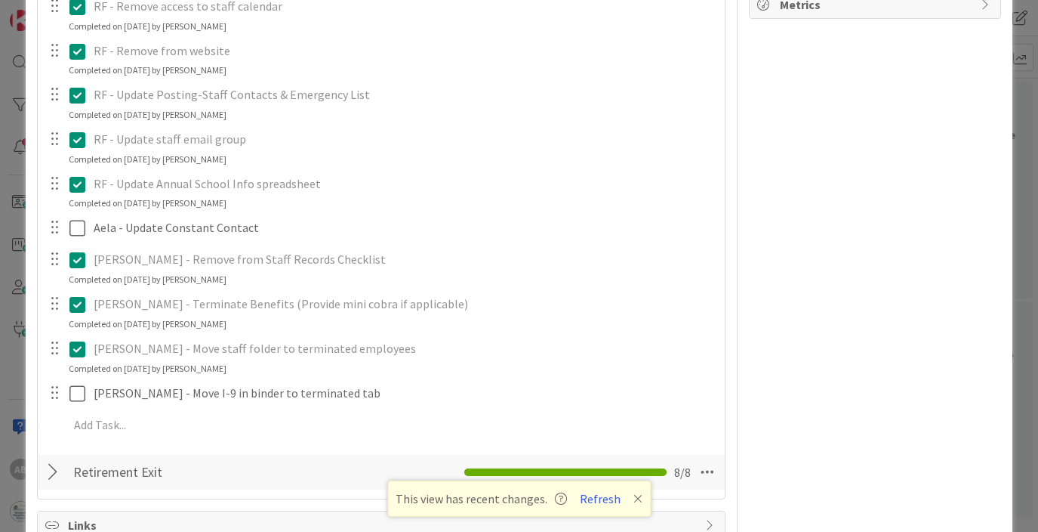
click at [584, 304] on p "[PERSON_NAME] - Terminate Benefits (Provide mini cobra if applicable)" at bounding box center [404, 303] width 621 height 17
click at [339, 260] on p "[PERSON_NAME] - Remove from Staff Records Checklist" at bounding box center [404, 259] width 621 height 17
click at [279, 256] on p "[PERSON_NAME] - Remove from Staff Records Checklist" at bounding box center [404, 259] width 621 height 17
click at [316, 267] on p "[PERSON_NAME] - Remove from Staff Records Checklist" at bounding box center [404, 259] width 621 height 17
click at [280, 261] on p "[PERSON_NAME] - Remove from Staff Records Checklist" at bounding box center [404, 259] width 621 height 17
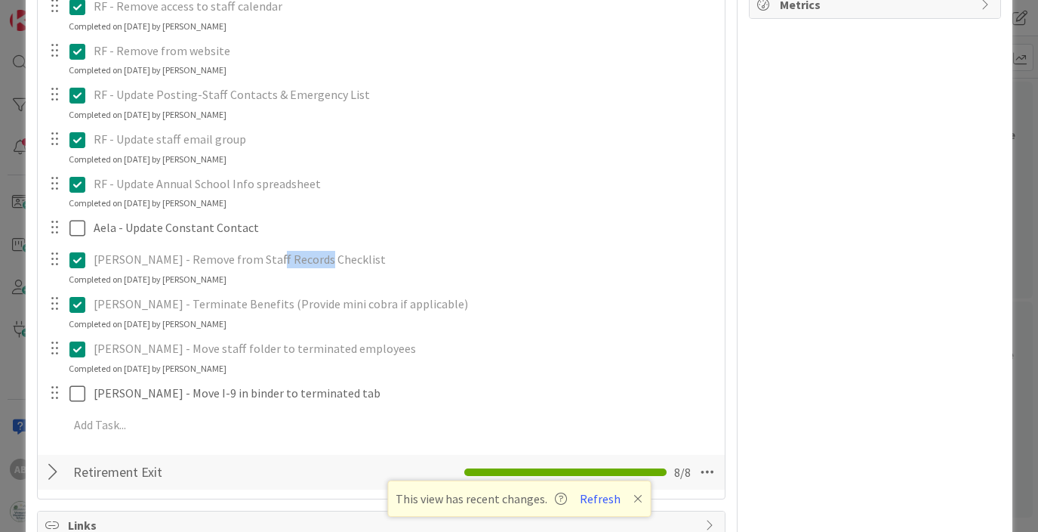
click at [280, 261] on p "[PERSON_NAME] - Remove from Staff Records Checklist" at bounding box center [404, 259] width 621 height 17
click at [347, 264] on p "[PERSON_NAME] - Remove from Staff Records Checklist" at bounding box center [404, 259] width 621 height 17
drag, startPoint x: 307, startPoint y: 259, endPoint x: 91, endPoint y: 259, distance: 215.2
click at [91, 259] on div "[PERSON_NAME] - Remove from Staff Records Checklist" at bounding box center [404, 259] width 633 height 26
copy p "[PERSON_NAME] - Remove from Staff Records Checklist"
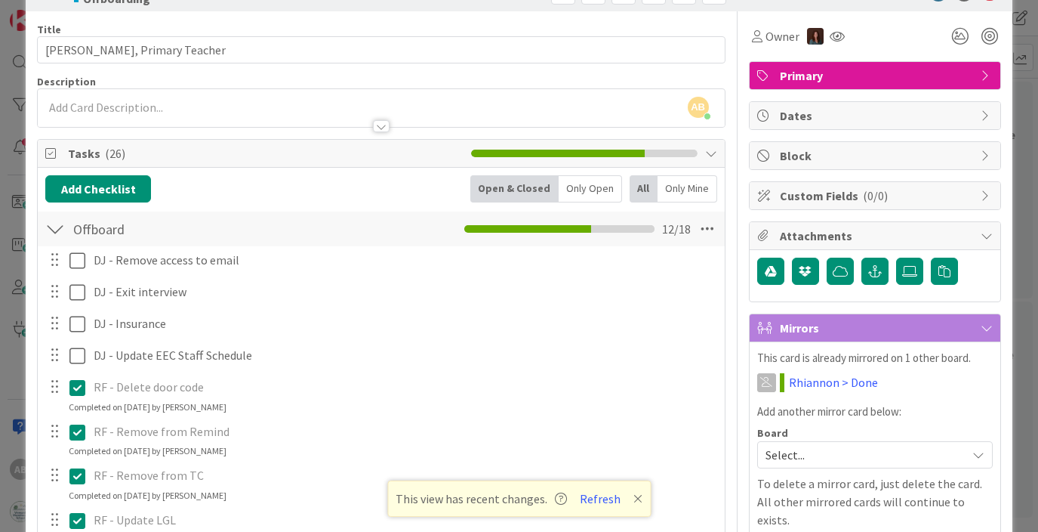
scroll to position [0, 0]
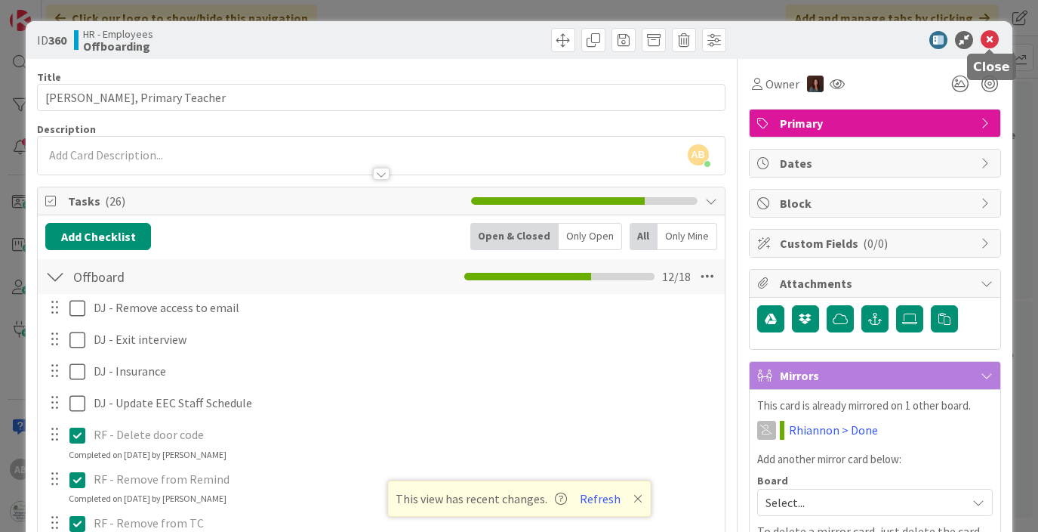
click at [990, 36] on icon at bounding box center [990, 40] width 18 height 18
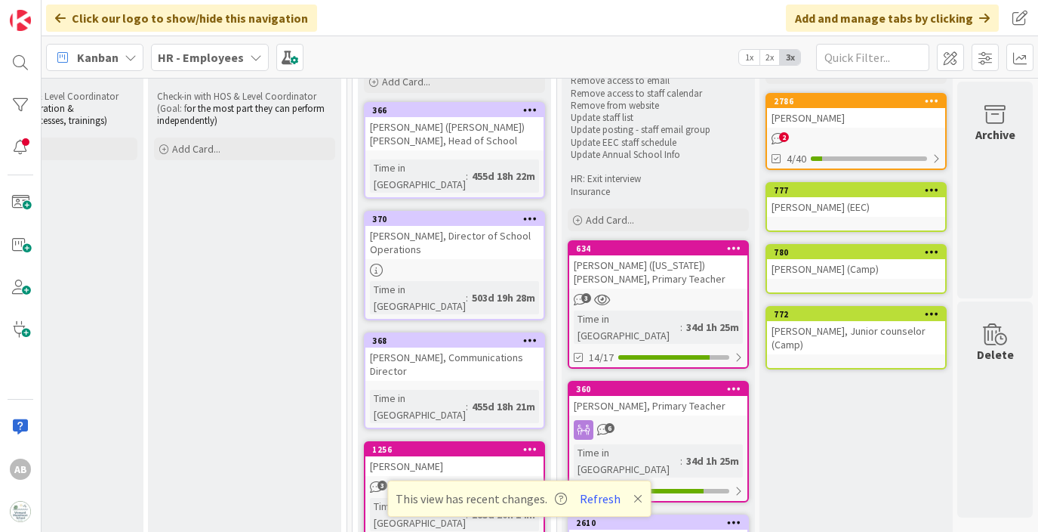
click at [644, 296] on div "3" at bounding box center [658, 299] width 178 height 13
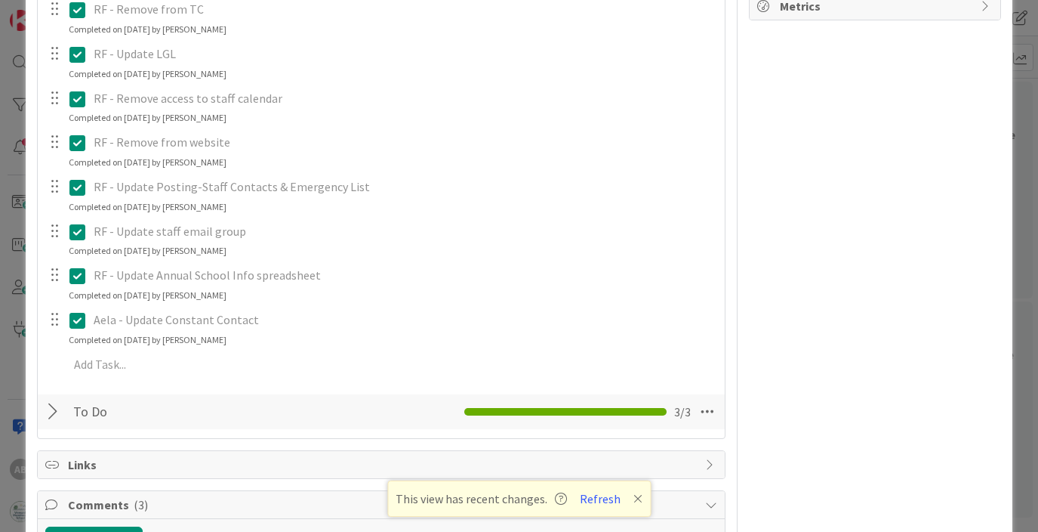
scroll to position [553, 0]
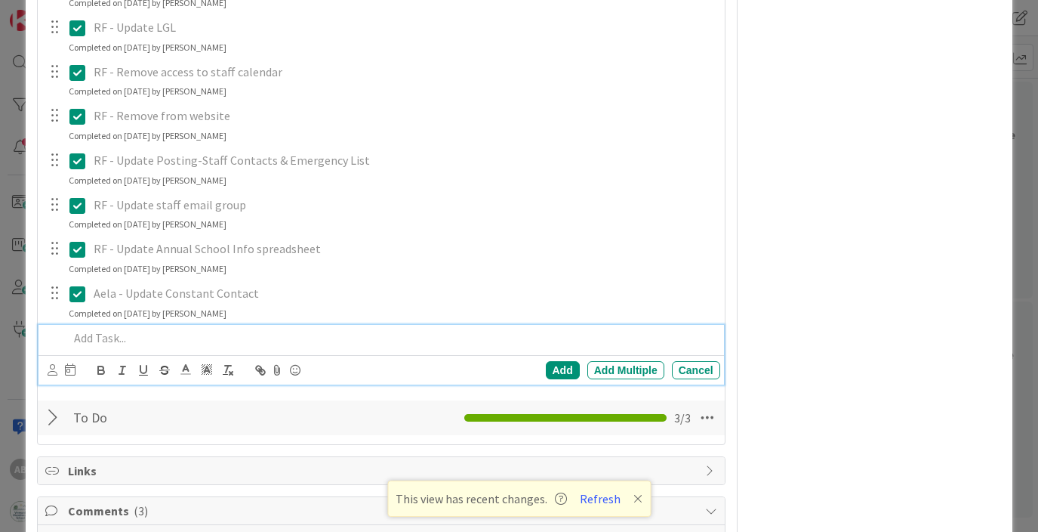
click at [100, 346] on p at bounding box center [391, 337] width 645 height 17
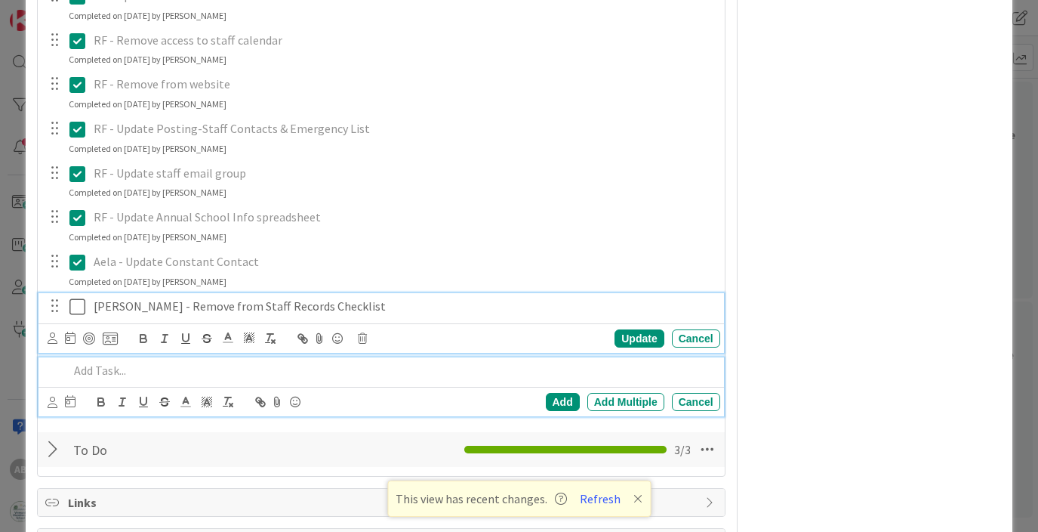
click at [78, 310] on div "Amy - Remove from Staff Records Checklist Update Cancel" at bounding box center [381, 323] width 685 height 60
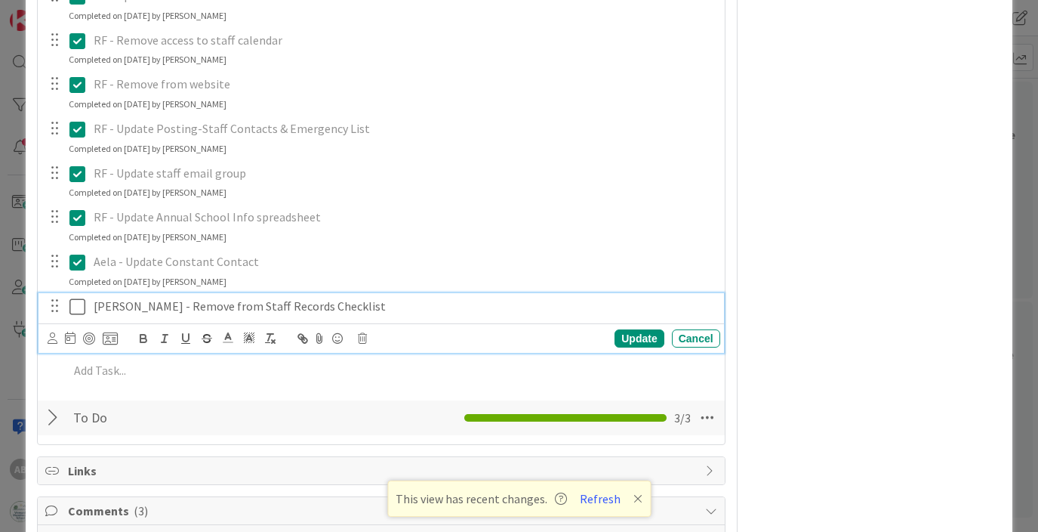
scroll to position [616, 0]
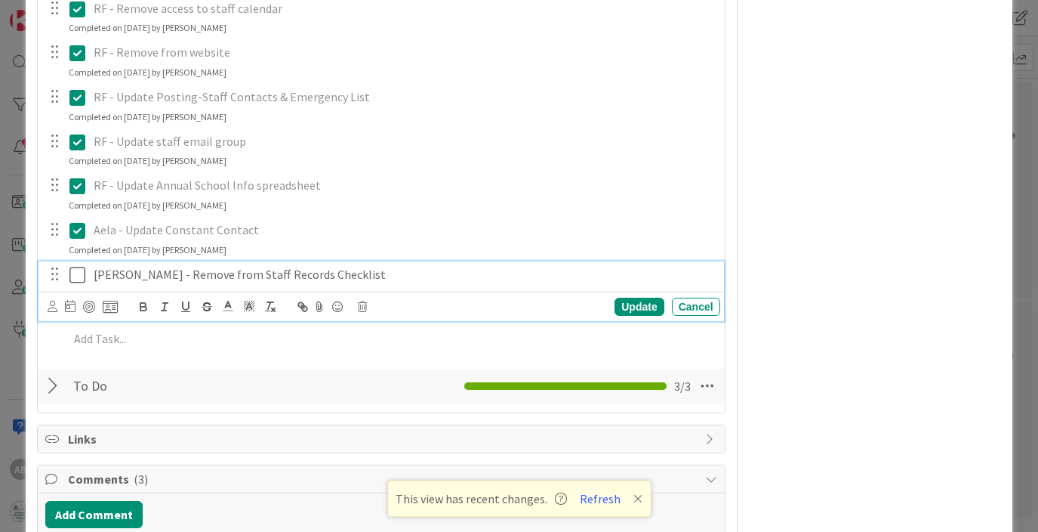
click at [79, 273] on icon at bounding box center [77, 275] width 16 height 18
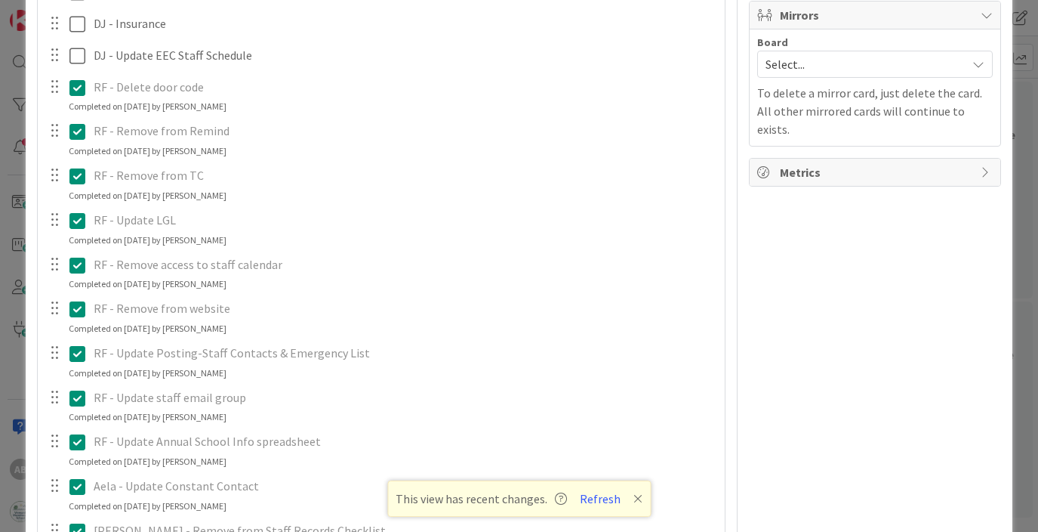
scroll to position [0, 0]
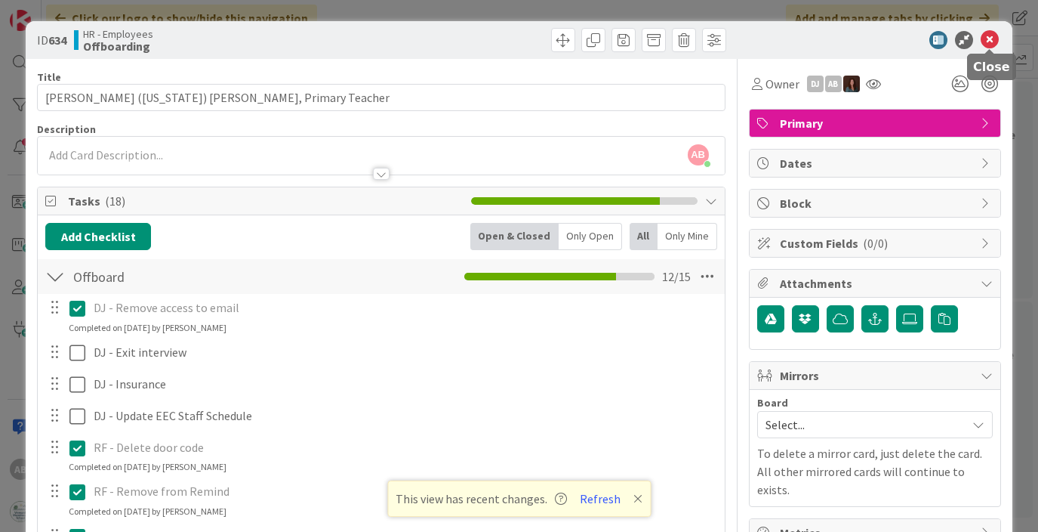
click at [993, 39] on icon at bounding box center [990, 40] width 18 height 18
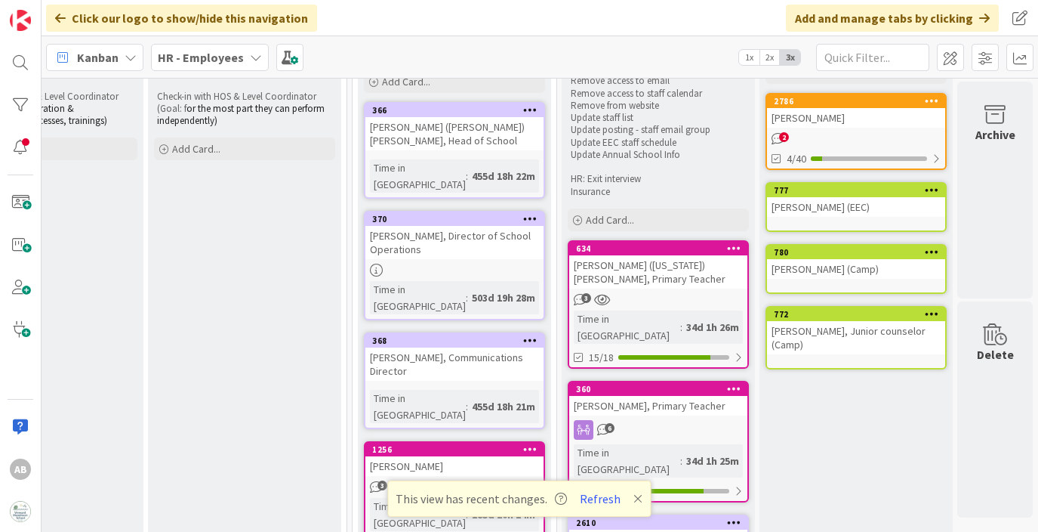
click at [625, 316] on div "Time in [GEOGRAPHIC_DATA]" at bounding box center [627, 326] width 106 height 33
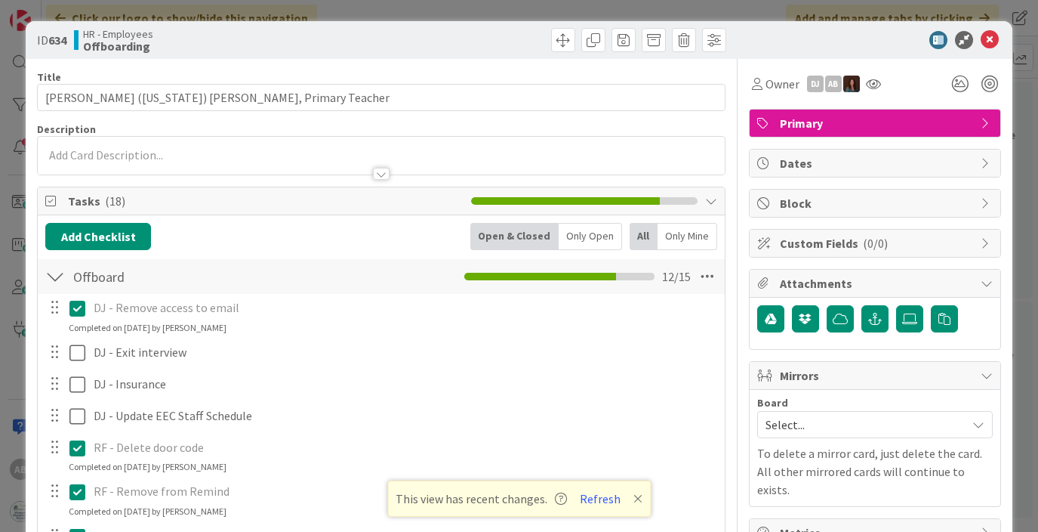
click at [995, 38] on icon at bounding box center [990, 40] width 18 height 18
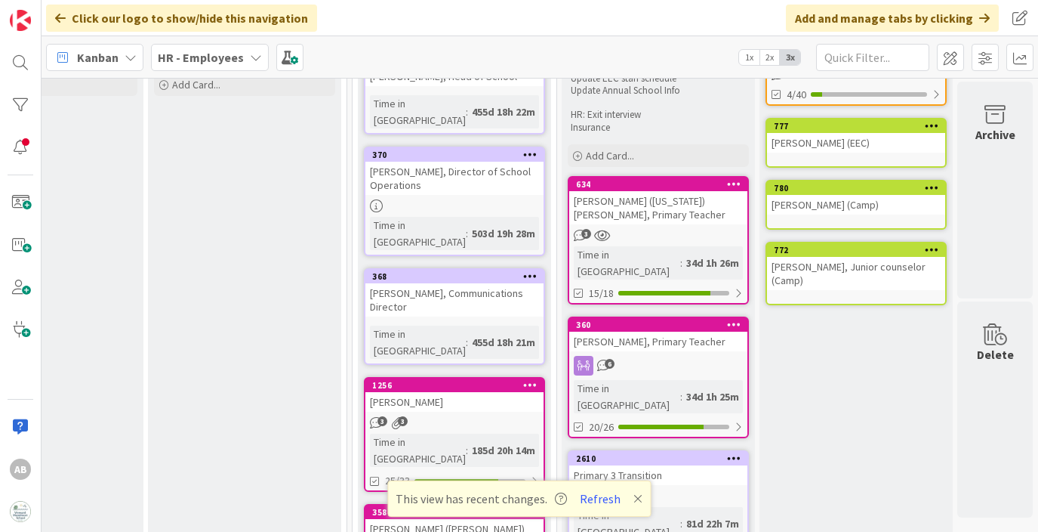
scroll to position [190, 2118]
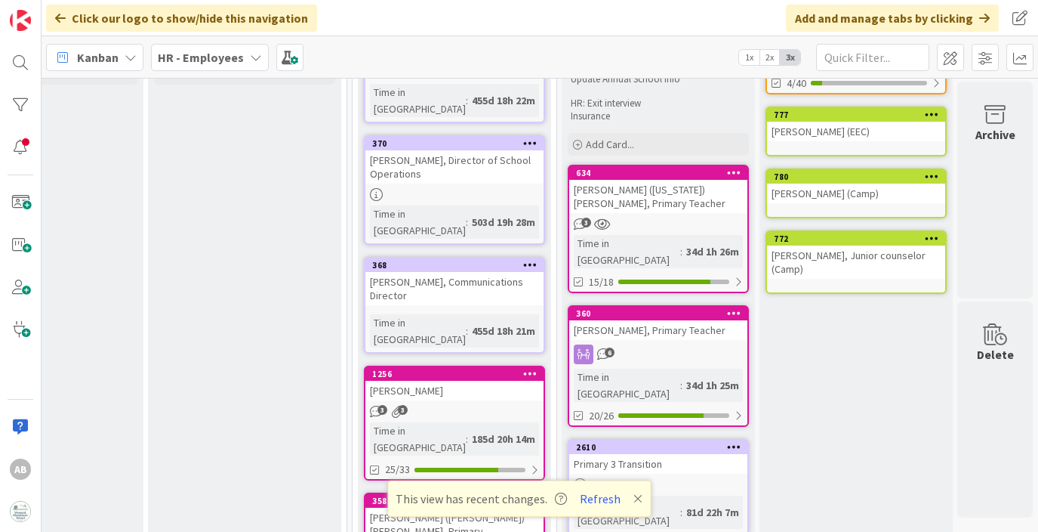
click at [662, 320] on div "[PERSON_NAME], Primary Teacher" at bounding box center [658, 330] width 178 height 20
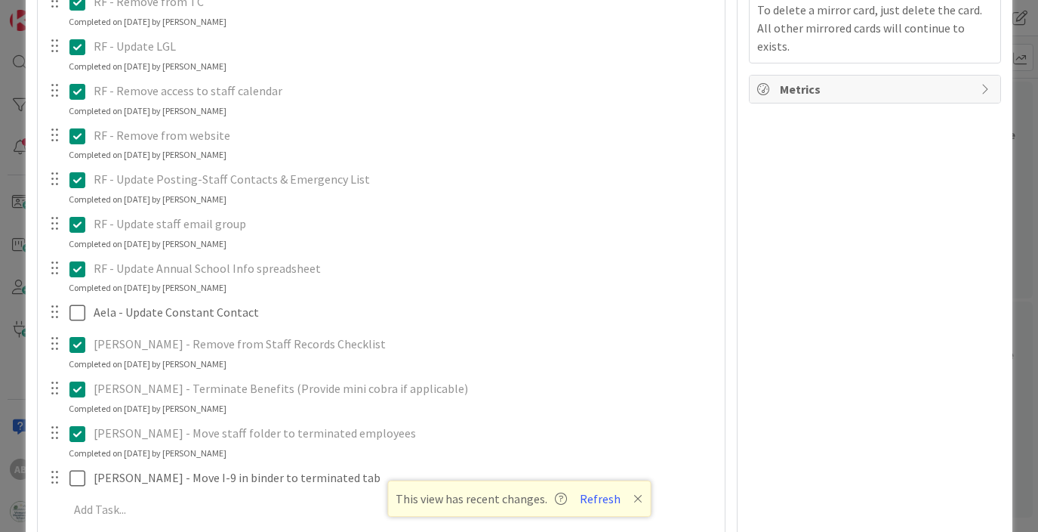
scroll to position [529, 0]
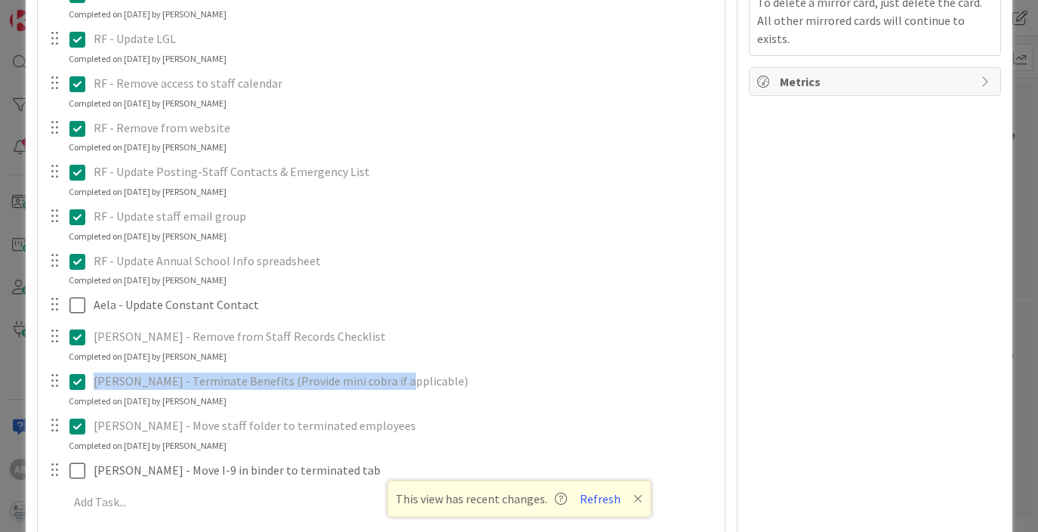
drag, startPoint x: 397, startPoint y: 376, endPoint x: 82, endPoint y: 380, distance: 314.9
click at [82, 380] on div "[PERSON_NAME] - Terminate Benefits (Provide mini cobra if applicable)" at bounding box center [382, 381] width 675 height 26
copy div "[PERSON_NAME] - Terminate Benefits (Provide mini cobra if applicable)"
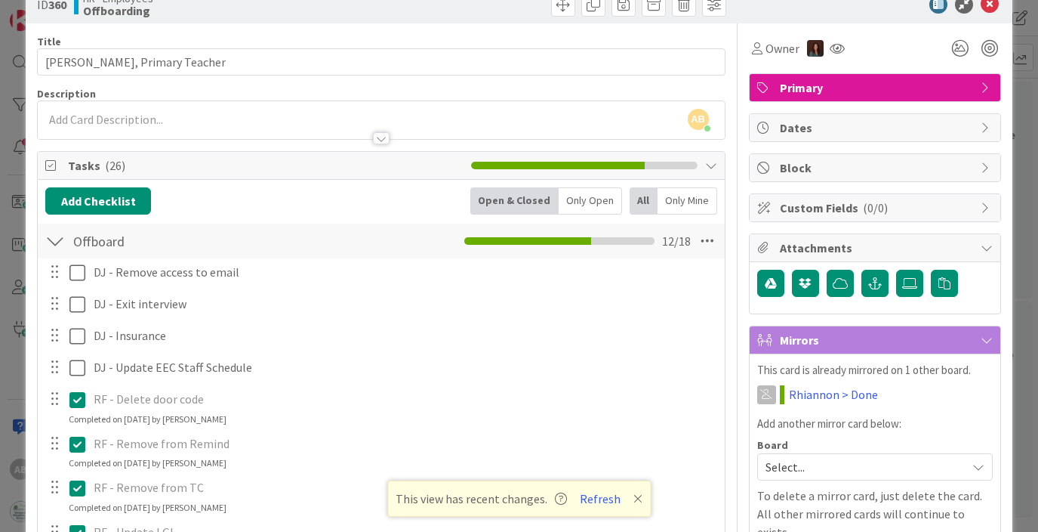
scroll to position [0, 0]
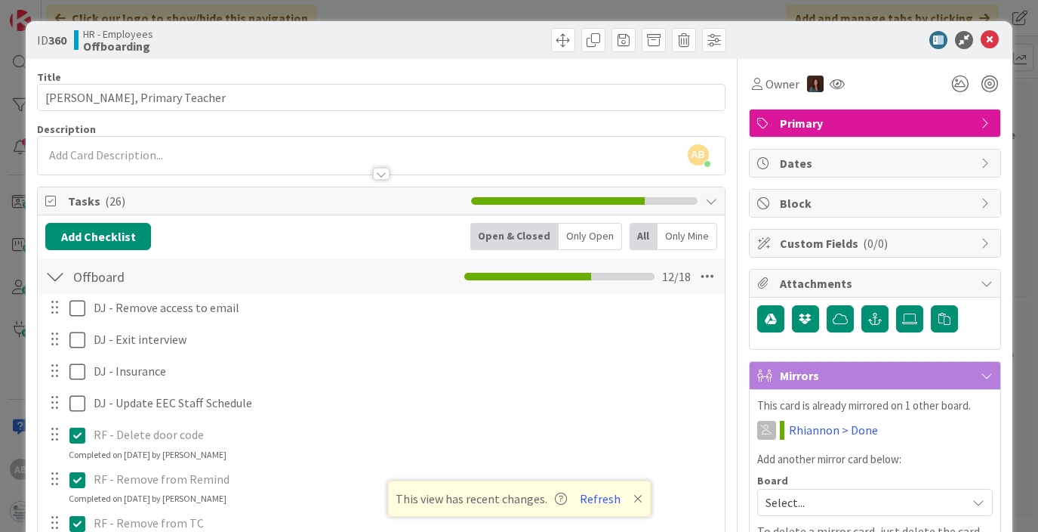
click at [997, 38] on icon at bounding box center [990, 40] width 18 height 18
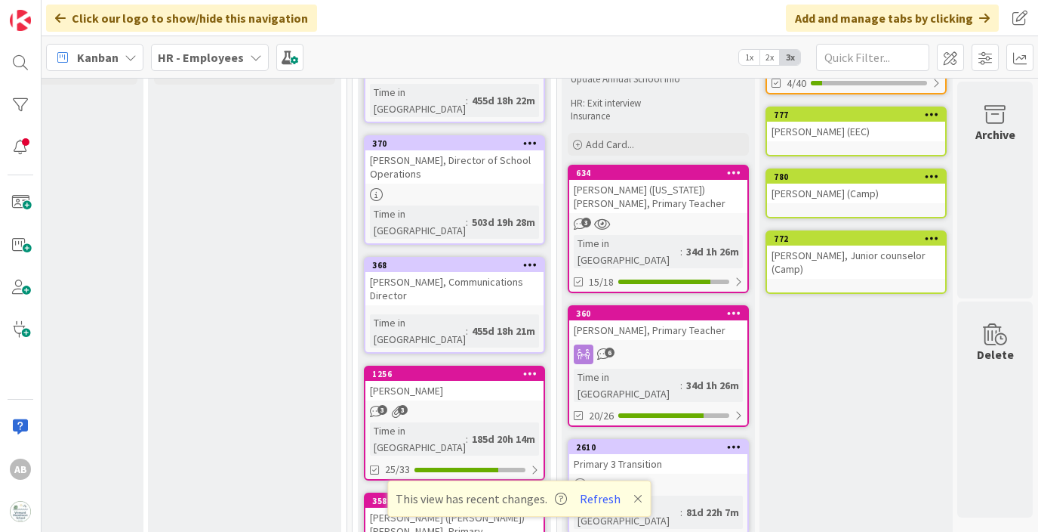
click at [655, 217] on div "3" at bounding box center [658, 223] width 178 height 13
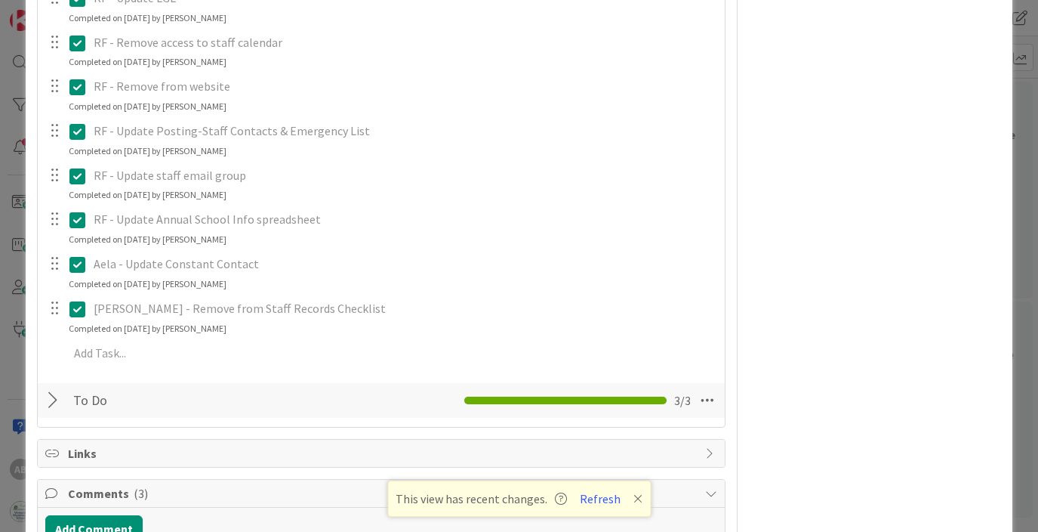
scroll to position [605, 0]
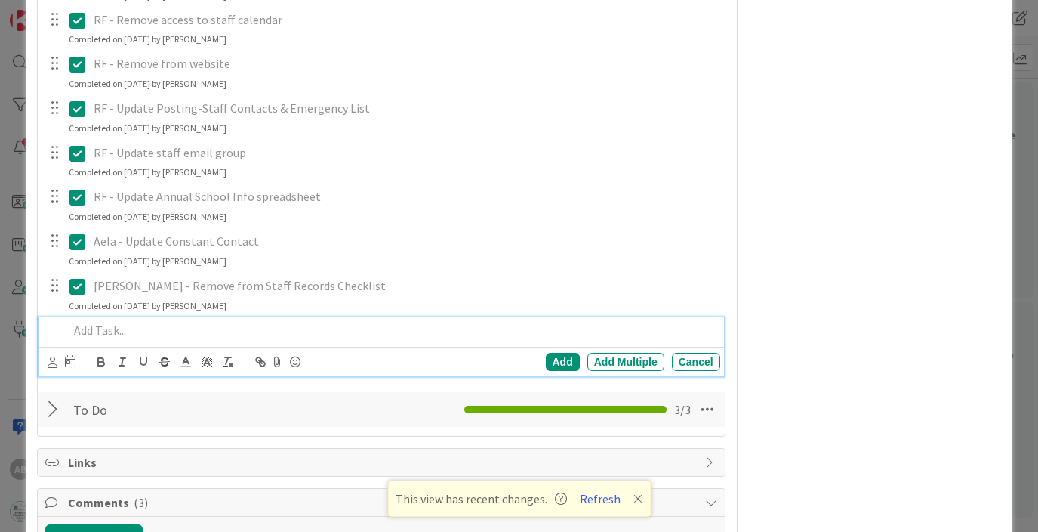
click at [105, 331] on p at bounding box center [391, 330] width 645 height 17
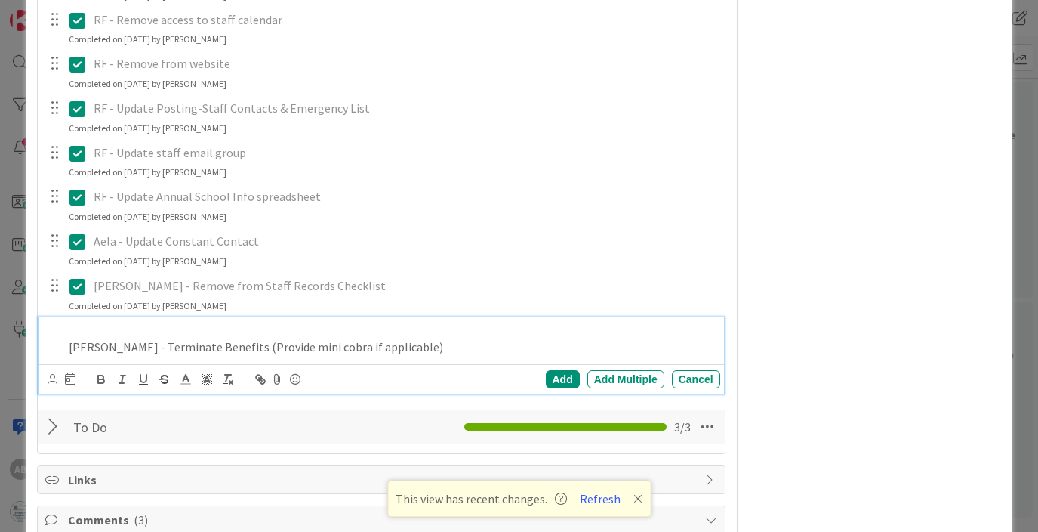
scroll to position [652, 0]
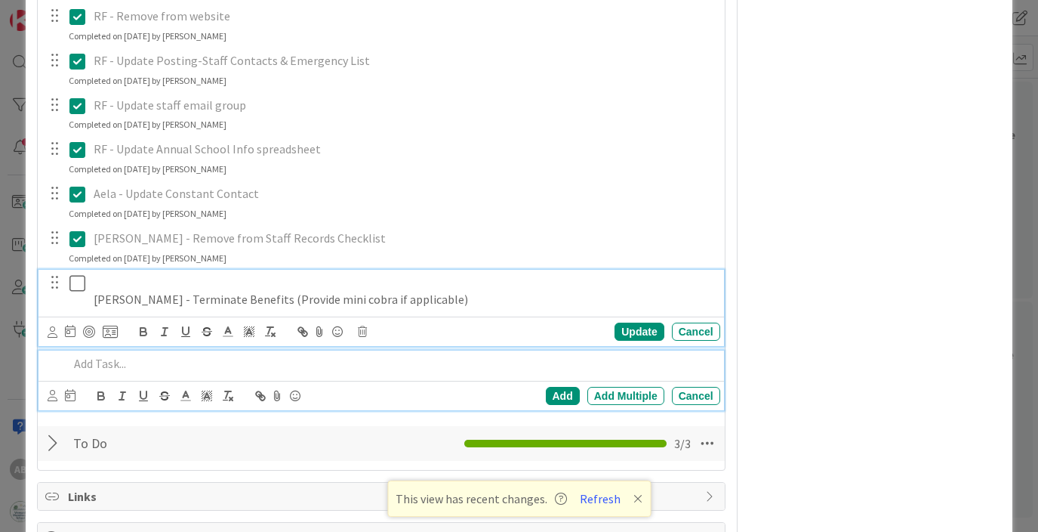
click at [134, 290] on div "Amy - Terminate Benefits (Provide mini cobra if applicable) Update Cancel" at bounding box center [381, 308] width 685 height 76
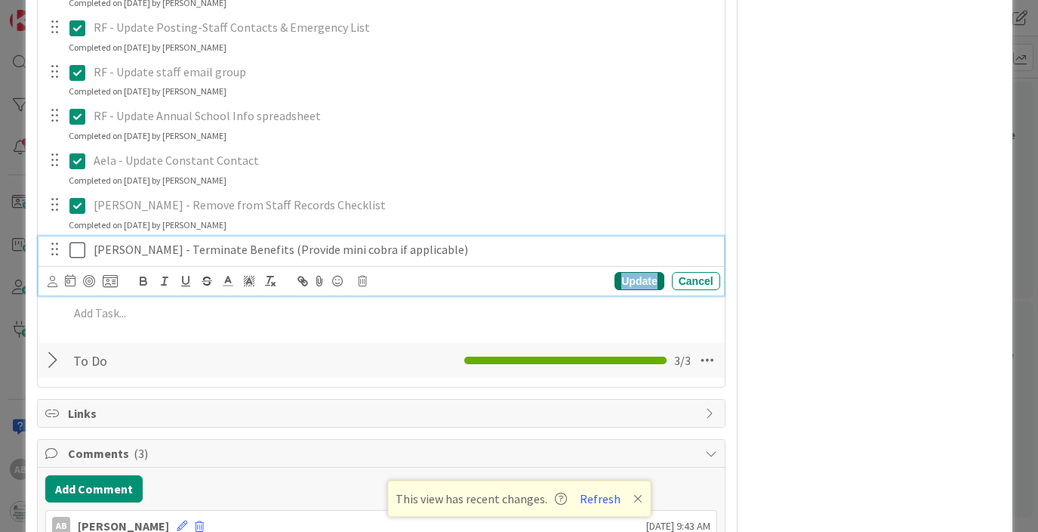
click at [637, 279] on div "Update" at bounding box center [639, 281] width 49 height 18
click at [77, 250] on icon at bounding box center [77, 250] width 16 height 18
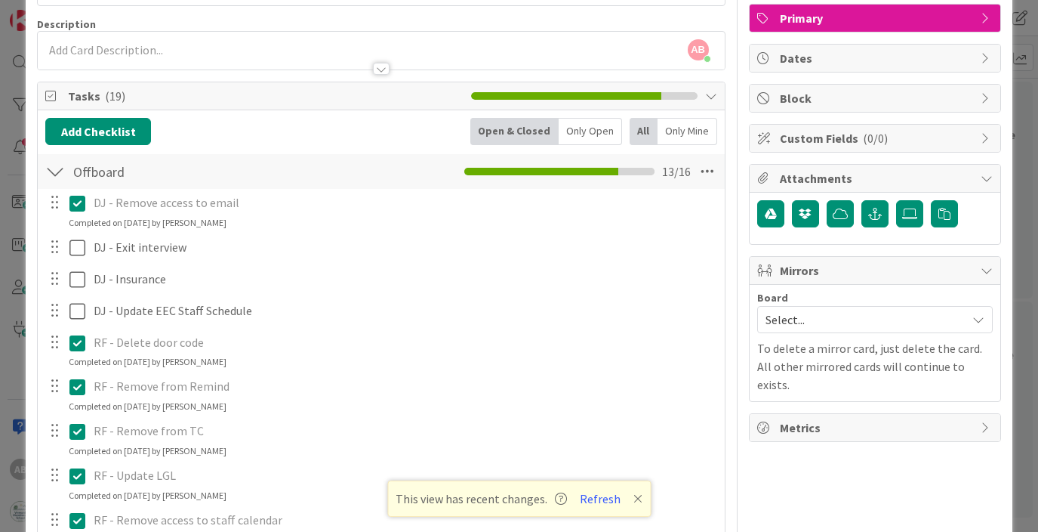
scroll to position [0, 0]
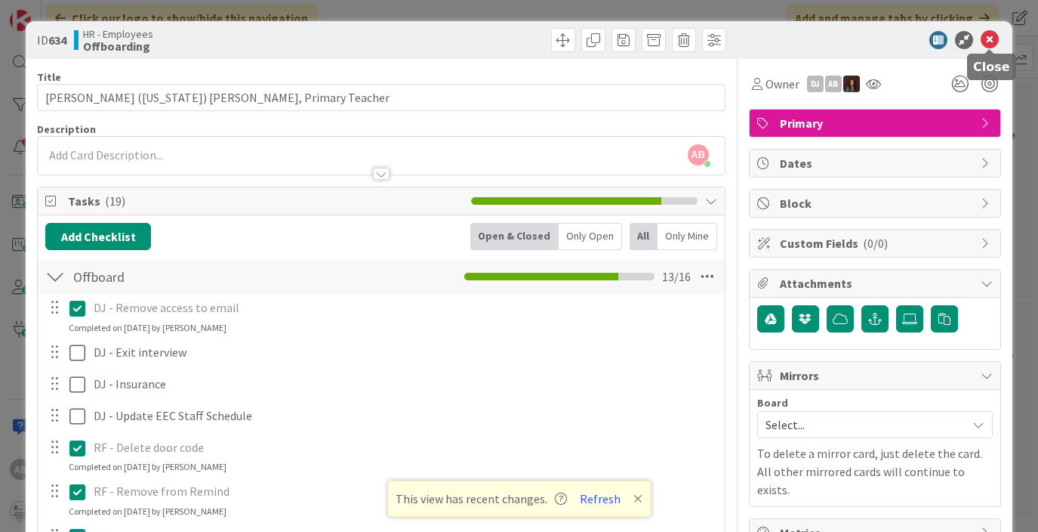
click at [988, 40] on icon at bounding box center [990, 40] width 18 height 18
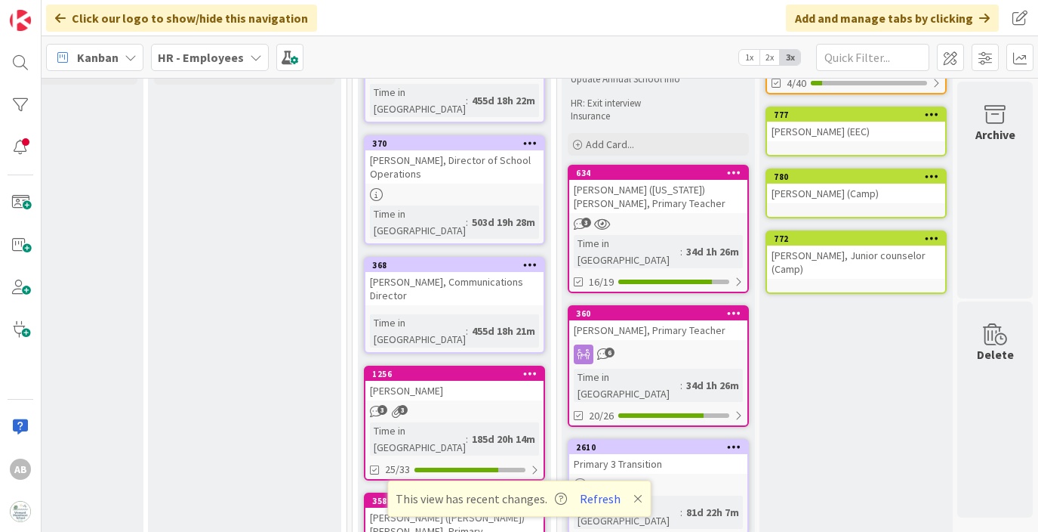
click at [658, 344] on div "6" at bounding box center [658, 354] width 178 height 20
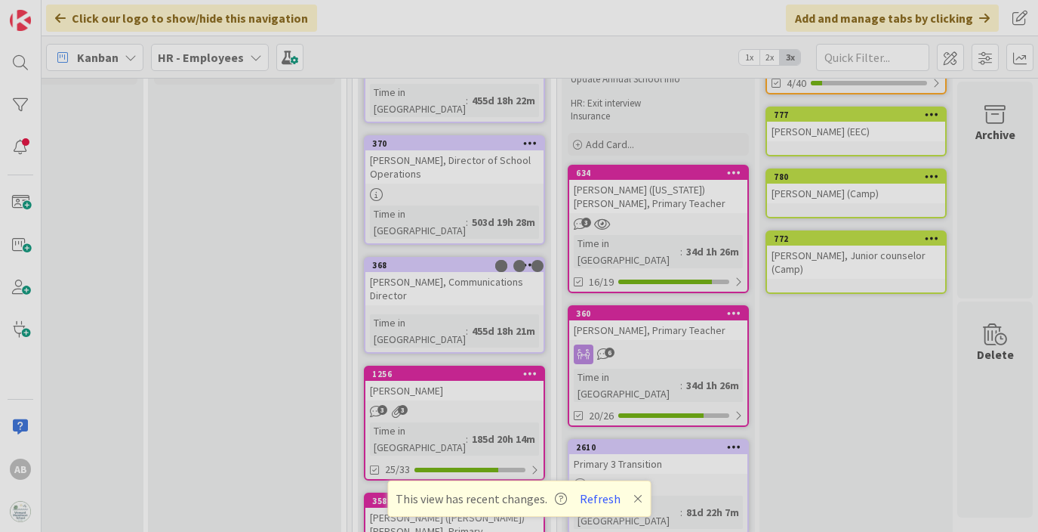
click at [658, 339] on div at bounding box center [519, 266] width 1038 height 532
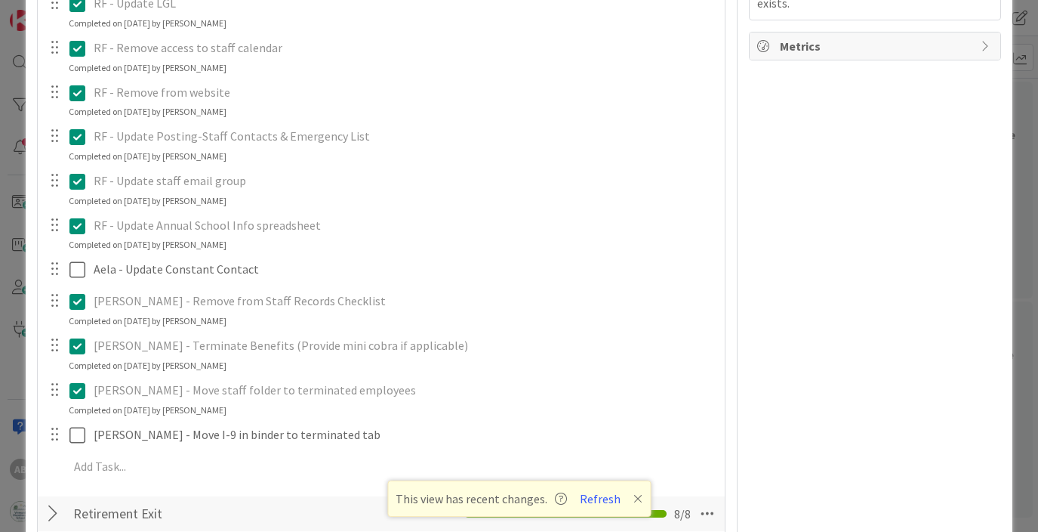
scroll to position [588, 0]
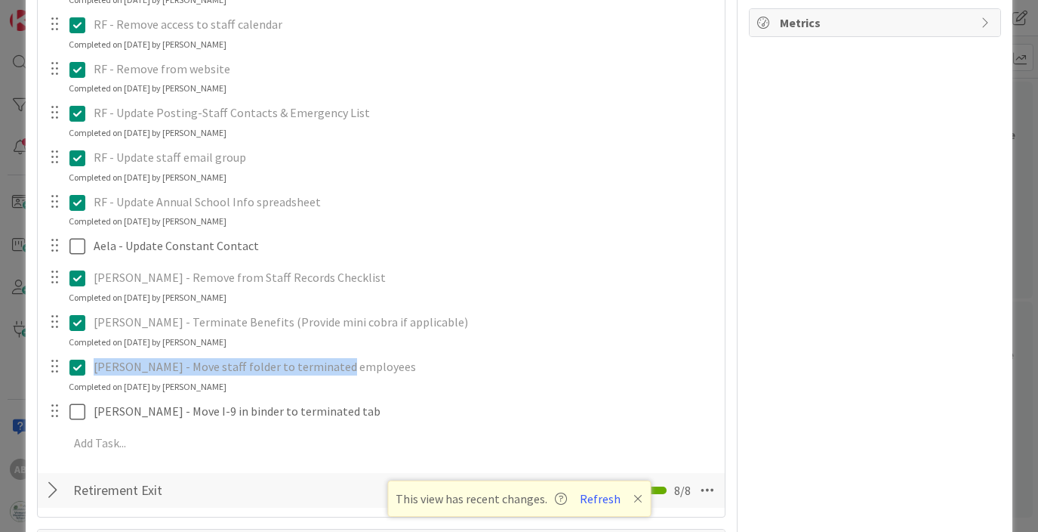
drag, startPoint x: 343, startPoint y: 364, endPoint x: 77, endPoint y: 376, distance: 266.1
click at [77, 376] on div "[PERSON_NAME] - Move staff folder to terminated employees" at bounding box center [382, 366] width 675 height 26
copy div "[PERSON_NAME] - Move staff folder to terminated employees"
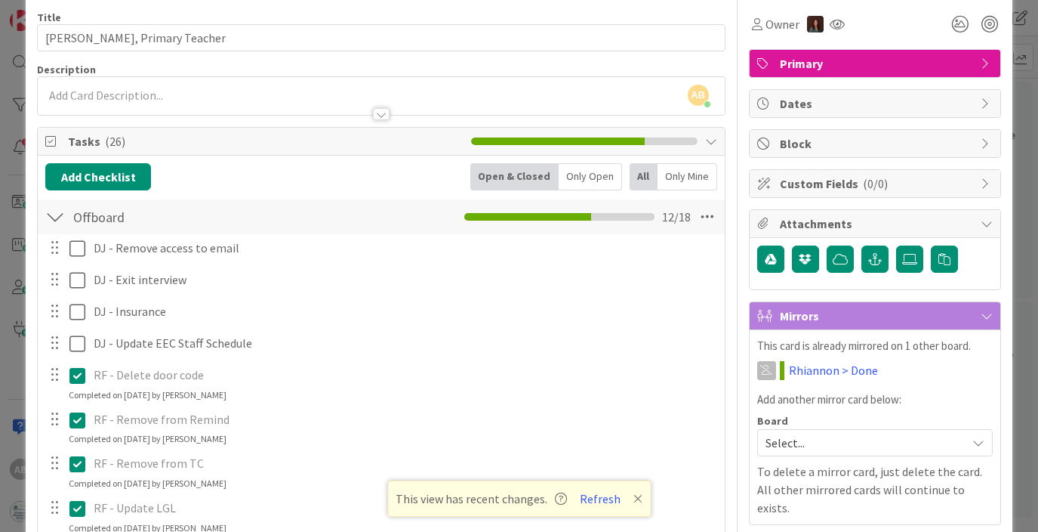
scroll to position [0, 0]
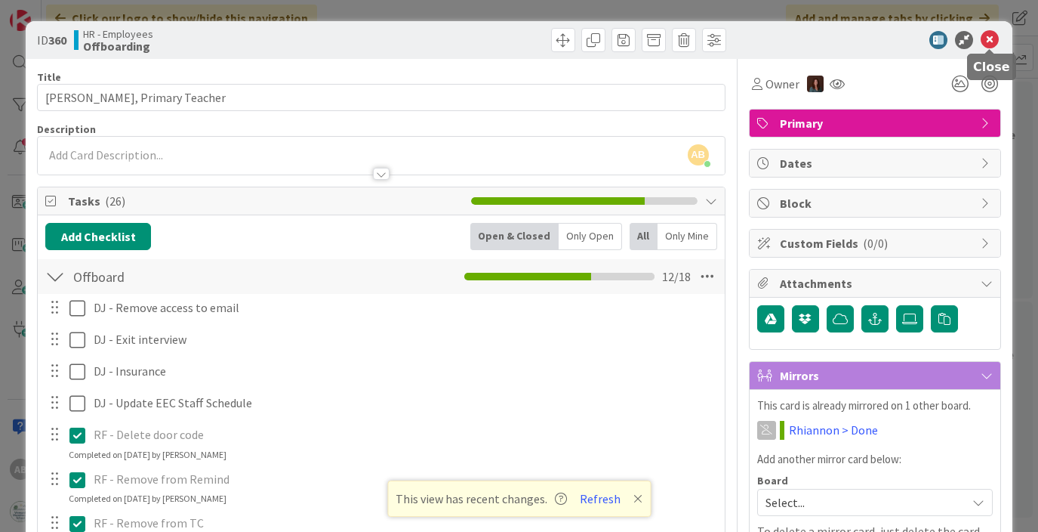
click at [995, 41] on icon at bounding box center [990, 40] width 18 height 18
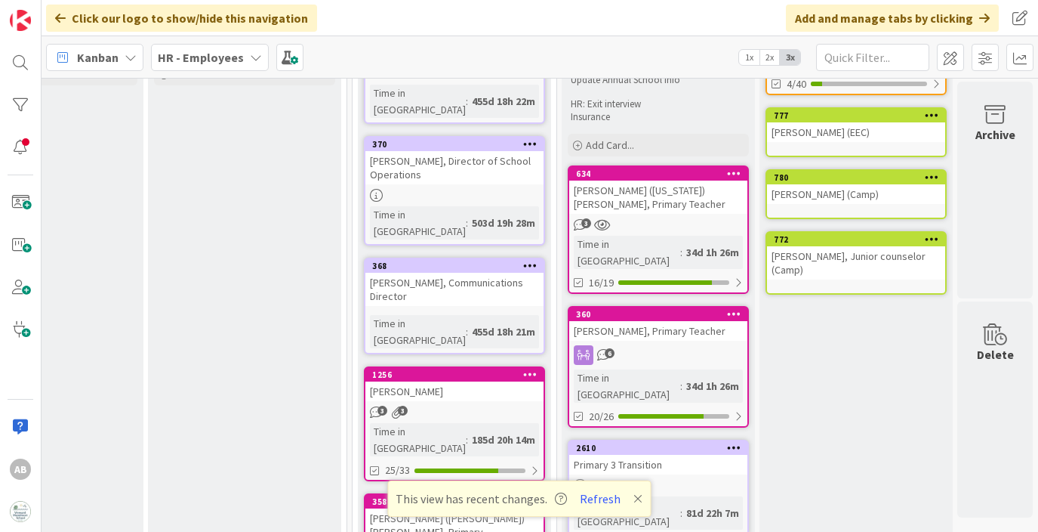
scroll to position [177, 2118]
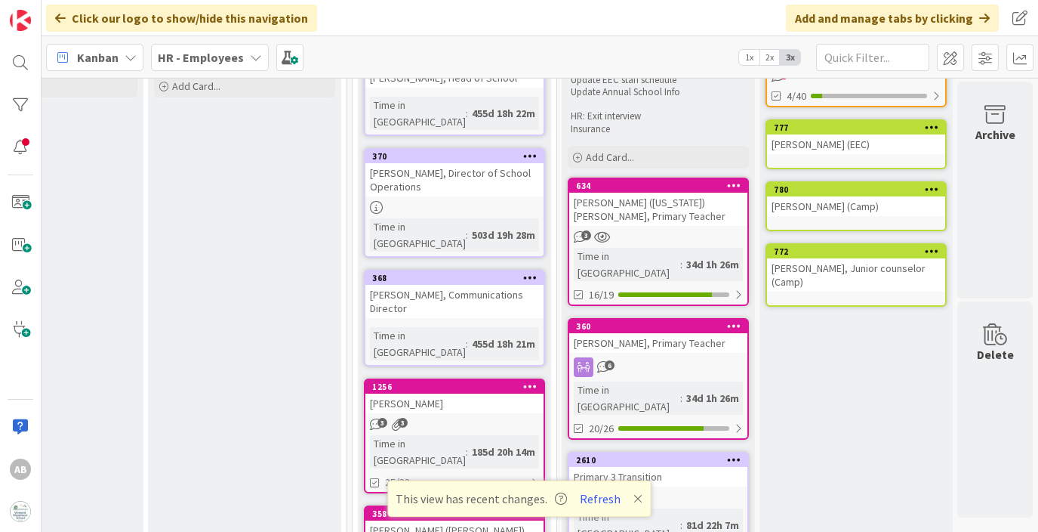
click at [640, 211] on div "[PERSON_NAME] ([US_STATE]) [PERSON_NAME], Primary Teacher" at bounding box center [658, 209] width 178 height 33
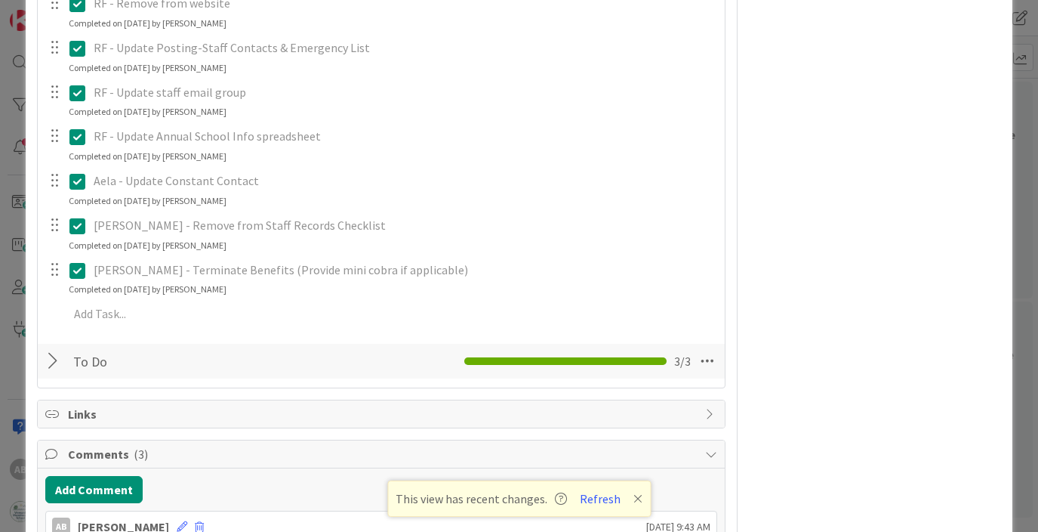
scroll to position [670, 0]
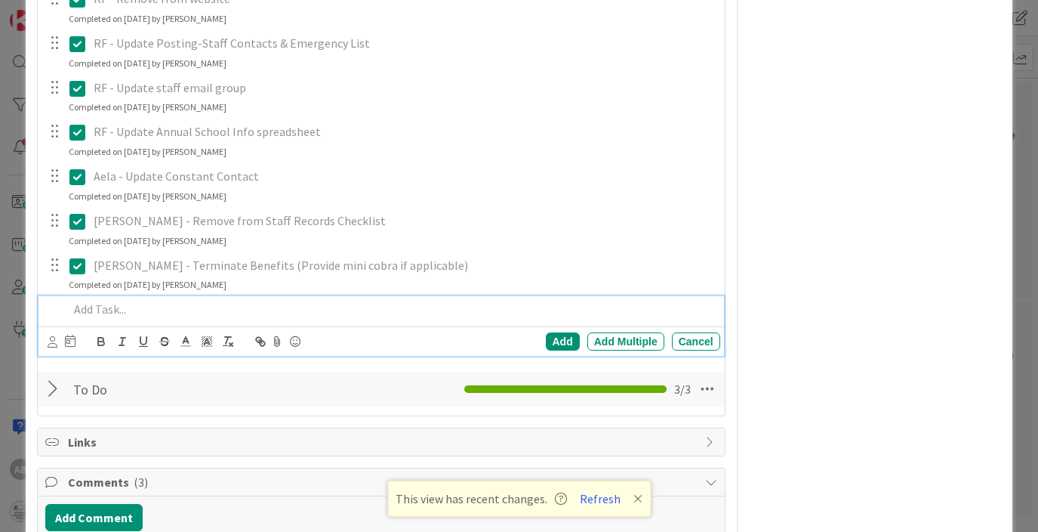
click at [77, 308] on p at bounding box center [391, 309] width 645 height 17
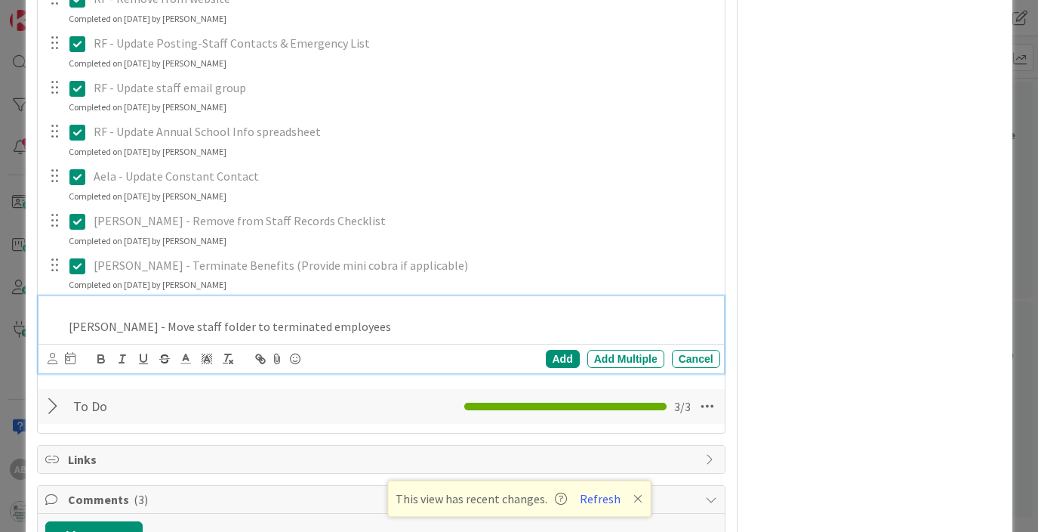
click at [64, 327] on div "[PERSON_NAME] - Move staff folder to terminated employees" at bounding box center [391, 317] width 657 height 43
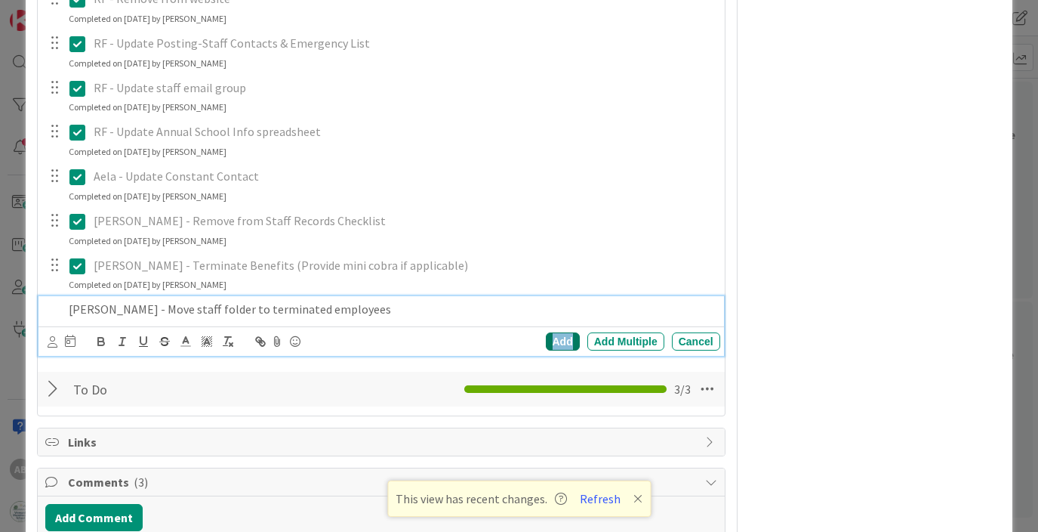
click at [557, 341] on div "Add" at bounding box center [563, 341] width 34 height 18
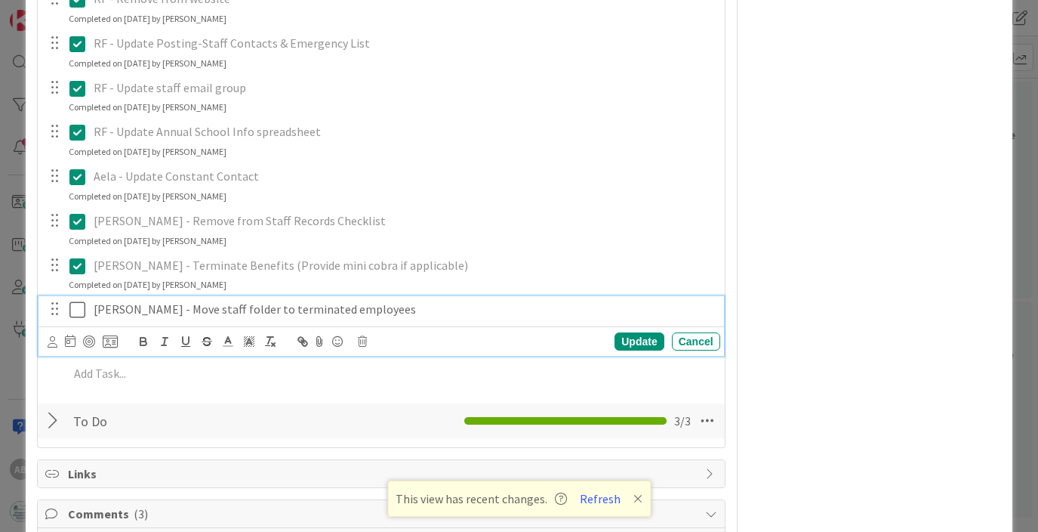
click at [77, 313] on icon at bounding box center [77, 310] width 16 height 18
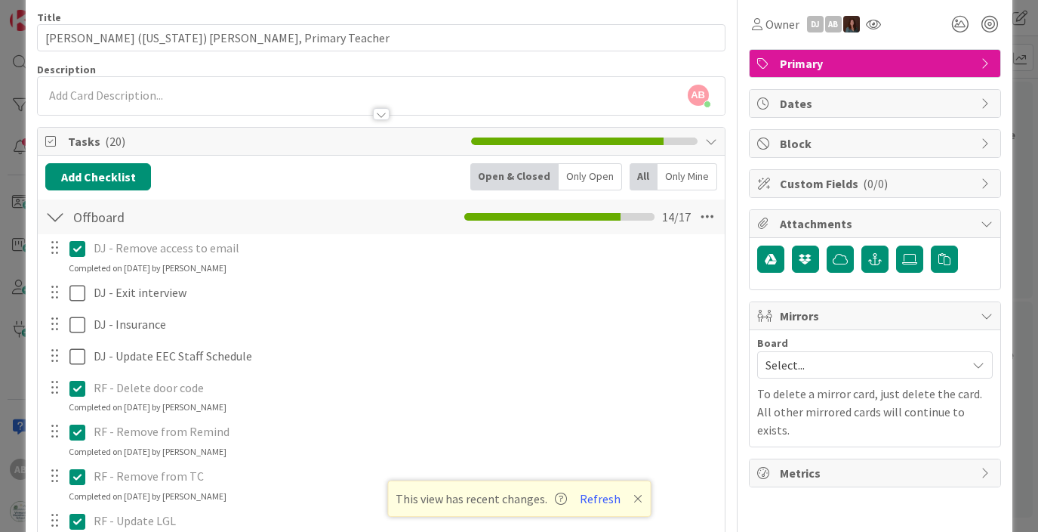
scroll to position [0, 0]
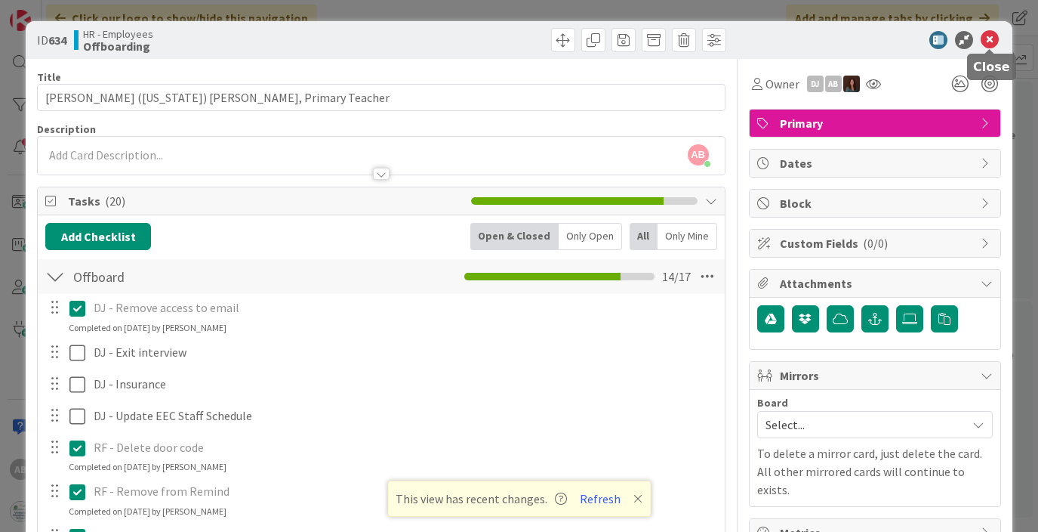
click at [990, 37] on icon at bounding box center [990, 40] width 18 height 18
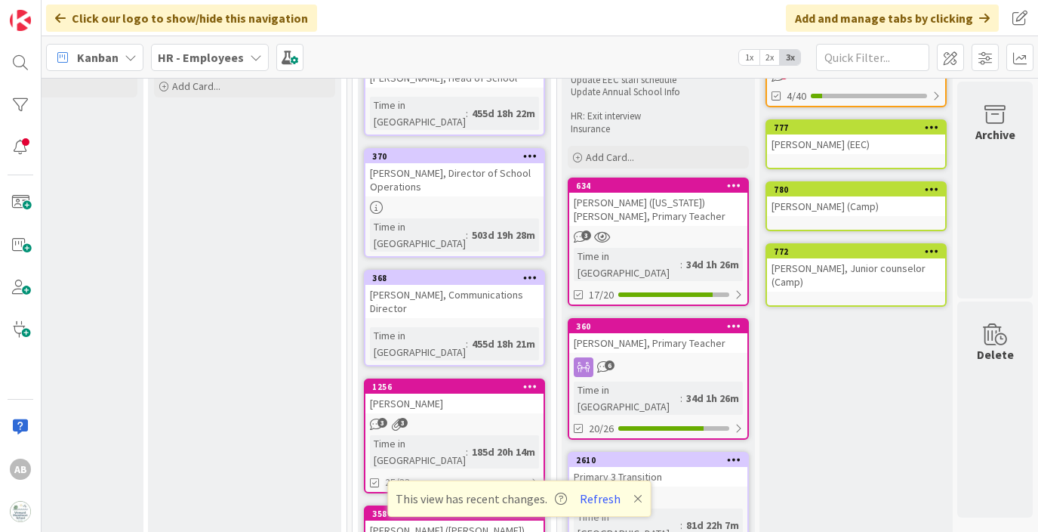
click at [634, 357] on div "6" at bounding box center [658, 367] width 178 height 20
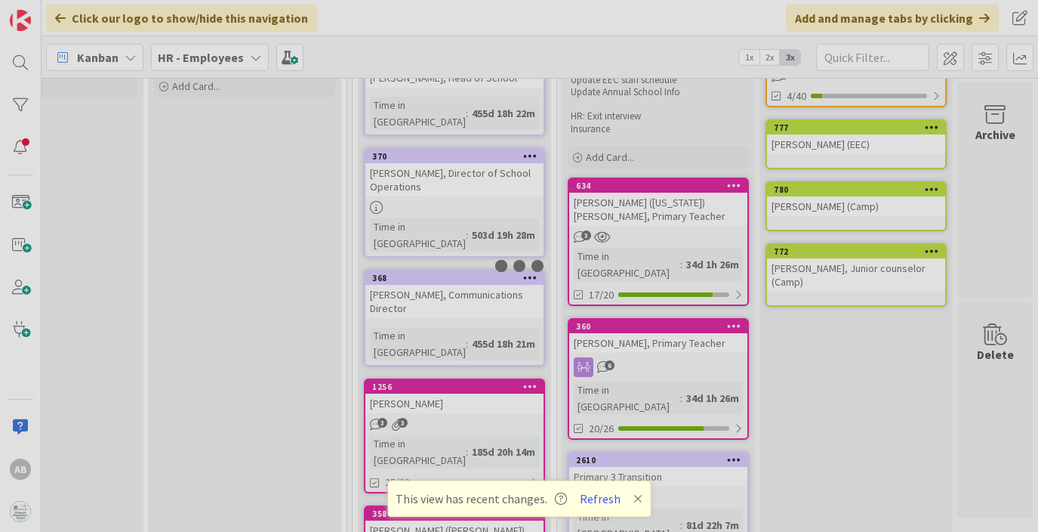
click at [634, 342] on div at bounding box center [519, 266] width 1038 height 532
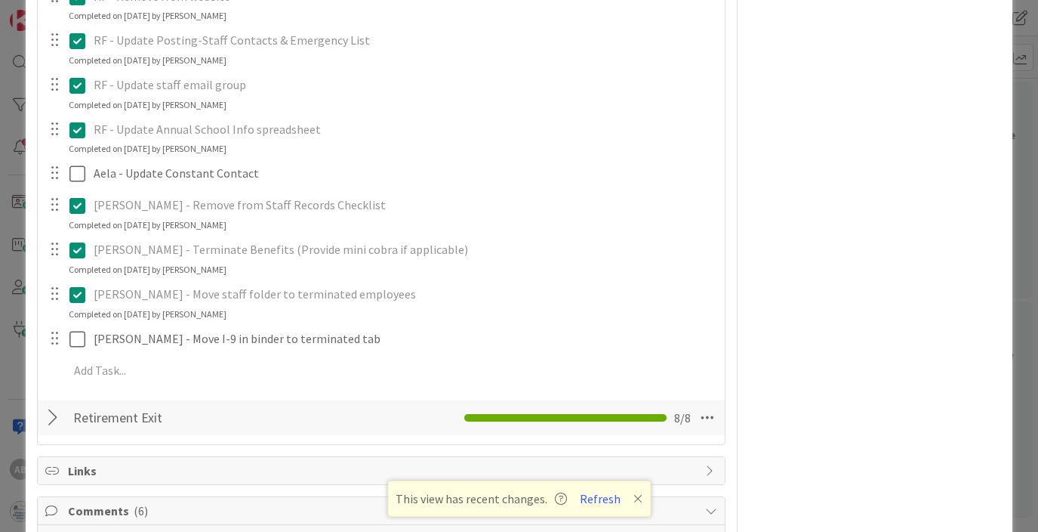
scroll to position [684, 0]
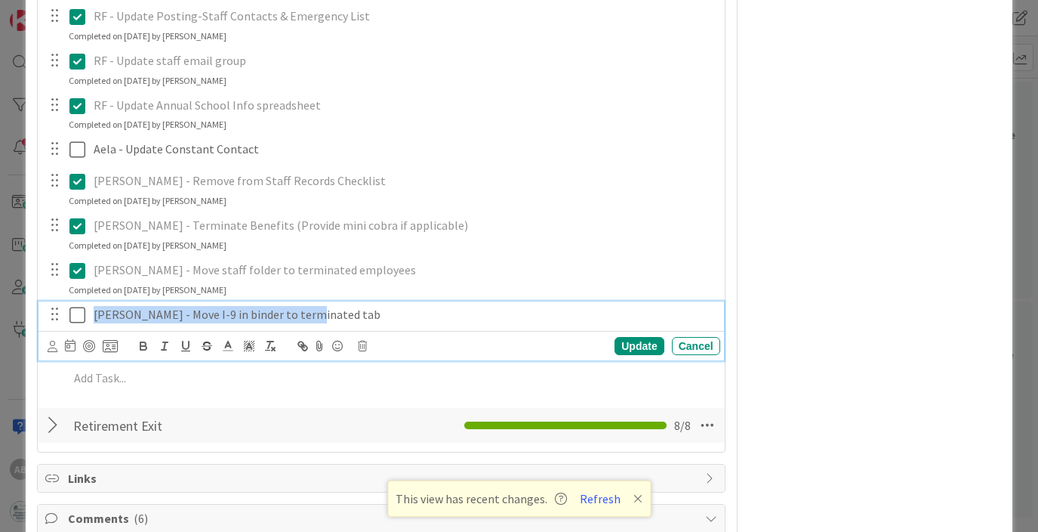
drag, startPoint x: 315, startPoint y: 313, endPoint x: 67, endPoint y: 316, distance: 247.7
click at [67, 316] on div "[PERSON_NAME] - Move I-9 in binder to terminated tab" at bounding box center [382, 314] width 675 height 26
copy p "[PERSON_NAME] - Move I-9 in binder to terminated tab"
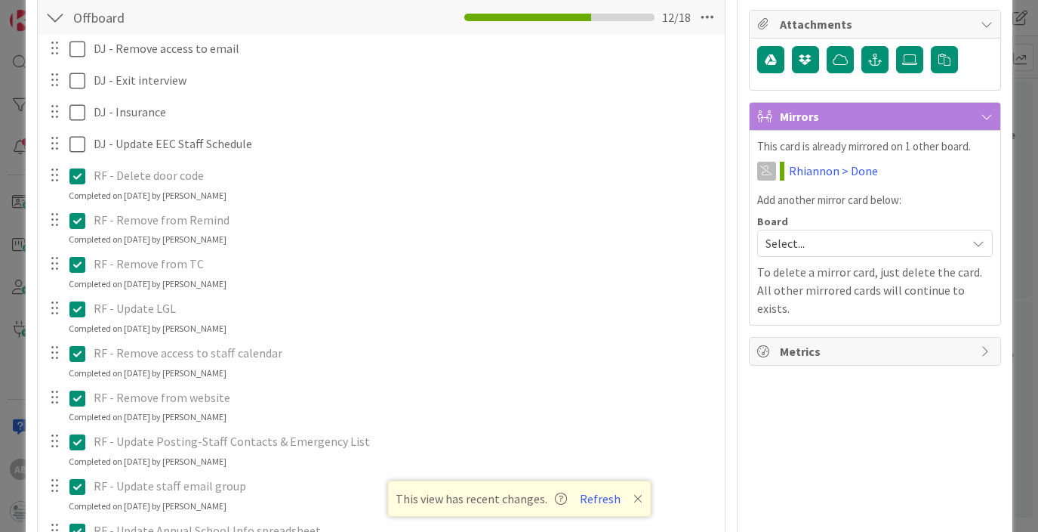
scroll to position [26, 0]
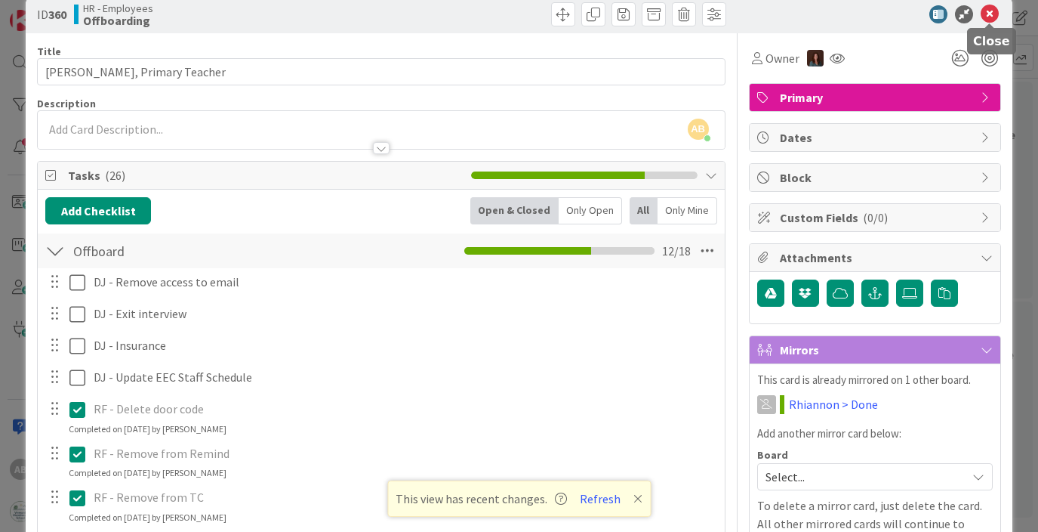
click at [996, 13] on icon at bounding box center [990, 14] width 18 height 18
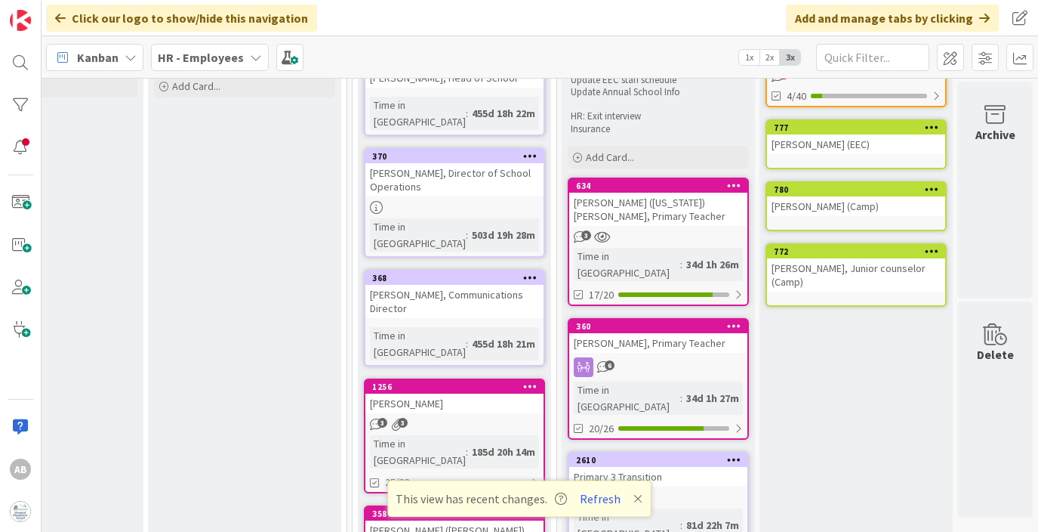
click at [628, 229] on div "634 Nina (Virginia) Chapman, Primary Teacher 3 Time in Column : 34d 1h 26m 17/20" at bounding box center [658, 241] width 181 height 128
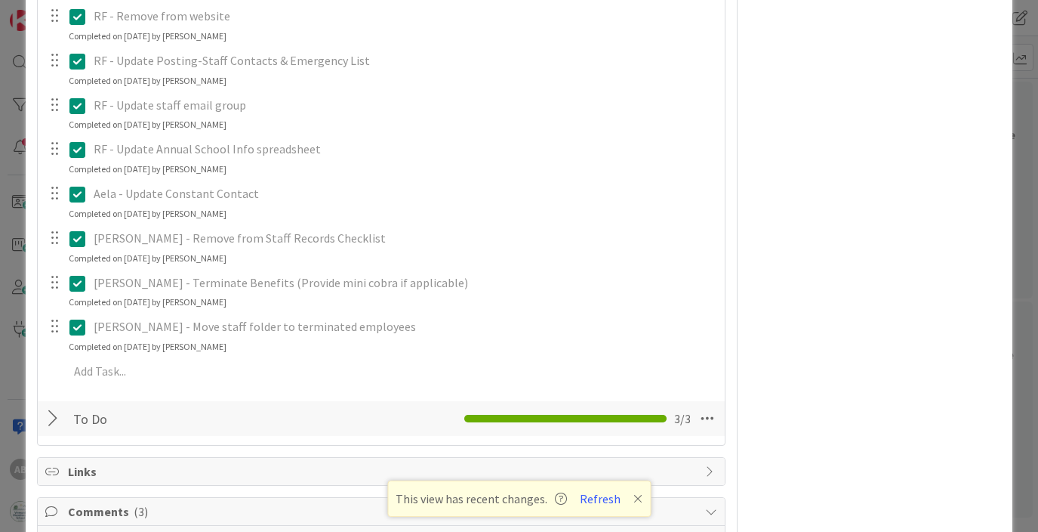
scroll to position [671, 0]
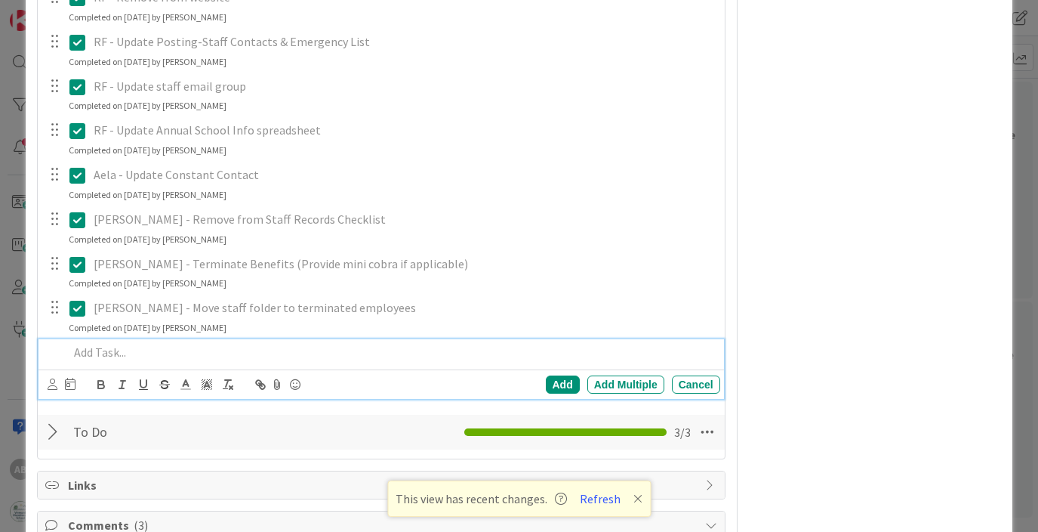
click at [109, 358] on p at bounding box center [391, 352] width 645 height 17
click at [568, 390] on div "Add" at bounding box center [563, 384] width 34 height 18
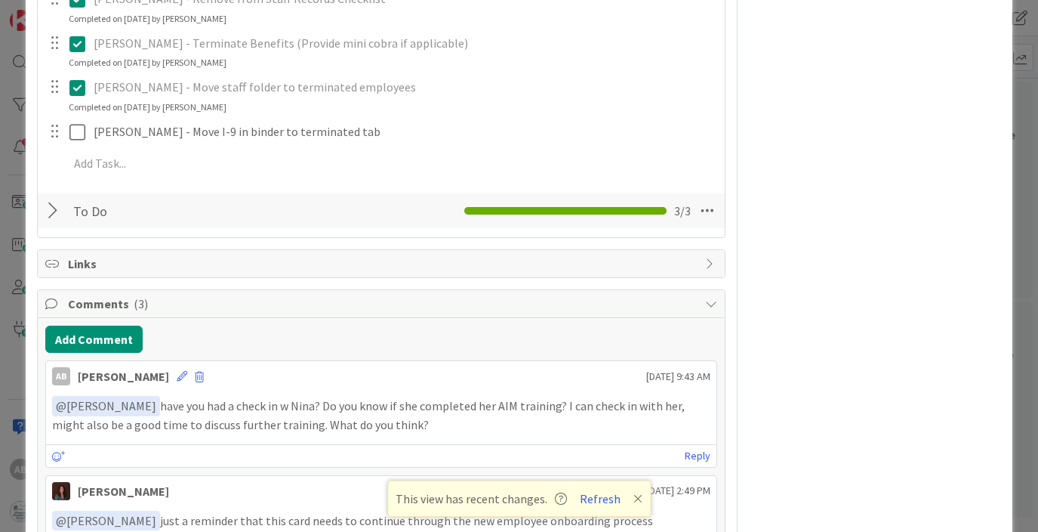
scroll to position [918, 0]
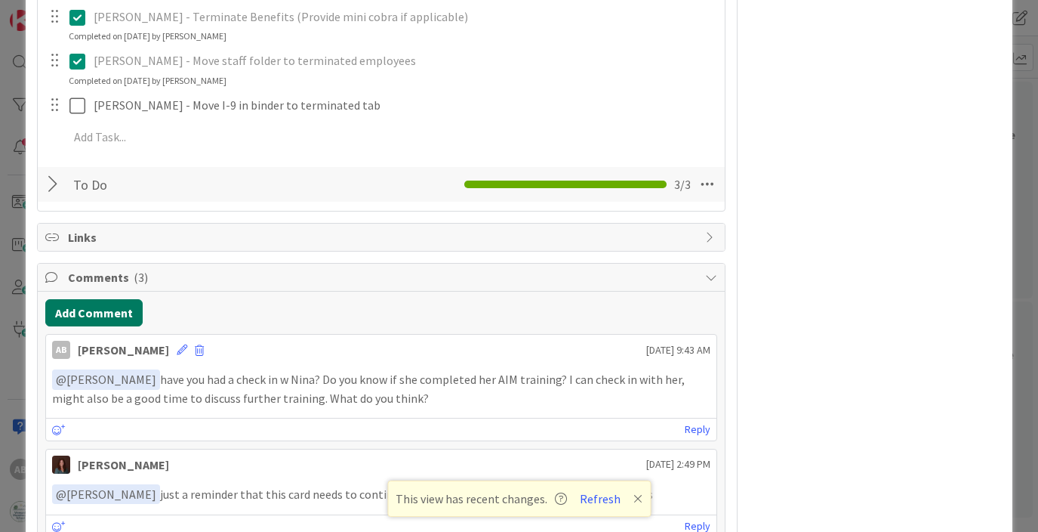
click at [111, 312] on button "Add Comment" at bounding box center [93, 312] width 97 height 27
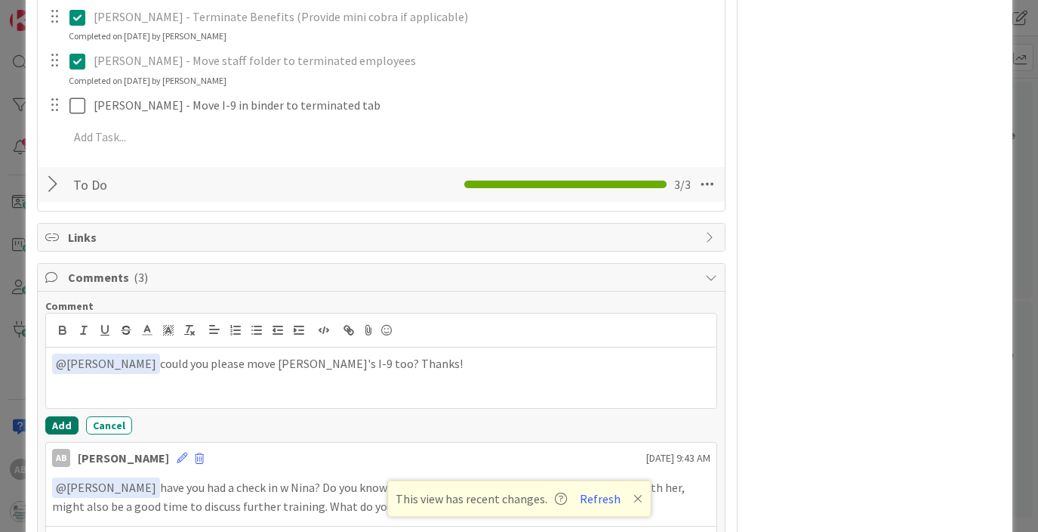
click at [53, 431] on button "Add" at bounding box center [61, 425] width 33 height 18
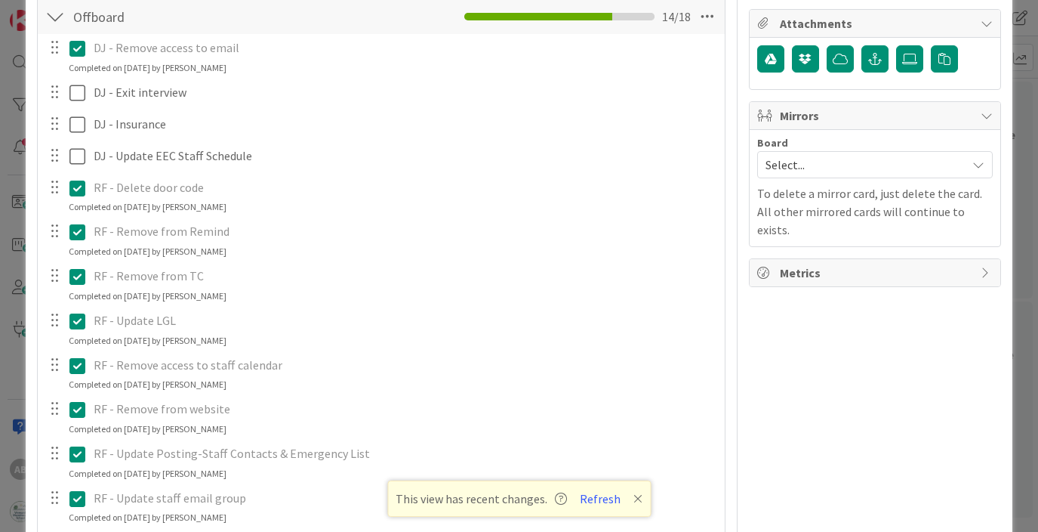
scroll to position [0, 0]
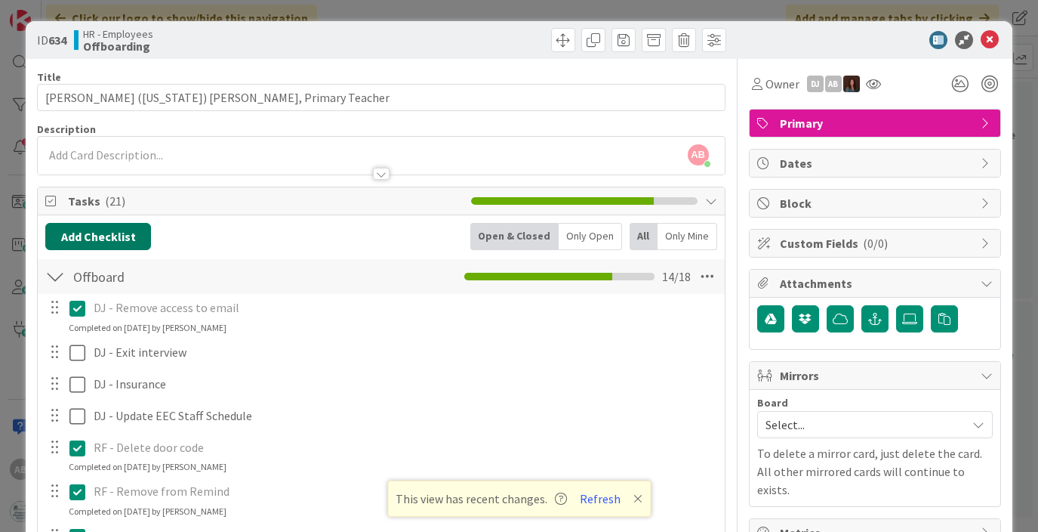
click at [108, 233] on button "Add Checklist" at bounding box center [98, 236] width 106 height 27
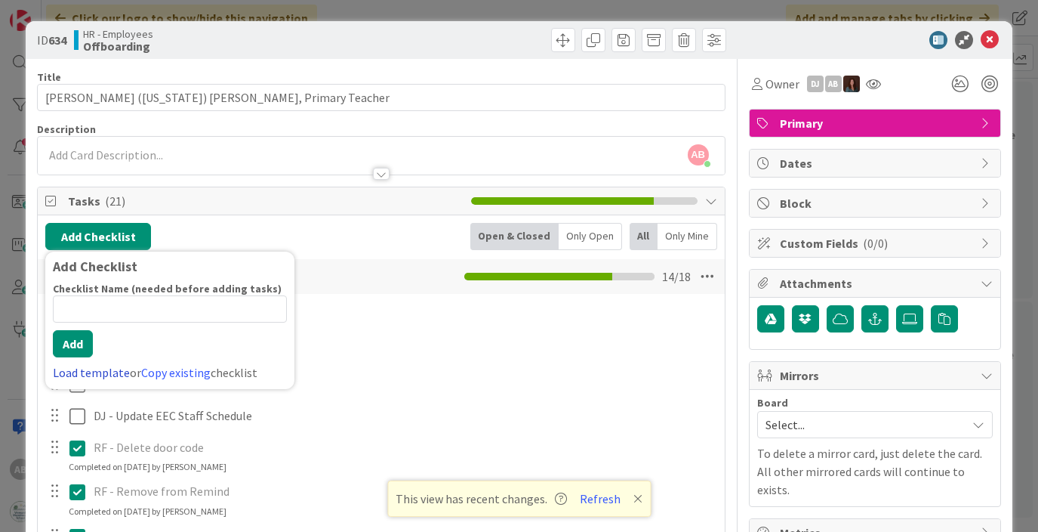
click at [106, 372] on link "Load template" at bounding box center [91, 372] width 77 height 15
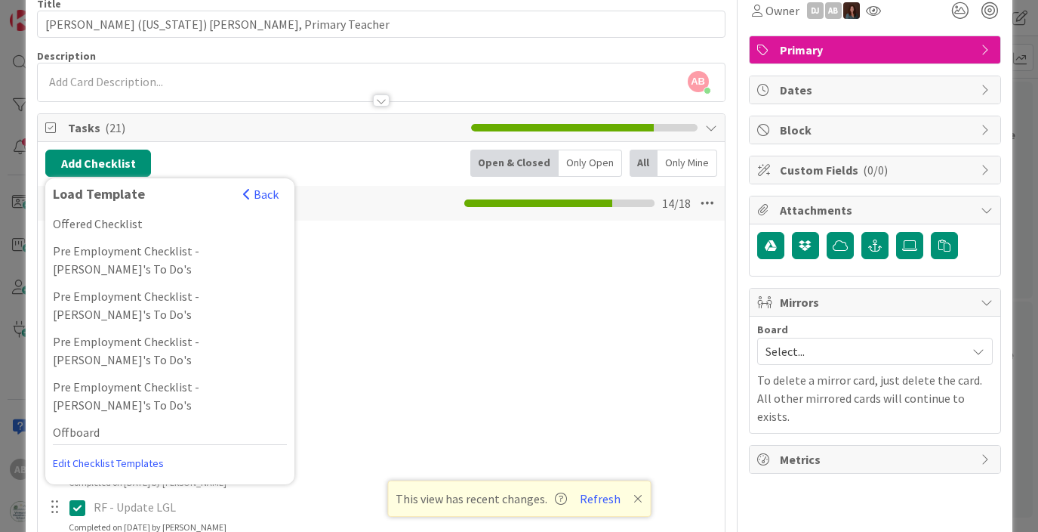
scroll to position [290, 0]
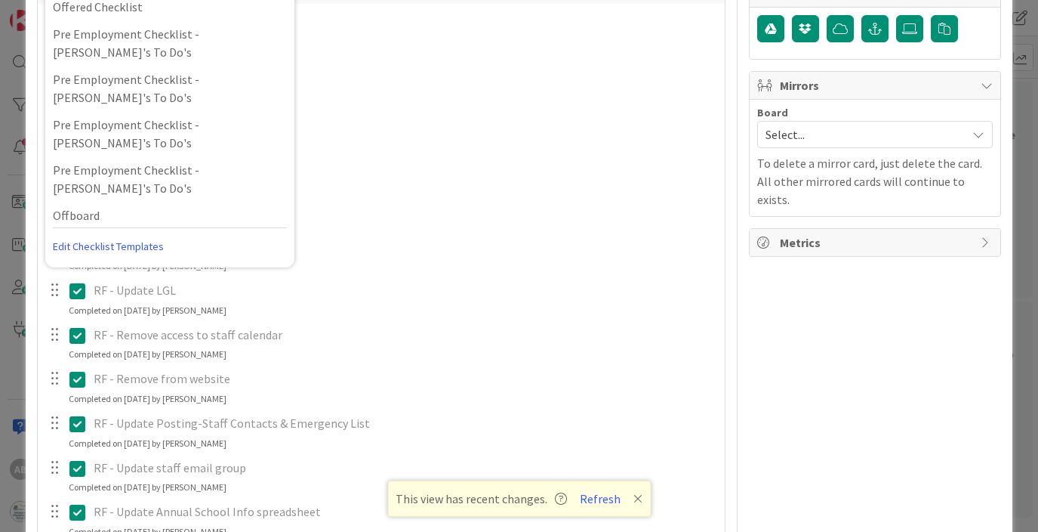
click at [123, 247] on link "Edit Checklist Templates" at bounding box center [108, 246] width 111 height 27
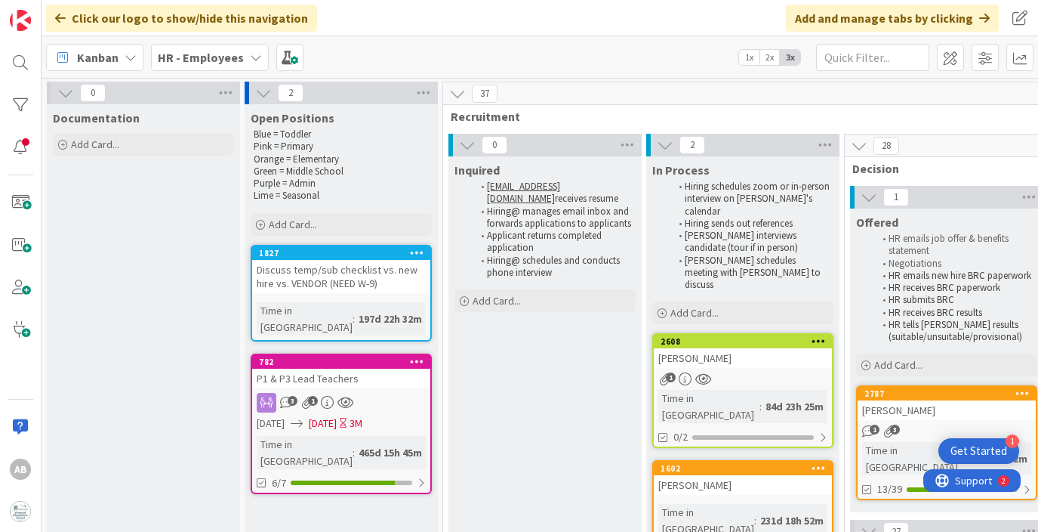
click at [199, 53] on b "HR - Employees" at bounding box center [201, 57] width 86 height 15
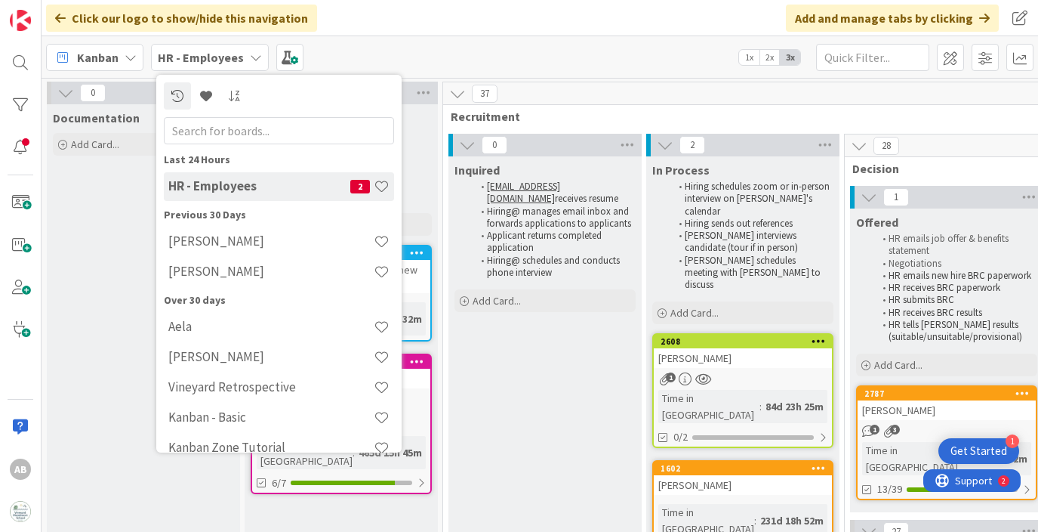
click at [199, 53] on b "HR - Employees" at bounding box center [201, 57] width 86 height 15
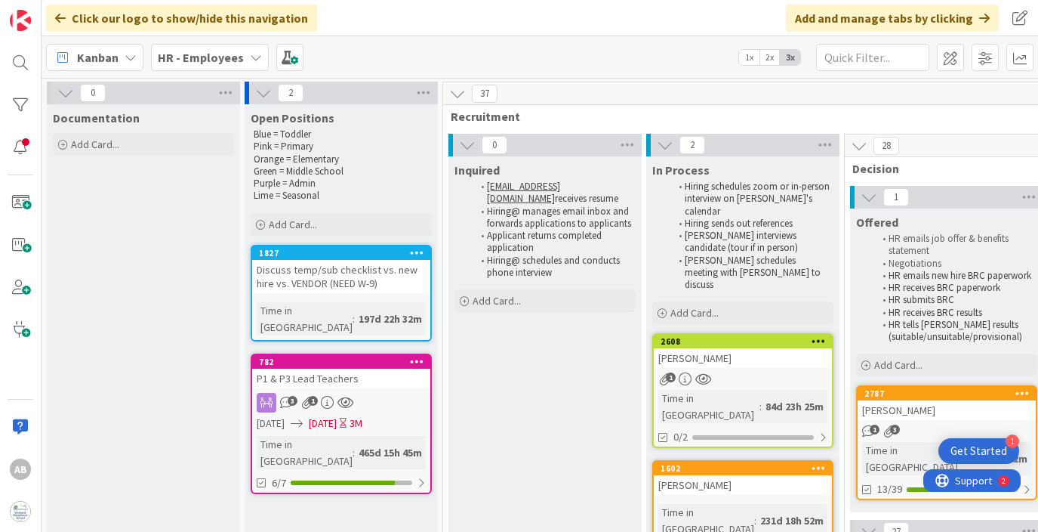
click at [227, 63] on b "HR - Employees" at bounding box center [201, 57] width 86 height 15
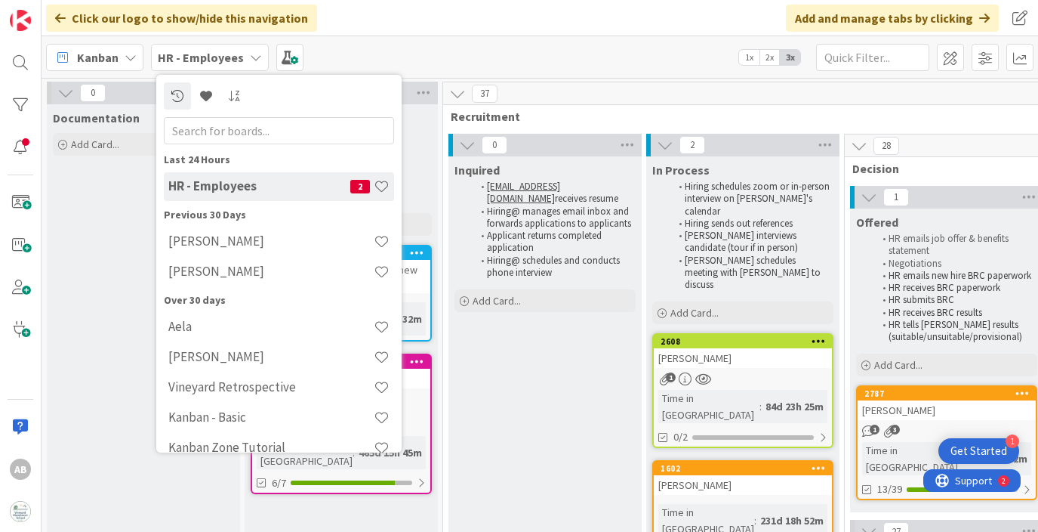
click at [519, 76] on div "Kanban HR - Employees Last 24 Hours HR - Employees 2 Previous 30 Days [PERSON_N…" at bounding box center [540, 57] width 997 height 42
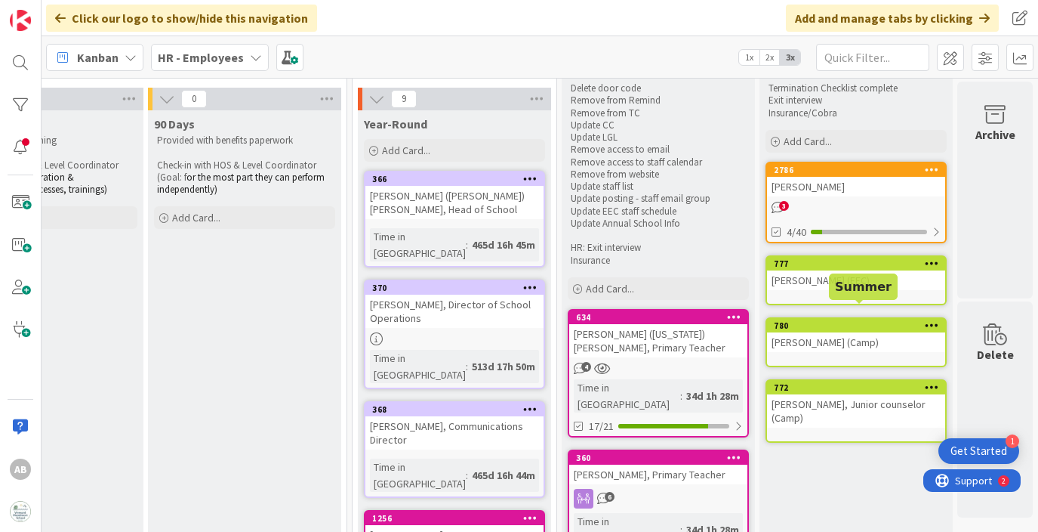
scroll to position [65, 2118]
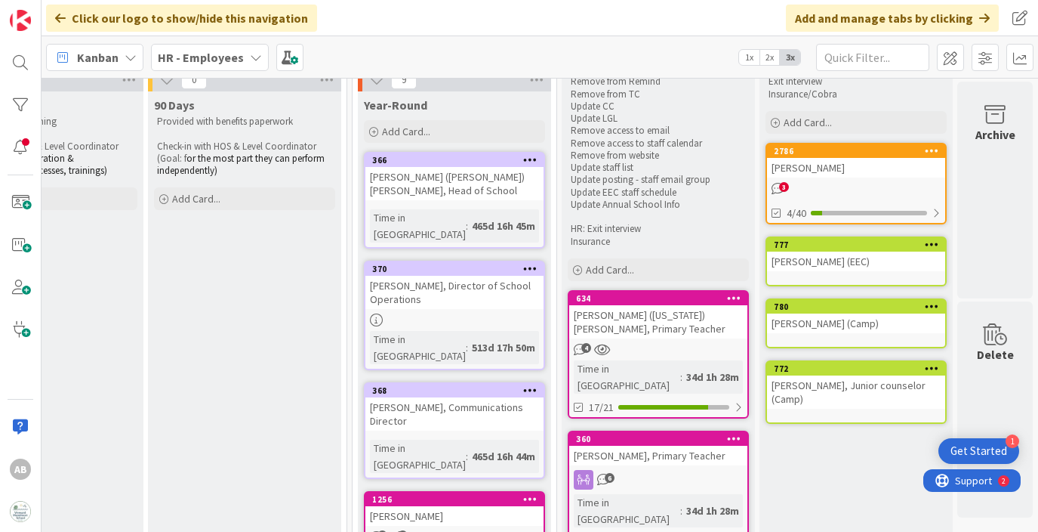
click at [658, 340] on div "634 [PERSON_NAME] ([US_STATE]) [PERSON_NAME], Primary Teacher 4 Time in [GEOGRA…" at bounding box center [658, 354] width 181 height 128
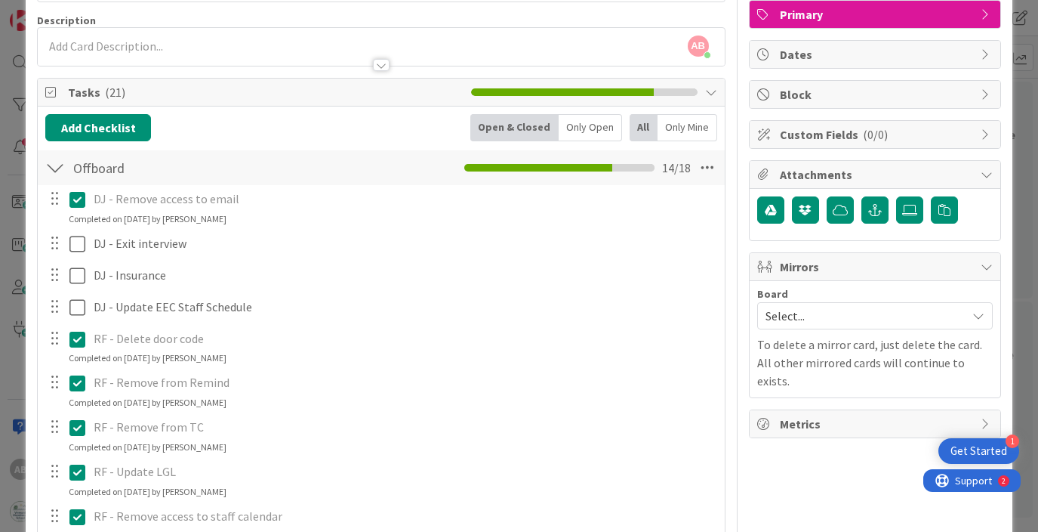
scroll to position [89, 0]
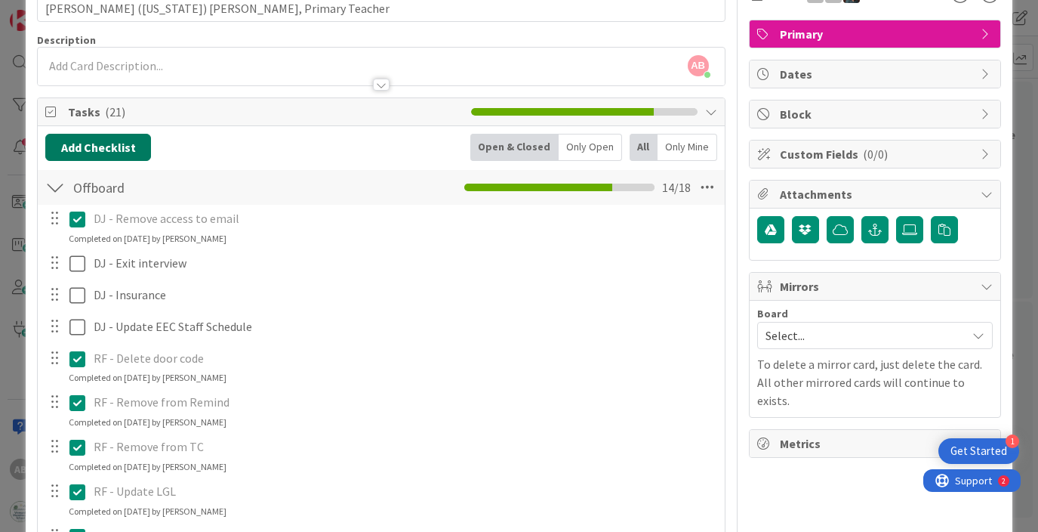
click at [110, 150] on button "Add Checklist" at bounding box center [98, 147] width 106 height 27
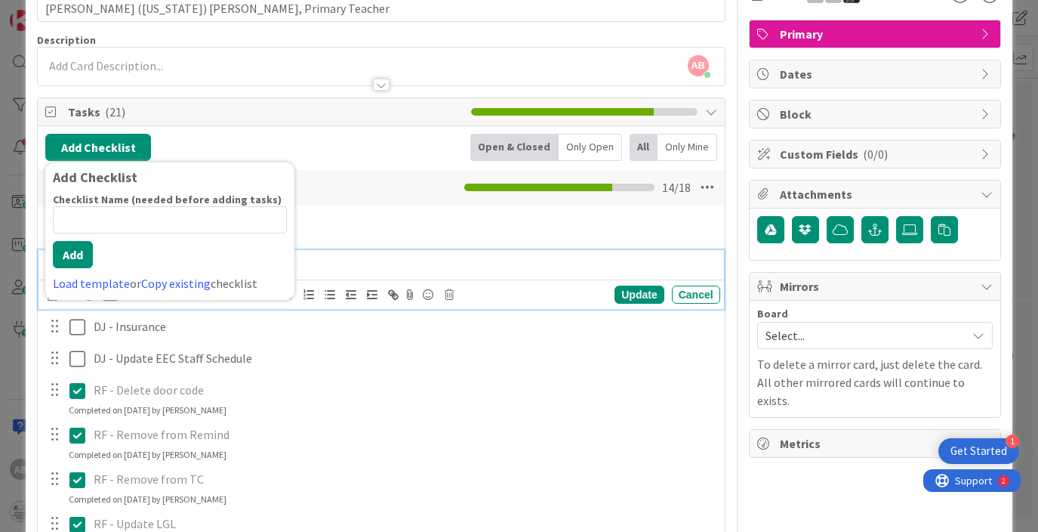
click at [342, 264] on p "DJ - Exit interview" at bounding box center [404, 262] width 621 height 17
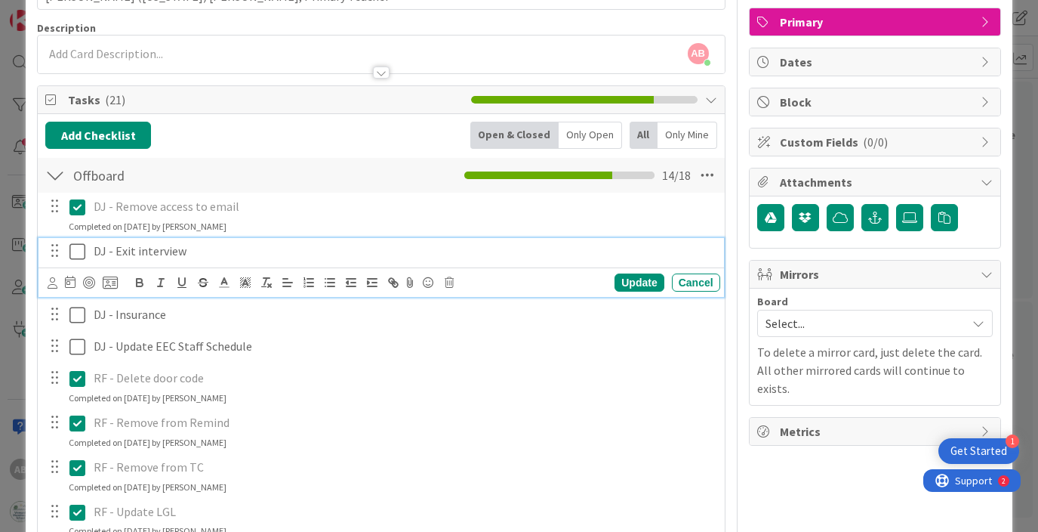
scroll to position [104, 0]
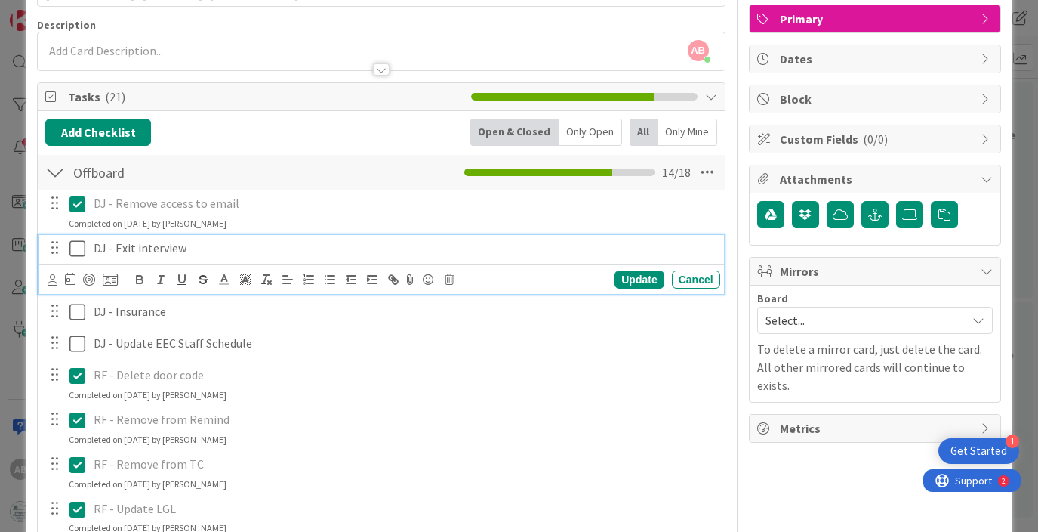
click at [320, 129] on div "Add Checklist Back Open & Closed Only Open All Only Mine" at bounding box center [380, 132] width 671 height 27
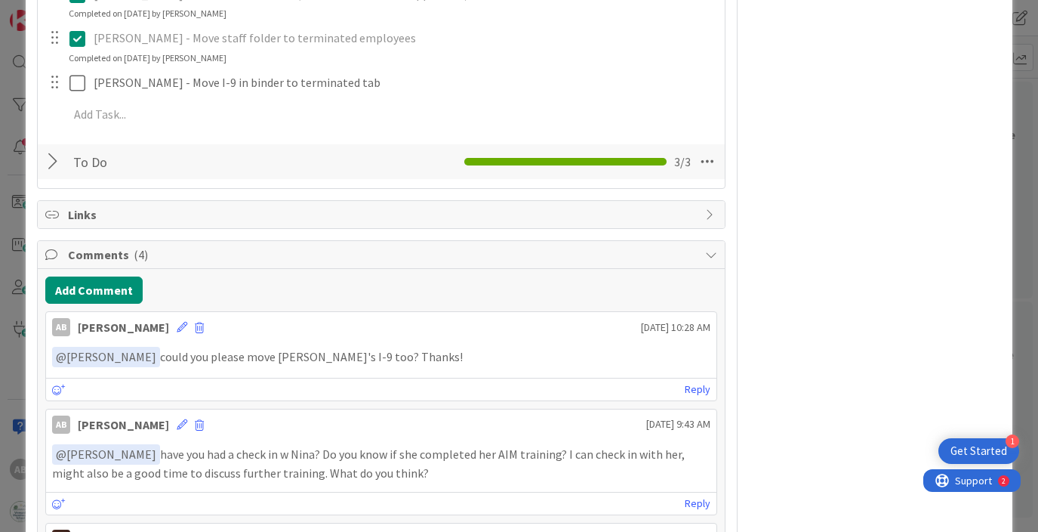
scroll to position [0, 0]
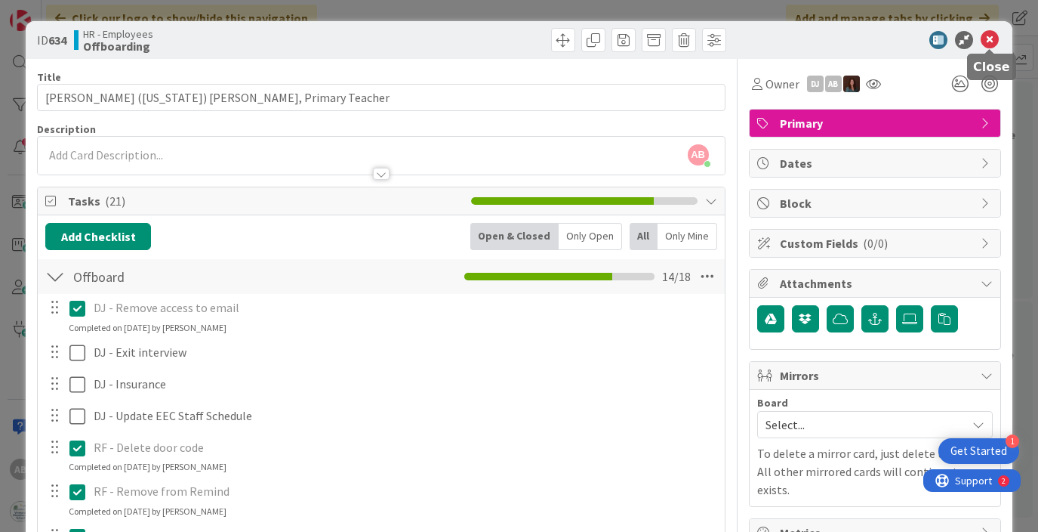
click at [986, 39] on icon at bounding box center [990, 40] width 18 height 18
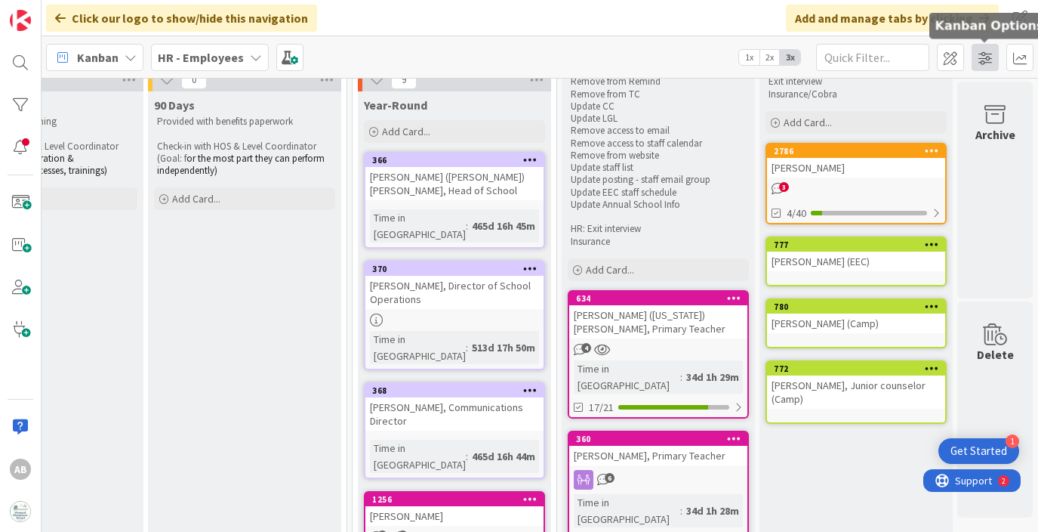
click at [979, 57] on span at bounding box center [985, 57] width 27 height 27
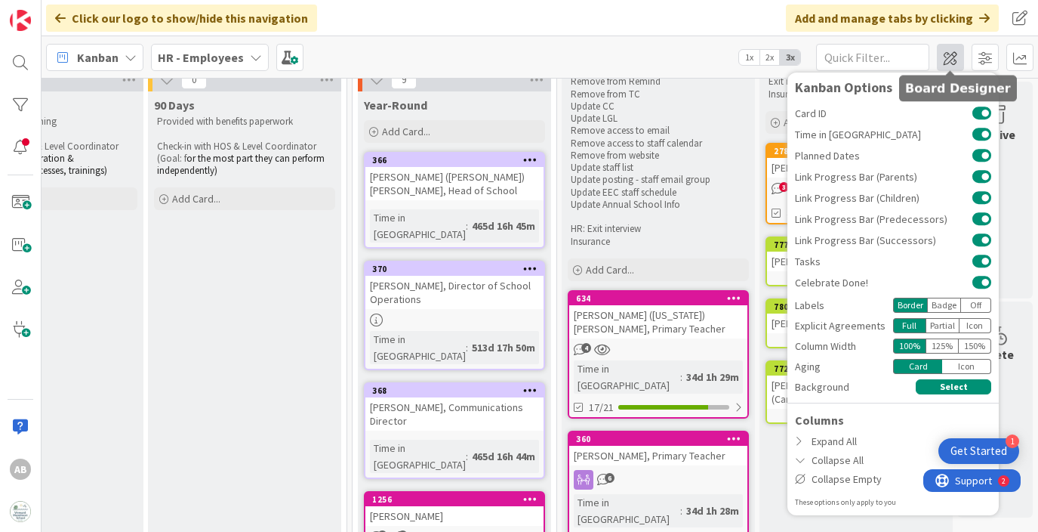
click at [947, 54] on span at bounding box center [950, 57] width 27 height 27
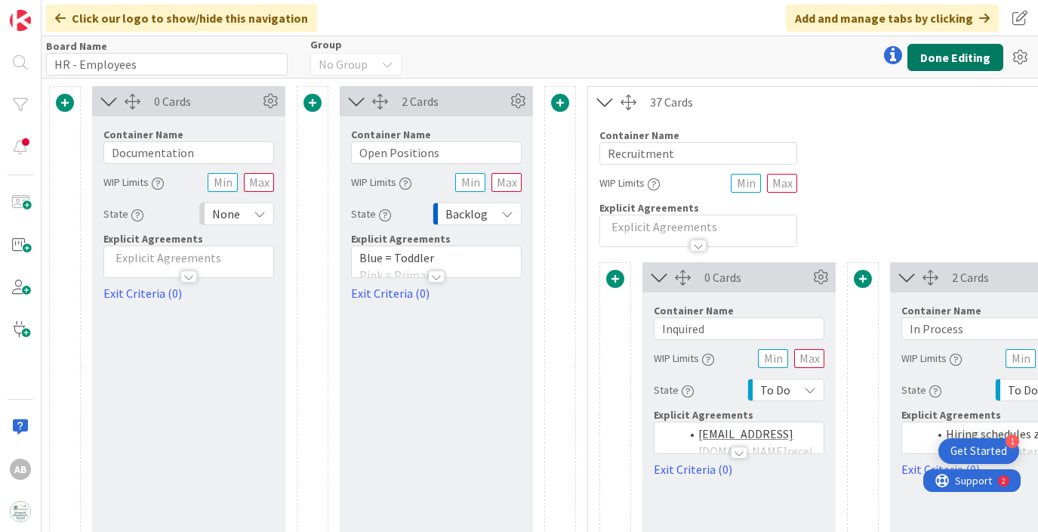
click at [954, 53] on button "Done Editing" at bounding box center [956, 57] width 96 height 27
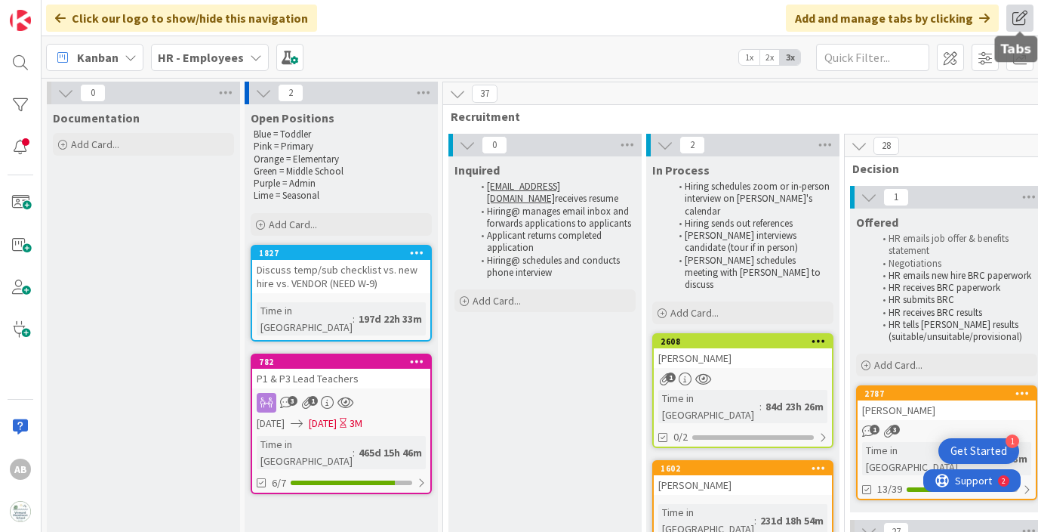
click at [1020, 19] on span at bounding box center [1020, 18] width 27 height 27
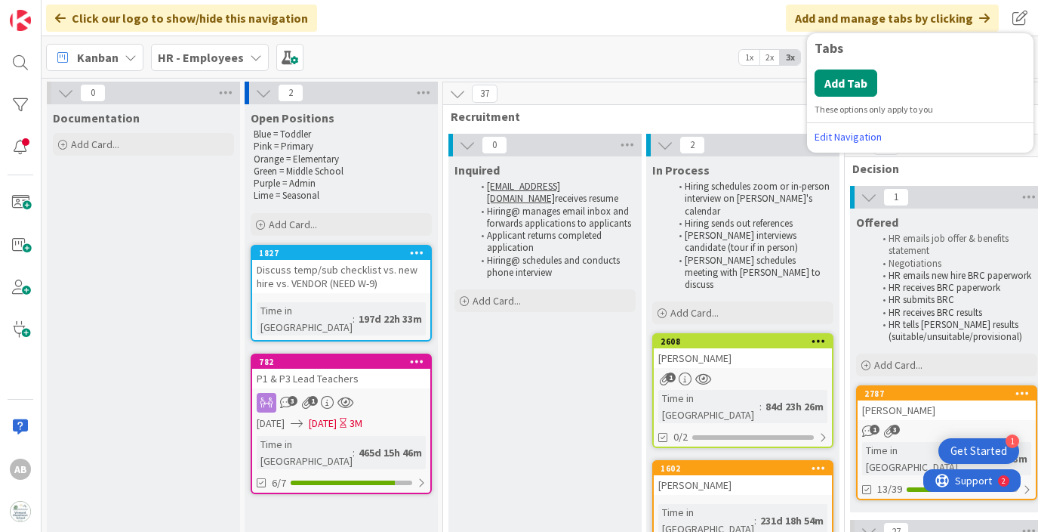
click at [674, 34] on div "Click our logo to show/hide this navigation Add and manage tabs by clicking Tab…" at bounding box center [540, 18] width 997 height 36
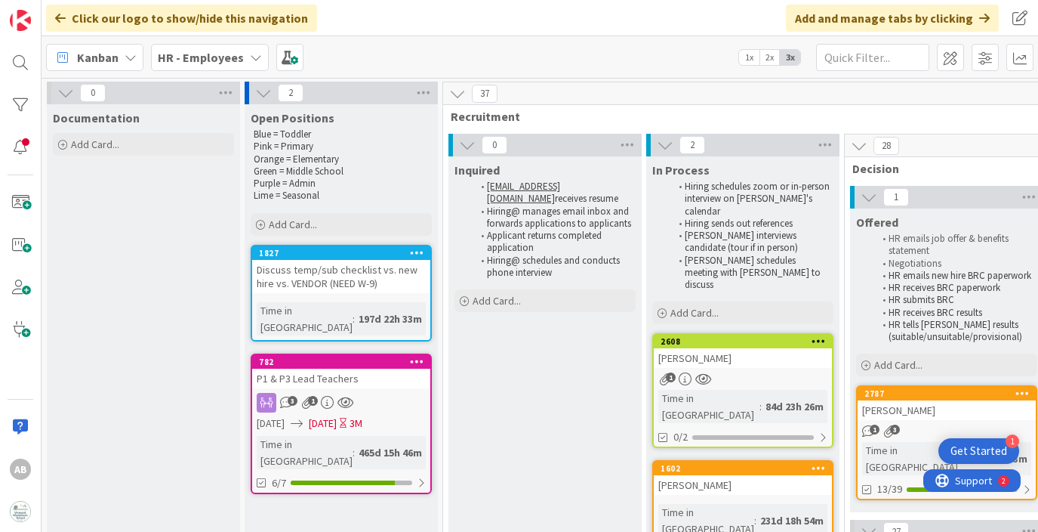
click at [128, 60] on icon at bounding box center [131, 57] width 12 height 12
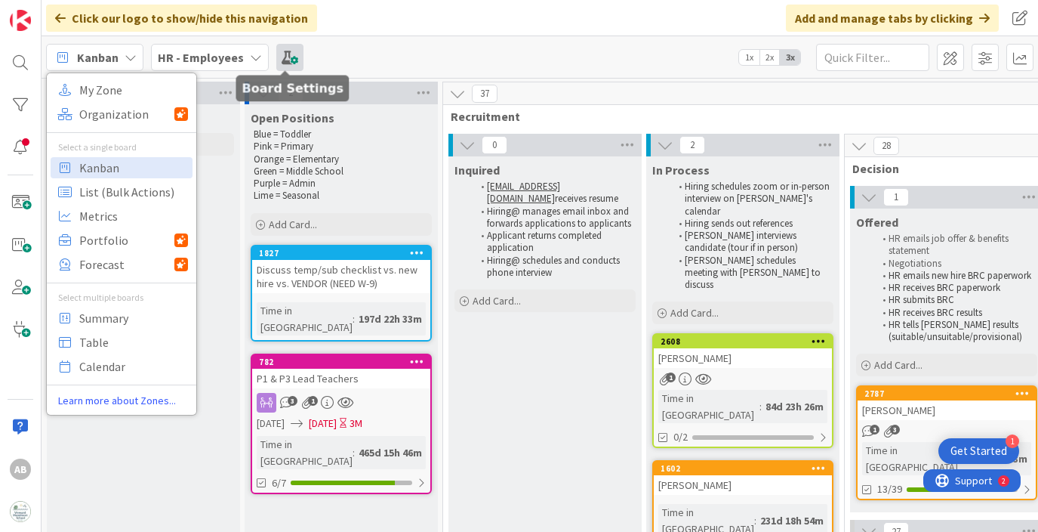
click at [285, 59] on span at bounding box center [289, 57] width 27 height 27
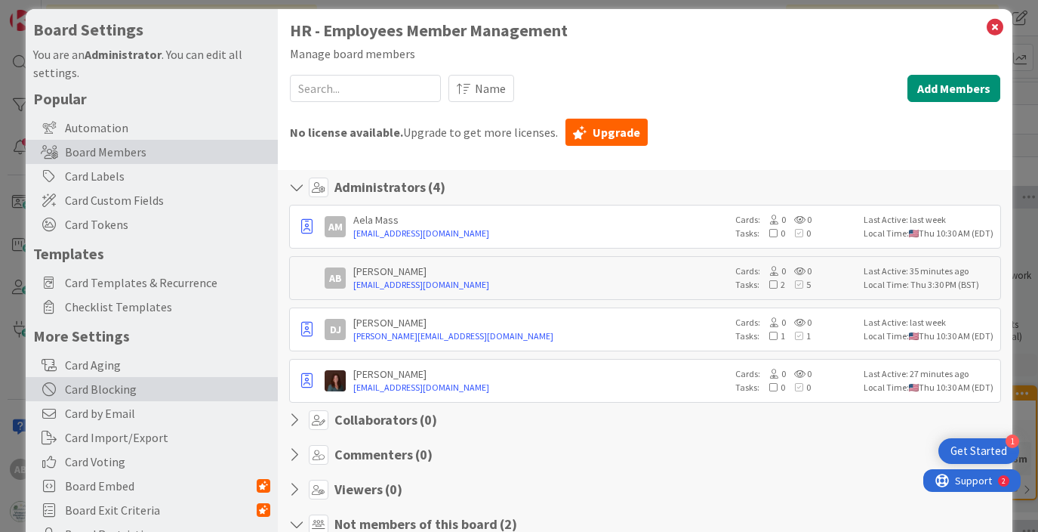
scroll to position [25, 0]
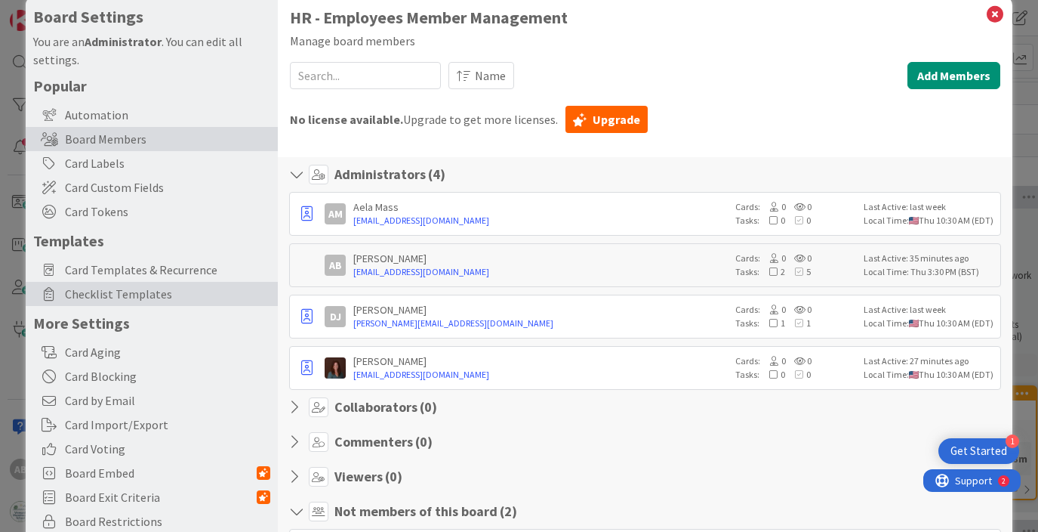
click at [132, 292] on span "Checklist Templates" at bounding box center [167, 294] width 205 height 18
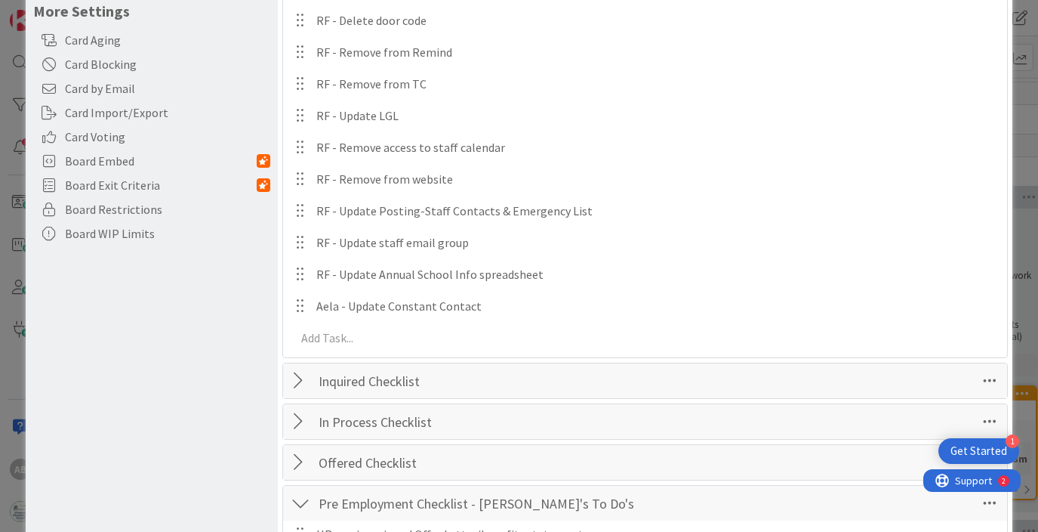
scroll to position [345, 0]
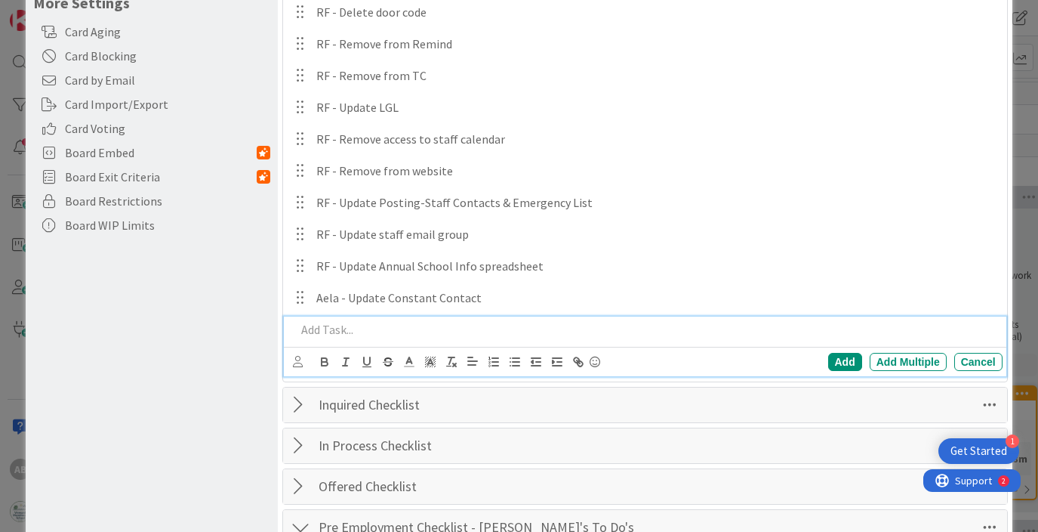
click at [333, 332] on p at bounding box center [646, 329] width 700 height 17
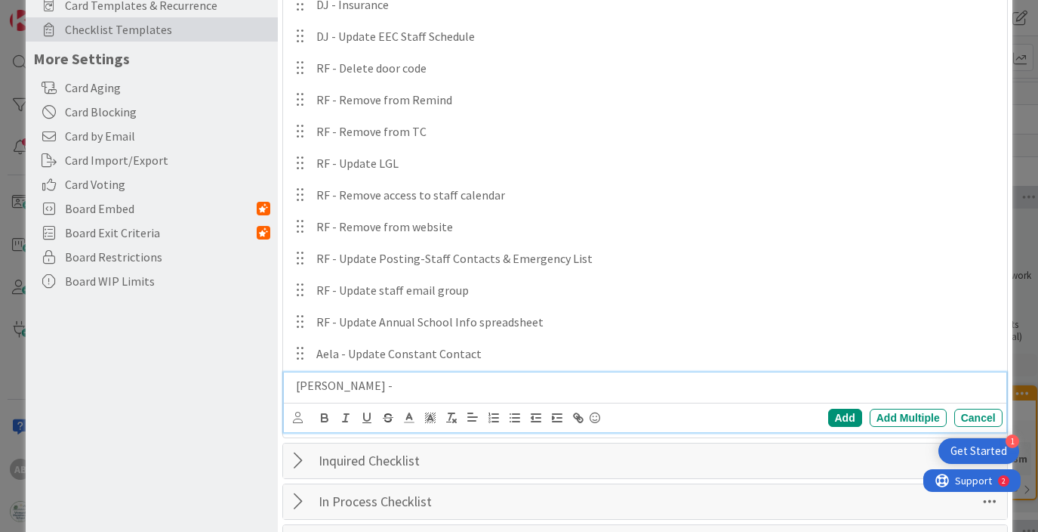
scroll to position [288, 0]
click at [841, 418] on div "Add" at bounding box center [845, 418] width 34 height 18
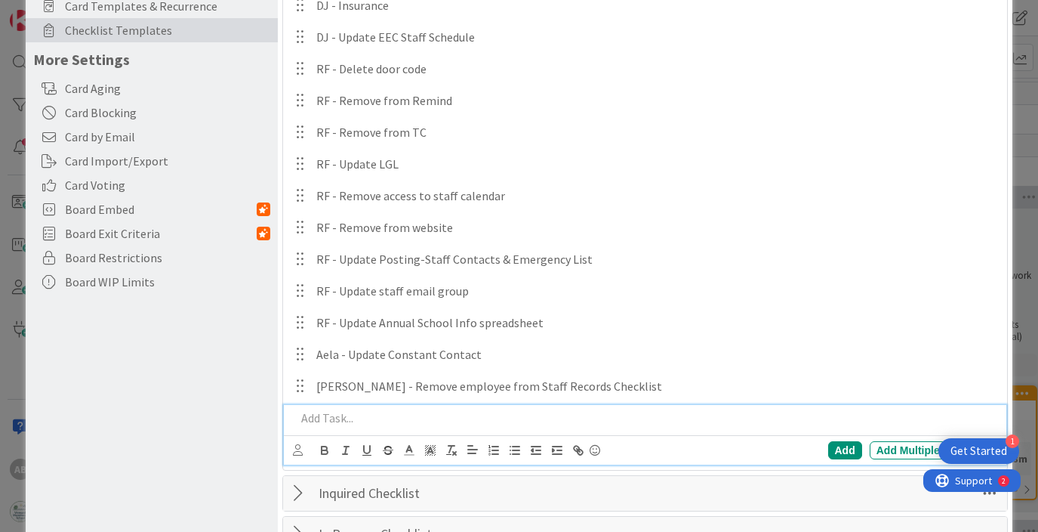
click at [315, 418] on p at bounding box center [646, 417] width 700 height 17
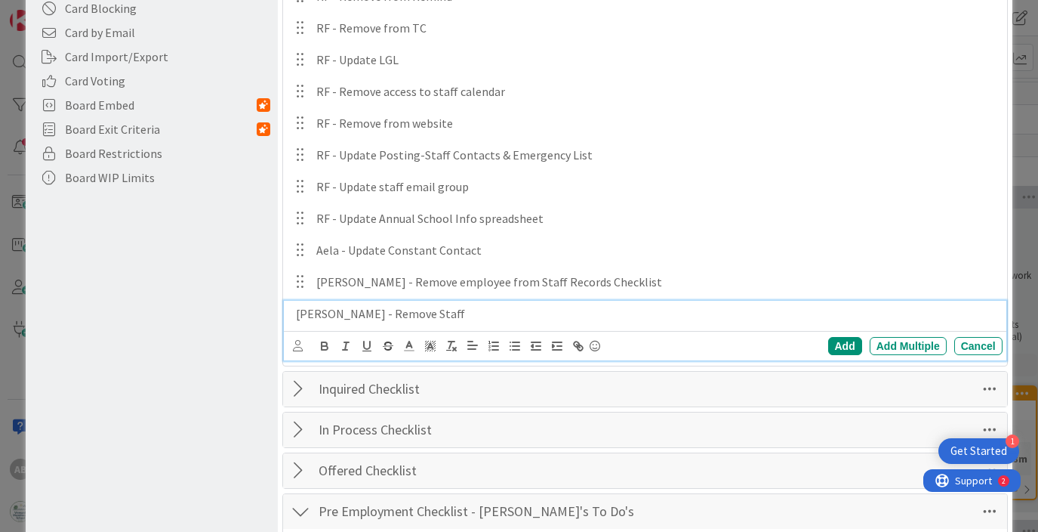
scroll to position [407, 0]
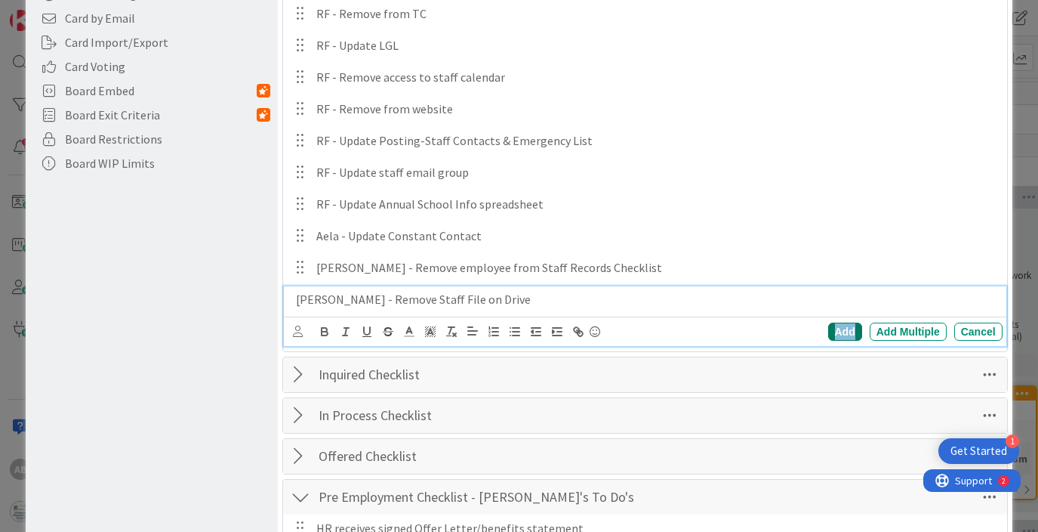
click at [842, 333] on div "Add" at bounding box center [845, 331] width 34 height 18
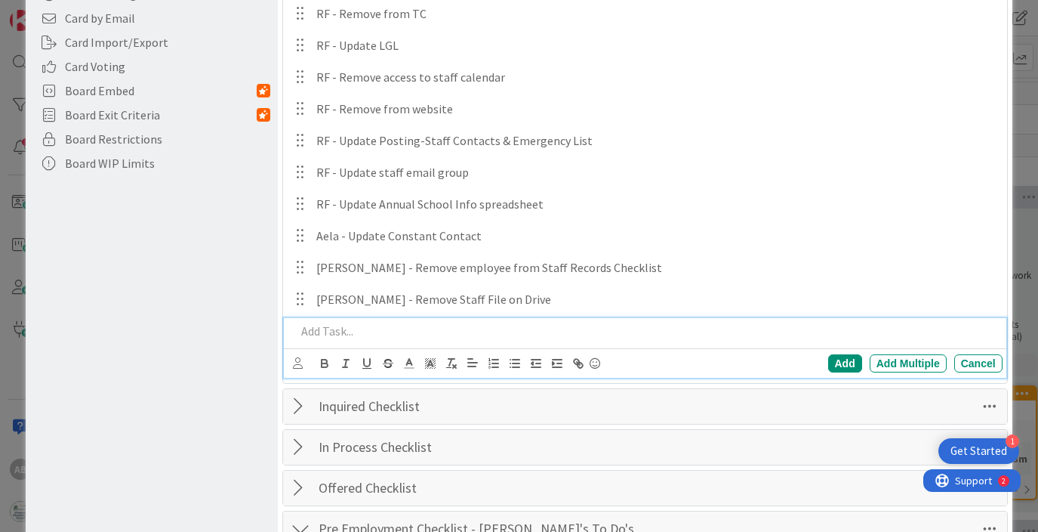
click at [321, 335] on p at bounding box center [646, 330] width 700 height 17
click at [839, 363] on div "Add" at bounding box center [845, 363] width 34 height 18
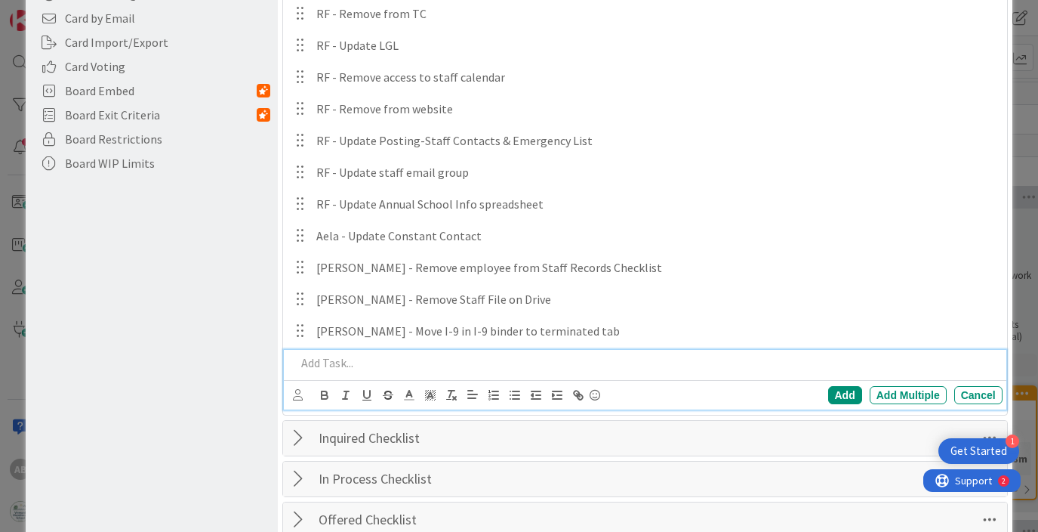
click at [342, 360] on p at bounding box center [646, 362] width 700 height 17
click at [838, 389] on div "Add" at bounding box center [845, 395] width 34 height 18
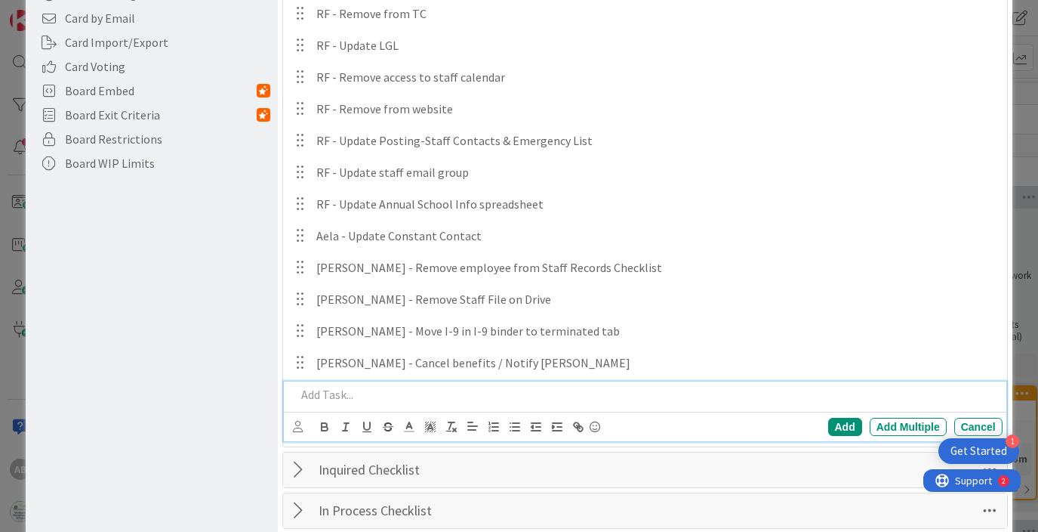
click at [338, 396] on p at bounding box center [646, 394] width 700 height 17
click at [573, 394] on p "[PERSON_NAME] - Send termination paperwork / cobra information if applicable)" at bounding box center [646, 394] width 700 height 17
click at [846, 422] on div "Add" at bounding box center [845, 427] width 34 height 18
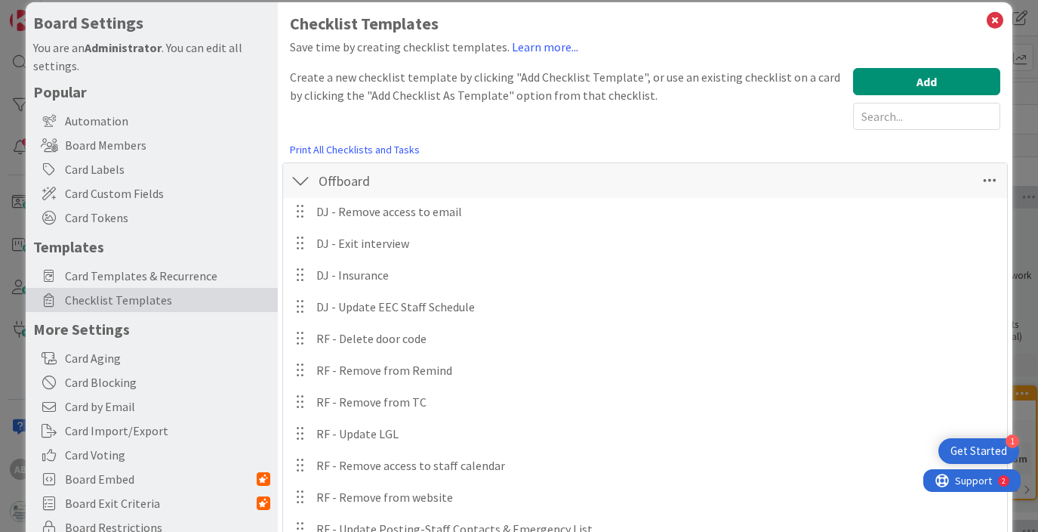
scroll to position [0, 0]
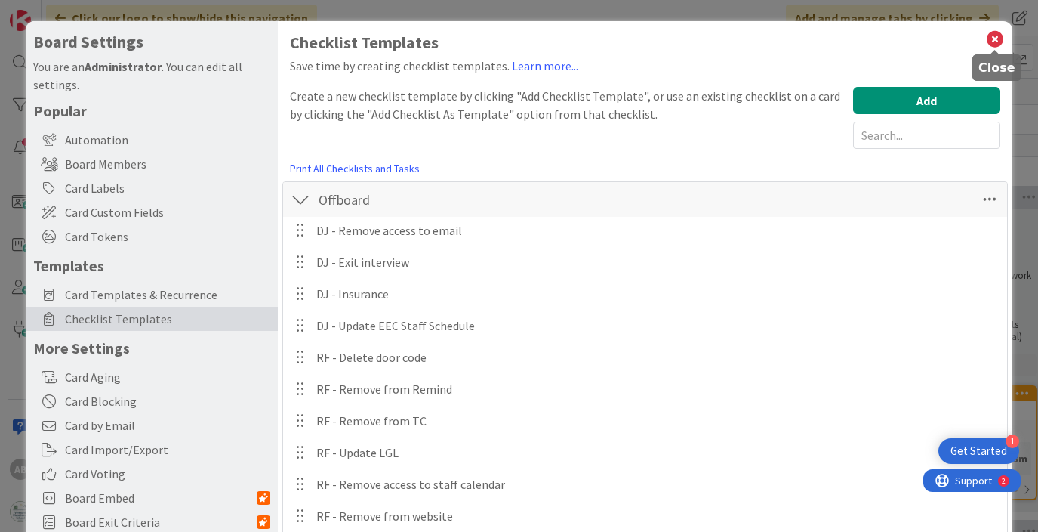
click at [989, 44] on icon at bounding box center [996, 39] width 20 height 21
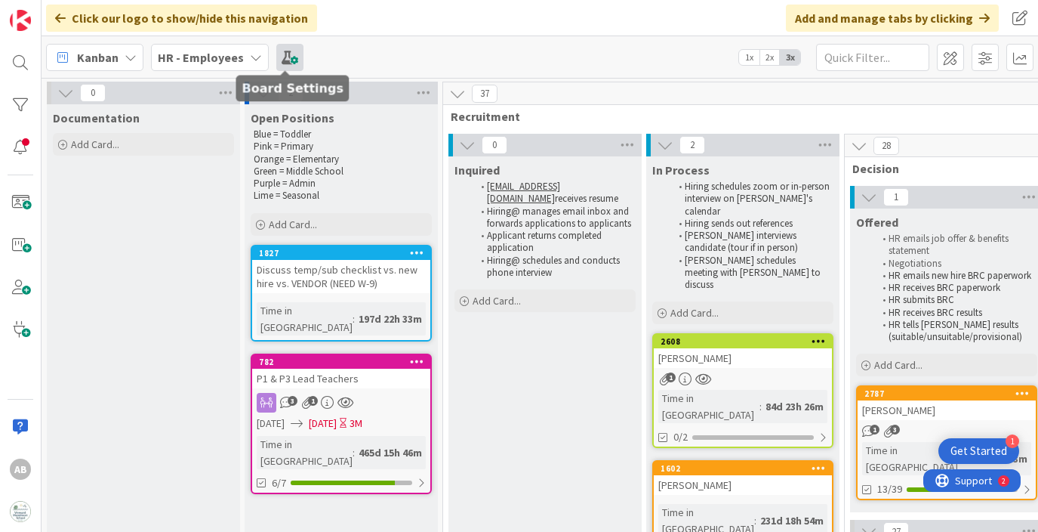
click at [282, 55] on span at bounding box center [289, 57] width 27 height 27
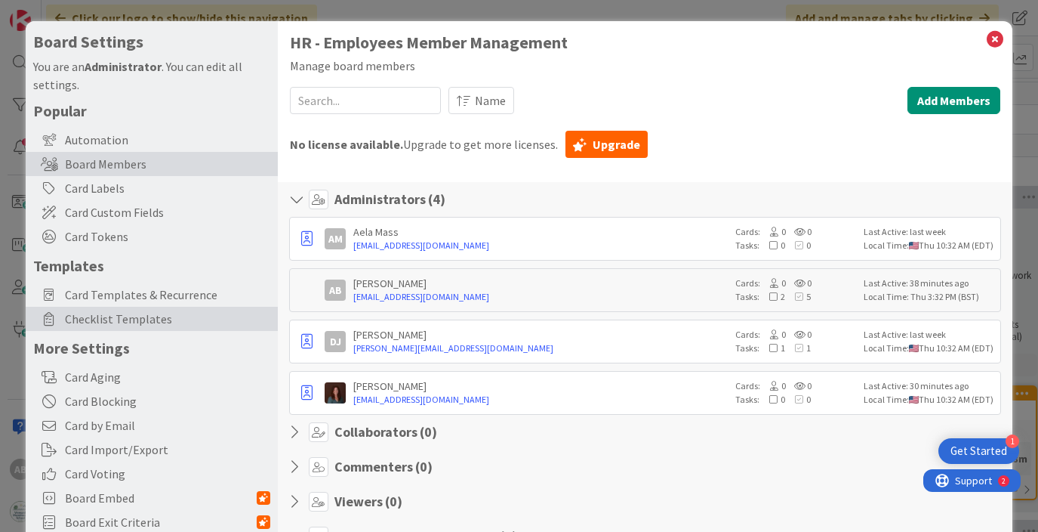
click at [162, 322] on span "Checklist Templates" at bounding box center [167, 319] width 205 height 18
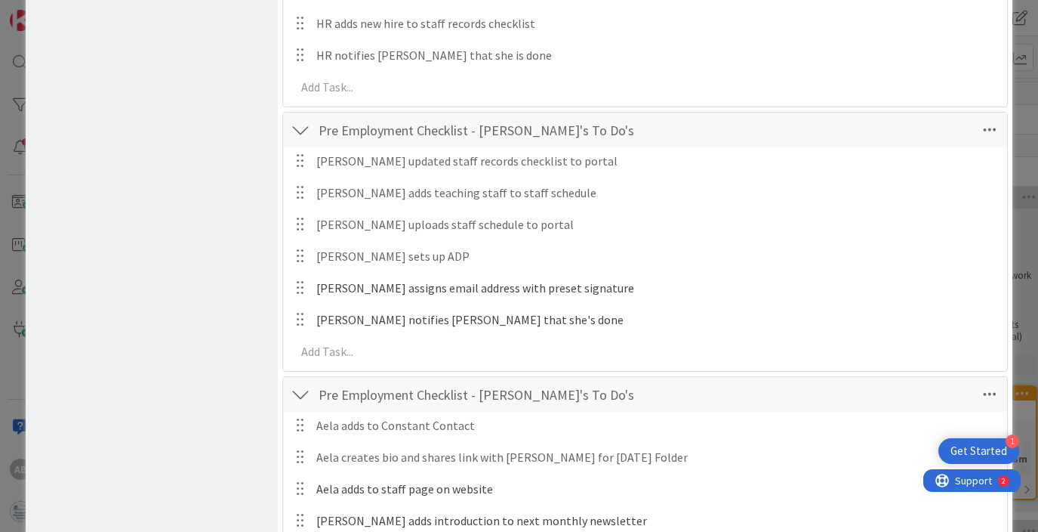
scroll to position [1648, 0]
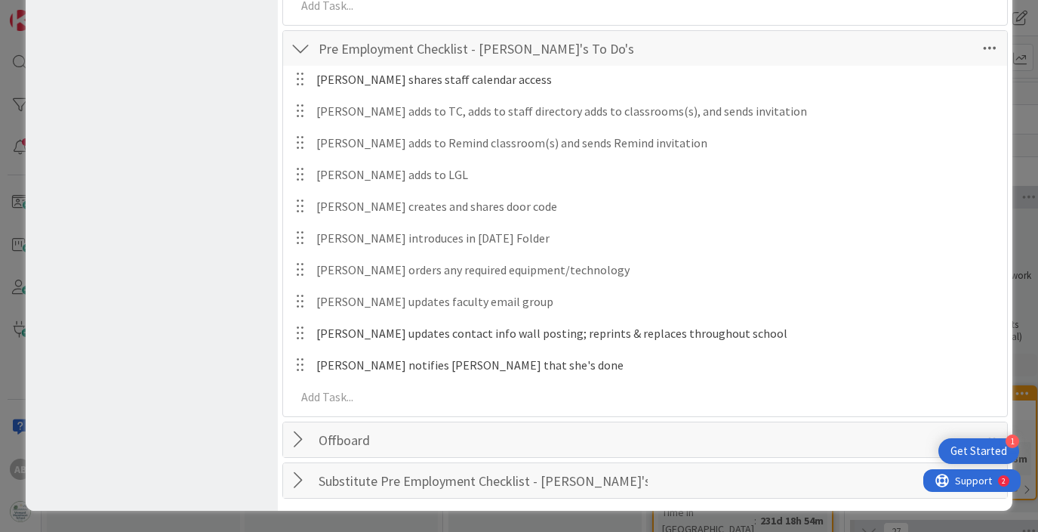
click at [303, 444] on div at bounding box center [301, 439] width 20 height 27
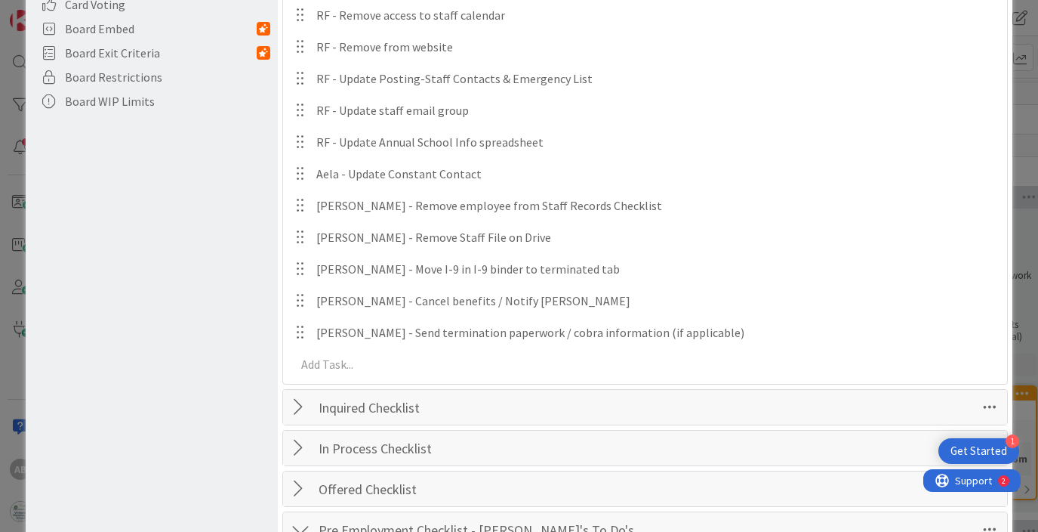
scroll to position [481, 0]
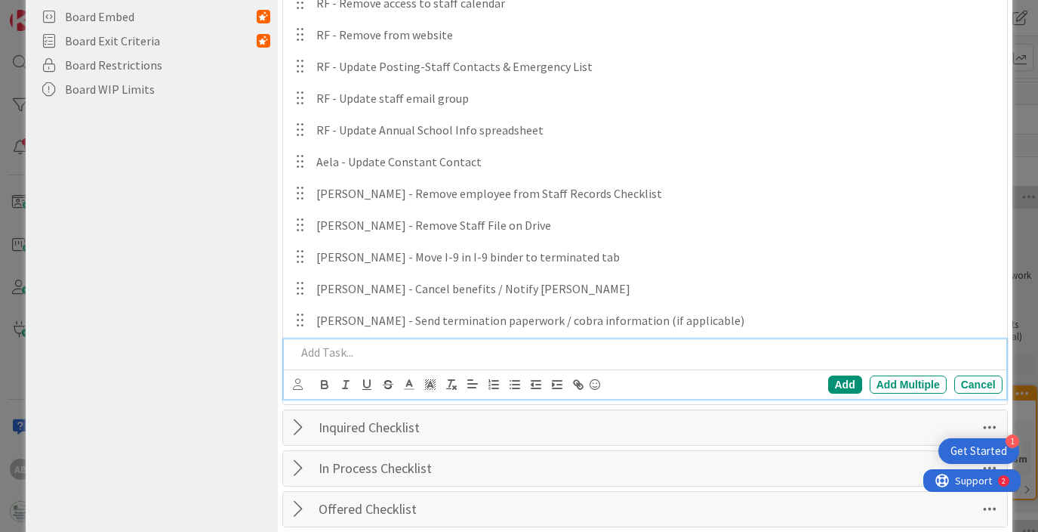
click at [338, 358] on p at bounding box center [646, 352] width 700 height 17
click at [844, 381] on div "Add" at bounding box center [845, 384] width 34 height 18
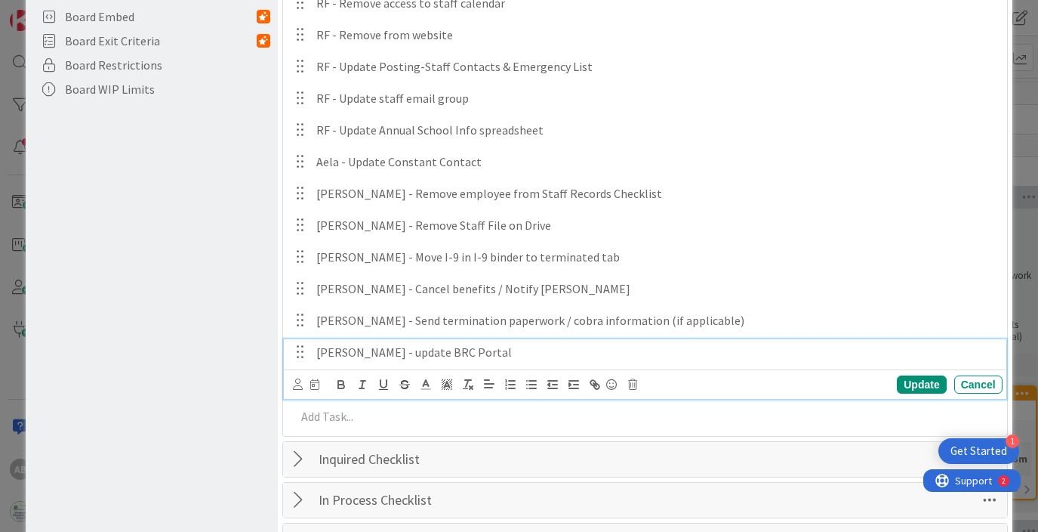
click at [390, 355] on p "[PERSON_NAME] - update BRC Portal" at bounding box center [656, 352] width 680 height 17
click at [350, 355] on p "[PERSON_NAME] - update BRC Portal" at bounding box center [656, 352] width 680 height 17
click at [921, 381] on div "Update" at bounding box center [921, 384] width 49 height 18
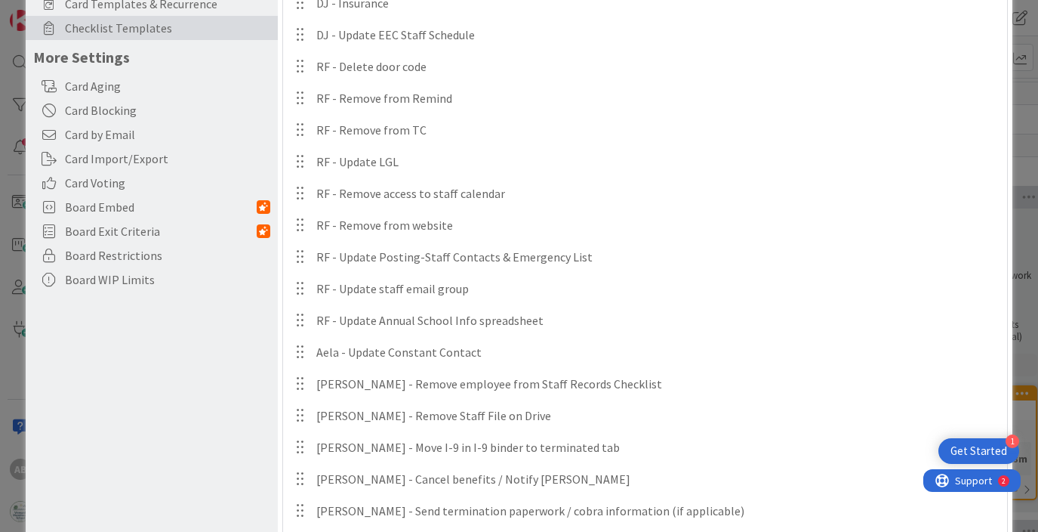
scroll to position [0, 0]
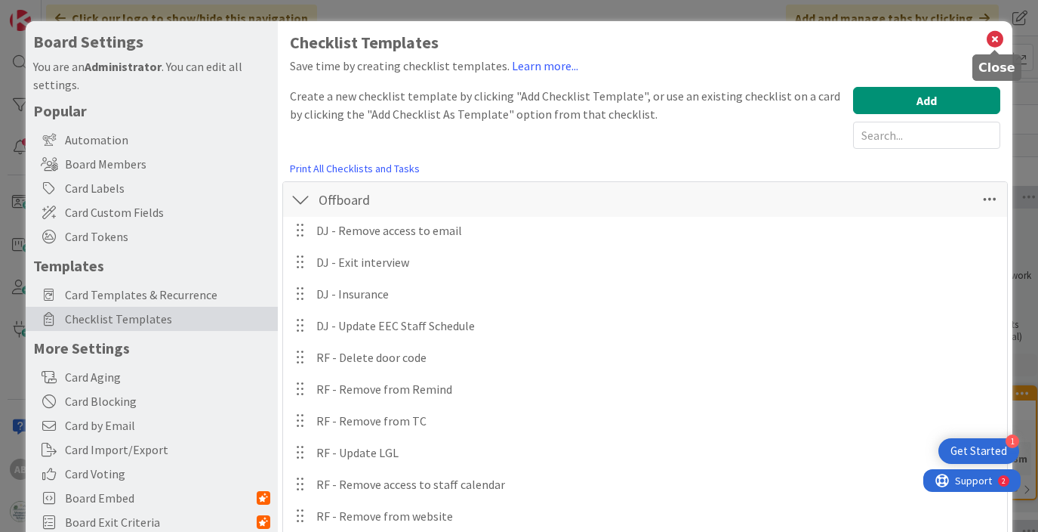
click at [992, 40] on icon at bounding box center [996, 39] width 20 height 21
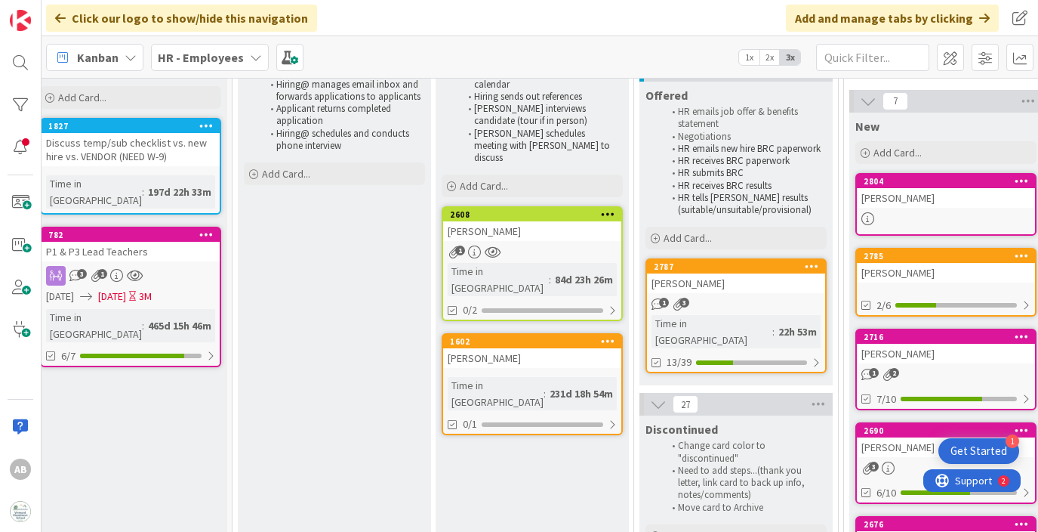
scroll to position [127, 280]
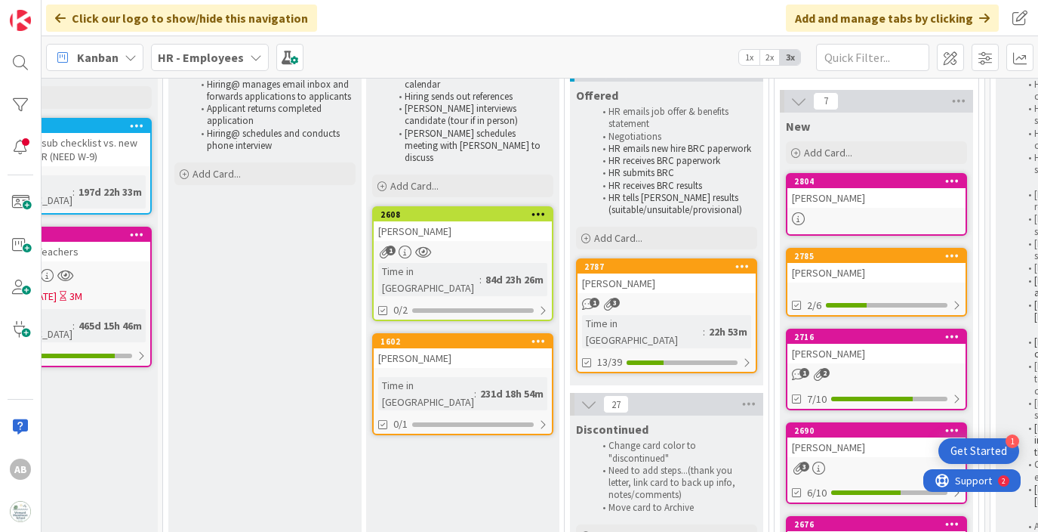
click at [669, 304] on div "1 3" at bounding box center [667, 304] width 178 height 13
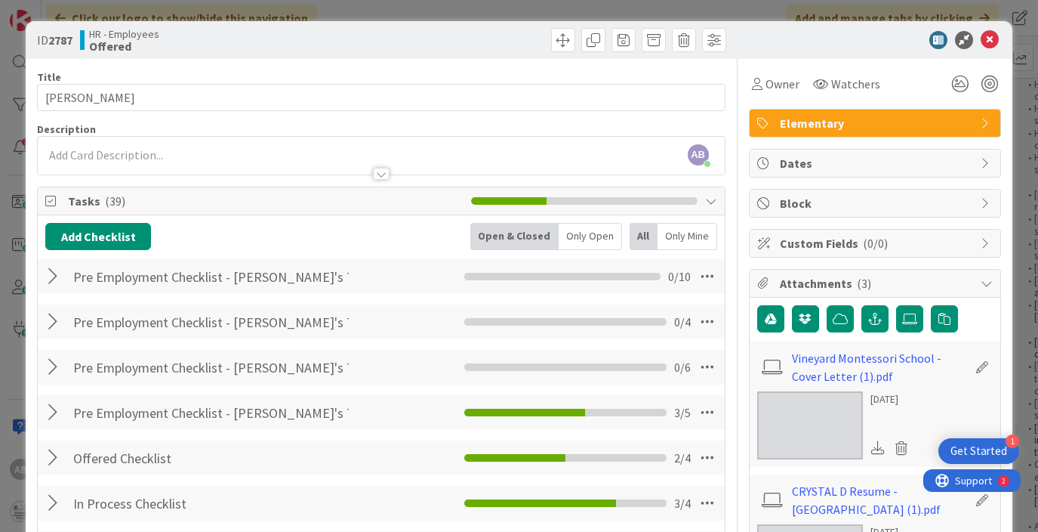
click at [988, 25] on div "ID 2787 HR - Employees Offered" at bounding box center [519, 40] width 986 height 38
click at [988, 33] on icon at bounding box center [990, 40] width 18 height 18
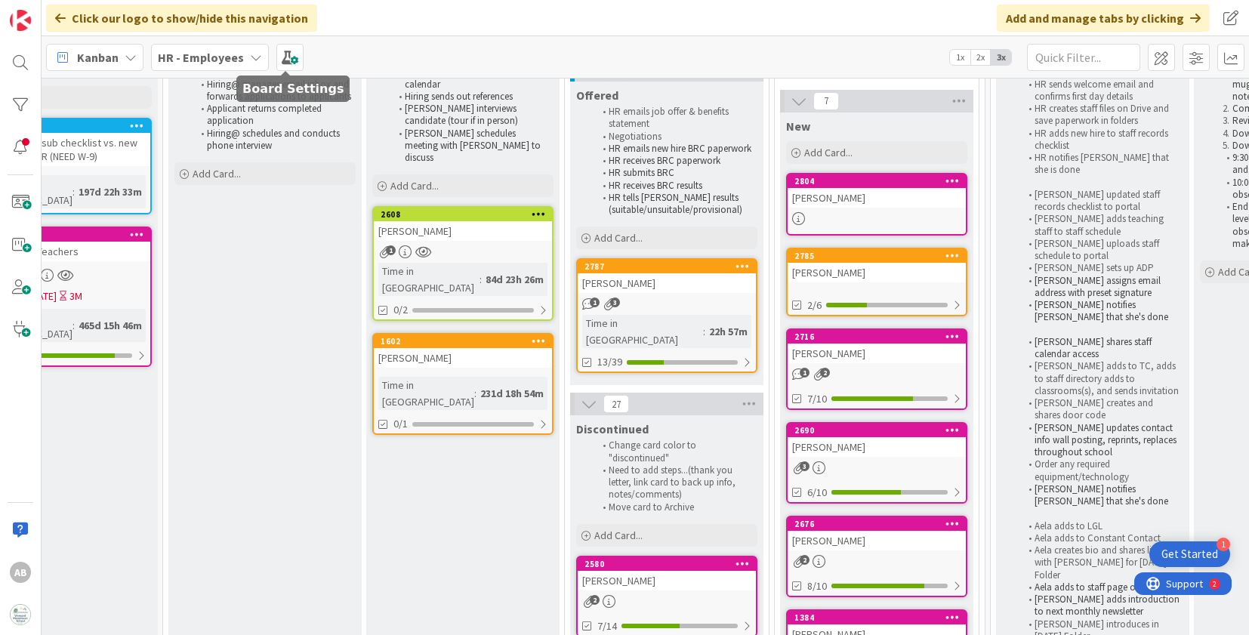
click at [272, 42] on div "Kanban My Zone Organization Select a single board Kanban List (Bulk Actions) Me…" at bounding box center [646, 57] width 1208 height 42
click at [295, 59] on span at bounding box center [289, 57] width 27 height 27
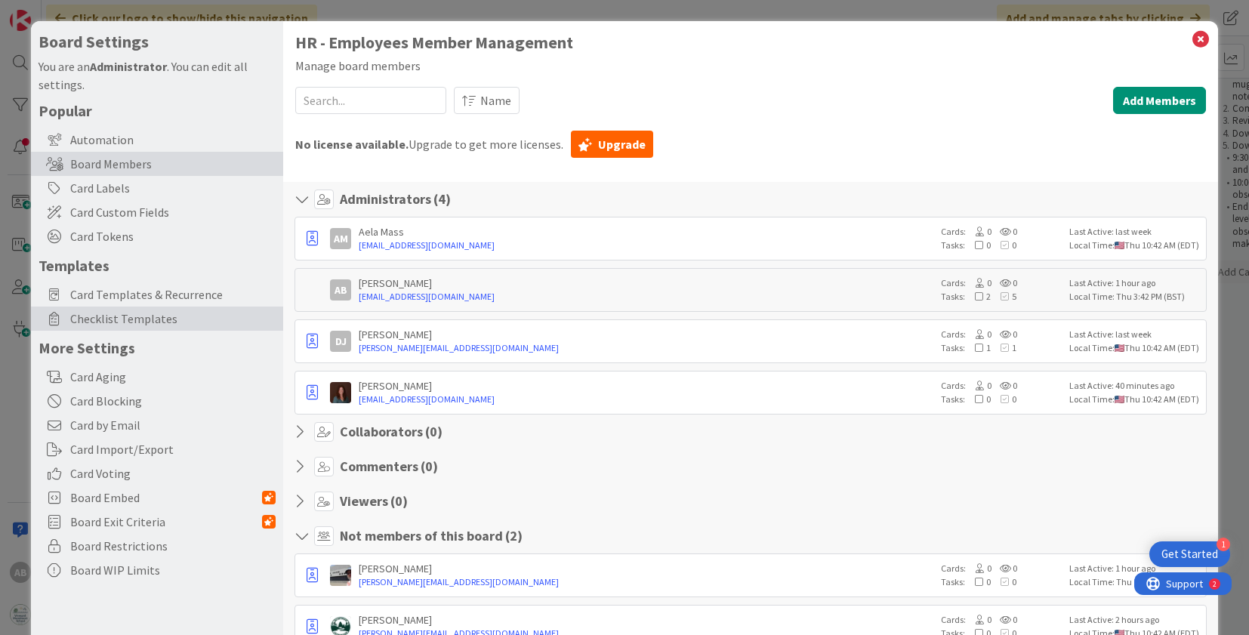
click at [116, 313] on span "Checklist Templates" at bounding box center [172, 319] width 205 height 18
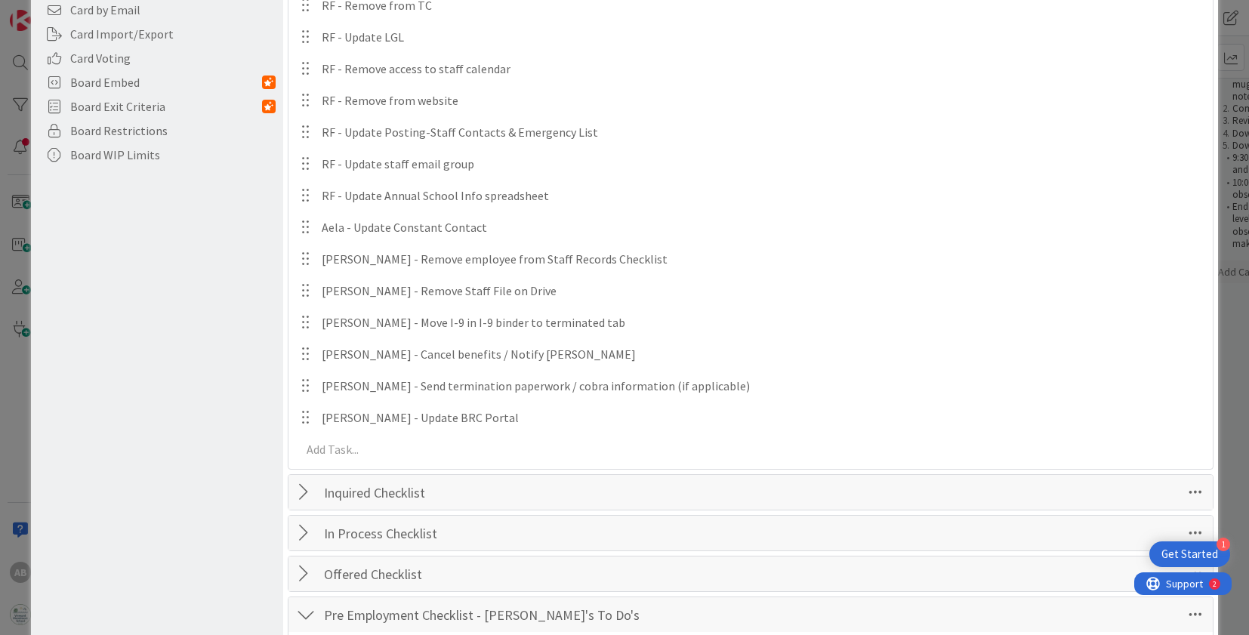
scroll to position [418, 0]
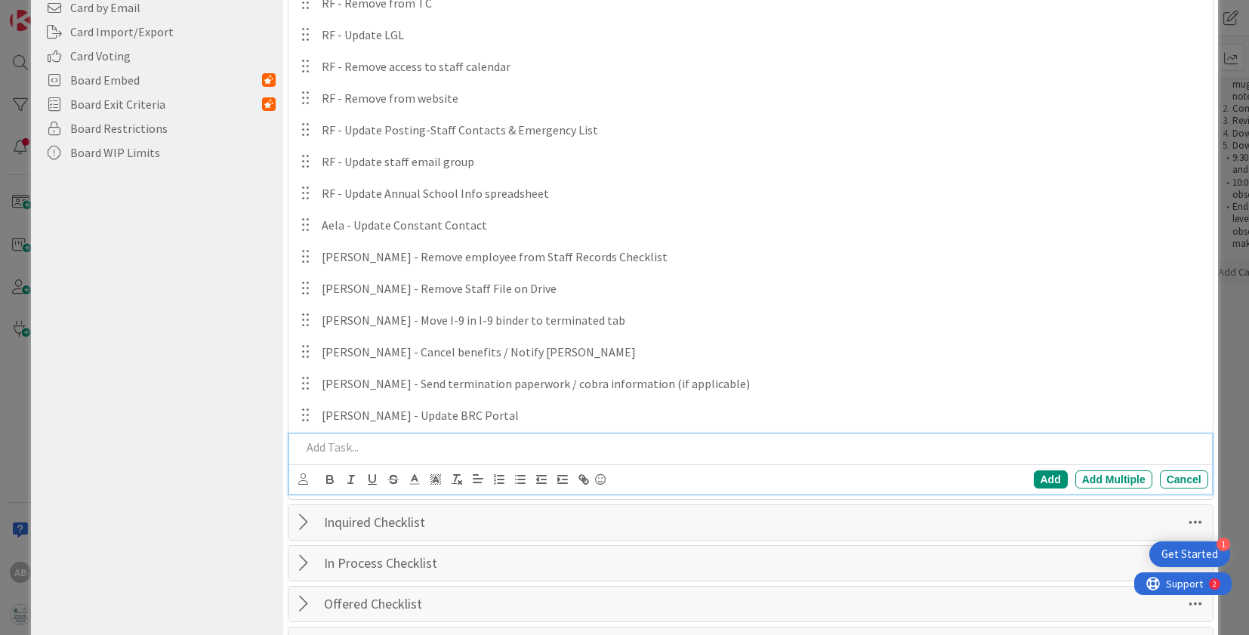
click at [342, 452] on p at bounding box center [751, 447] width 900 height 17
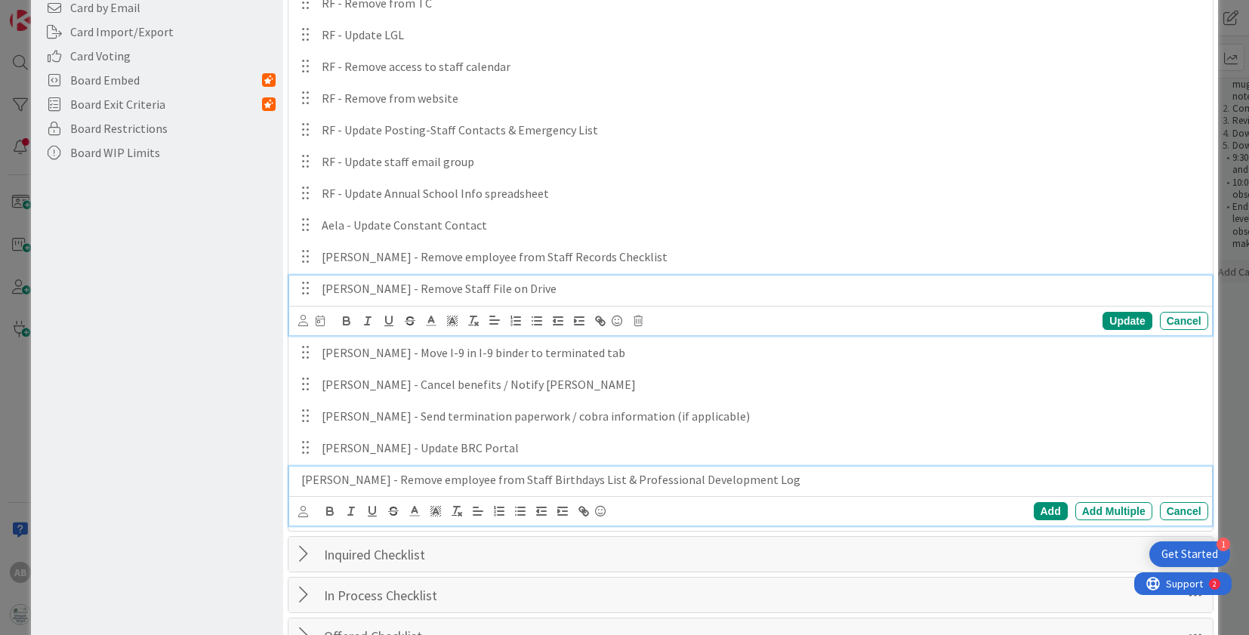
scroll to position [450, 0]
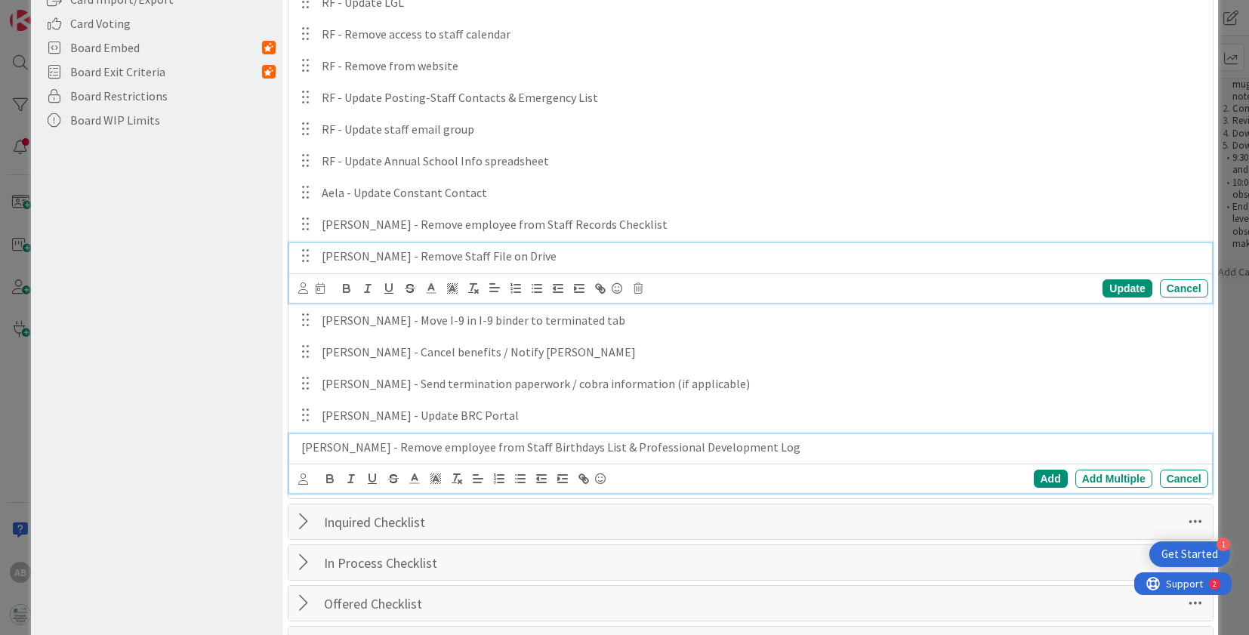
click at [713, 294] on div "[PERSON_NAME] - Remove Staff File on Drive Update Cancel" at bounding box center [750, 273] width 922 height 60
click at [438, 453] on p "[PERSON_NAME] - Remove employee from Staff Birthdays List & Professional Develo…" at bounding box center [751, 447] width 900 height 17
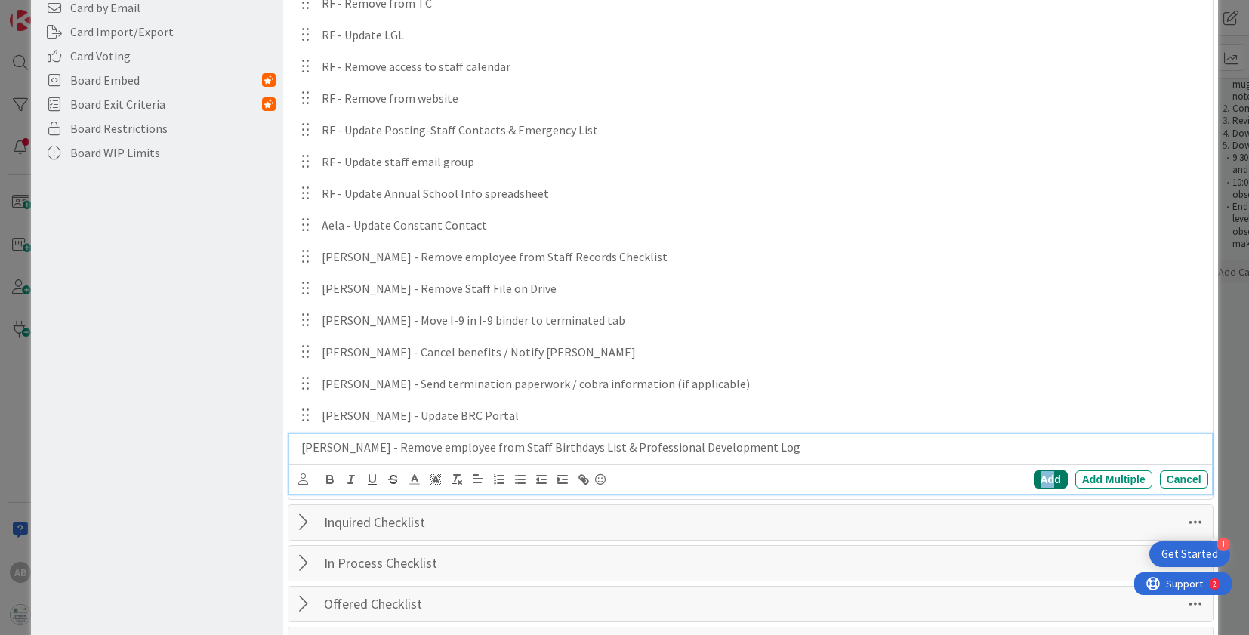
click at [1038, 483] on div "Add" at bounding box center [1051, 479] width 34 height 18
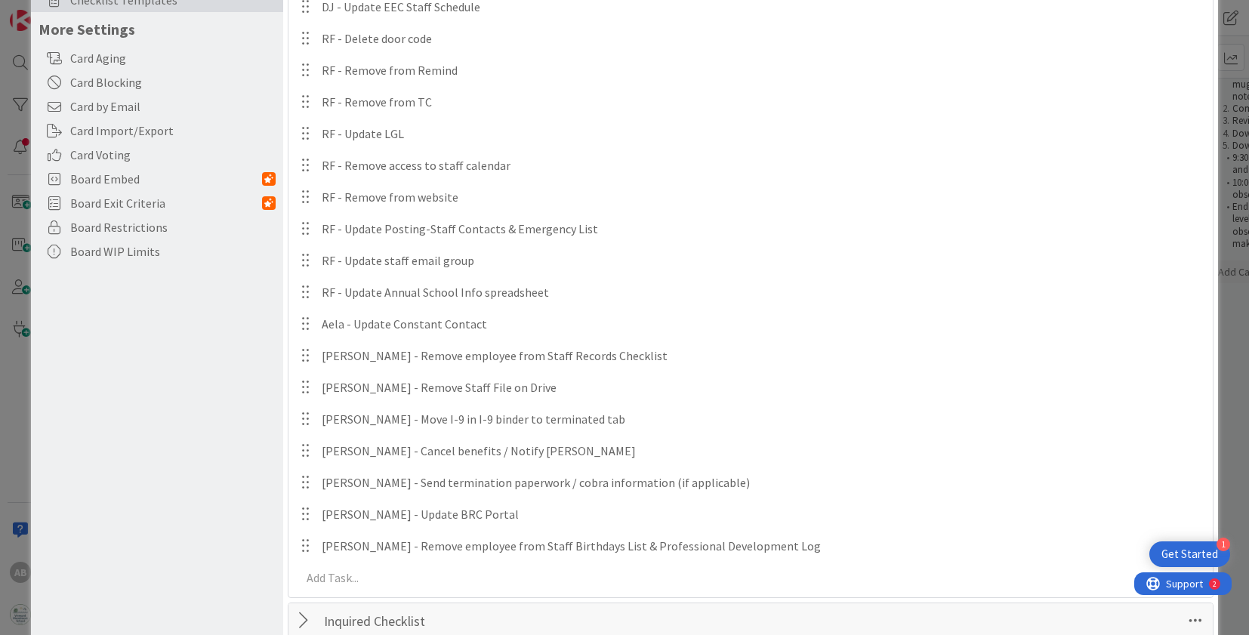
scroll to position [0, 0]
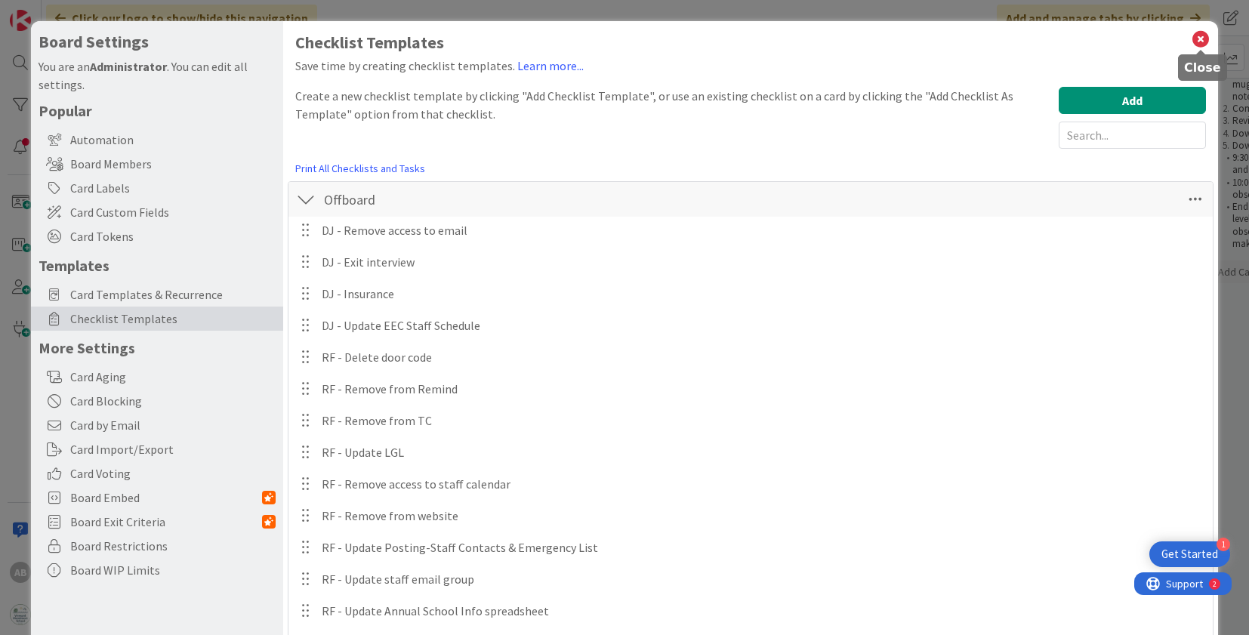
click at [1038, 40] on icon at bounding box center [1201, 39] width 20 height 21
